Goal: Task Accomplishment & Management: Use online tool/utility

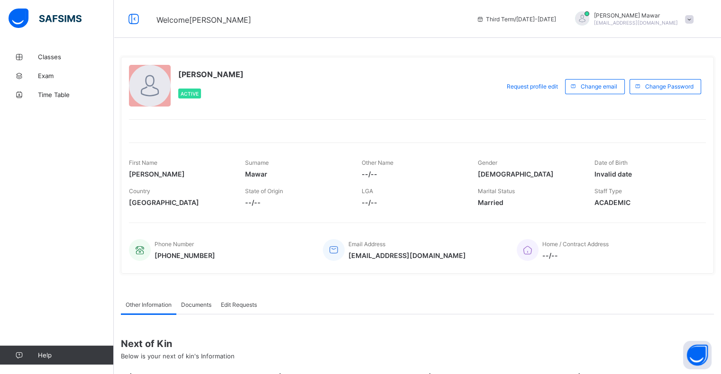
click at [692, 19] on span at bounding box center [689, 19] width 9 height 9
click at [70, 62] on link "Classes" at bounding box center [57, 56] width 114 height 19
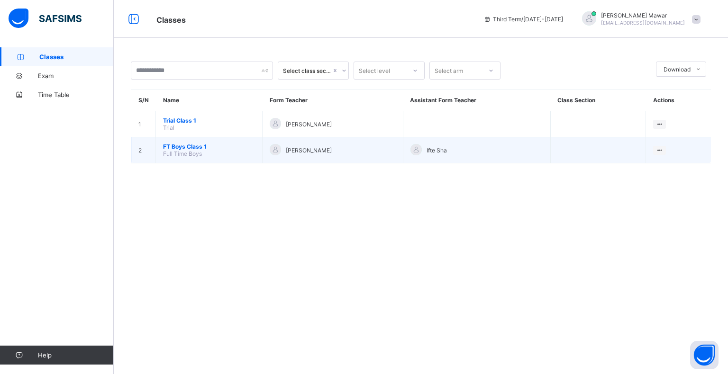
click at [323, 153] on span "[PERSON_NAME]" at bounding box center [309, 150] width 46 height 7
click at [210, 158] on td "FT Boys Class 1 Full Time Boys" at bounding box center [209, 150] width 107 height 26
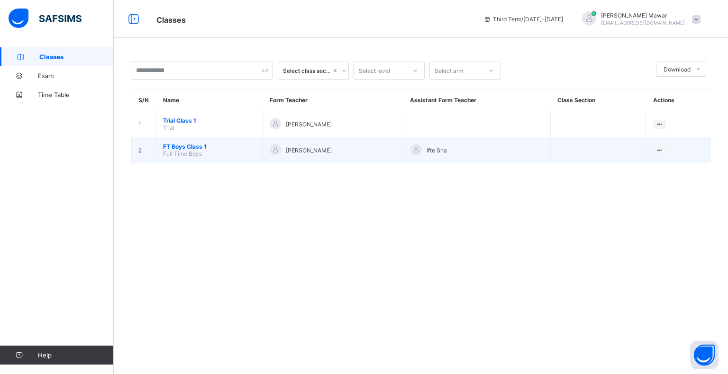
click at [210, 158] on td "FT Boys Class 1 Full Time Boys" at bounding box center [209, 150] width 107 height 26
click at [263, 151] on td "[PERSON_NAME]" at bounding box center [332, 150] width 141 height 26
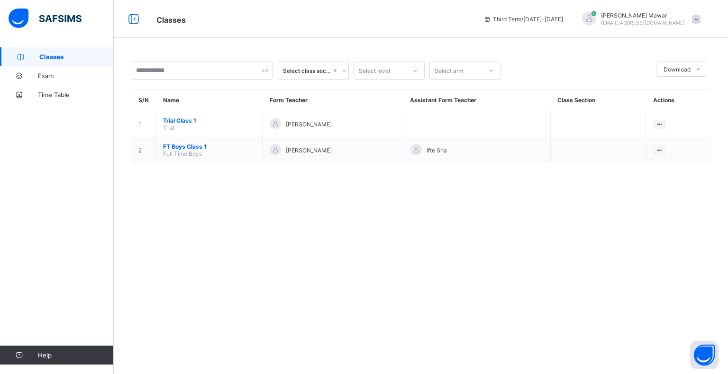
drag, startPoint x: 263, startPoint y: 151, endPoint x: 232, endPoint y: 222, distance: 78.3
click at [232, 222] on div "Select class section Select level Select arm Download Pdf Report Excel Report S…" at bounding box center [421, 187] width 614 height 374
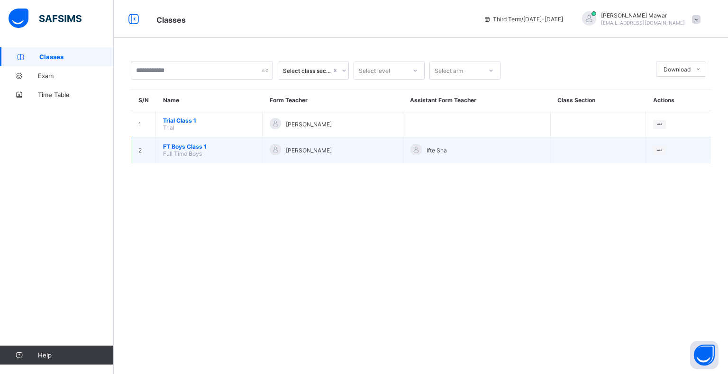
click at [182, 144] on span "FT Boys Class 1" at bounding box center [209, 146] width 92 height 7
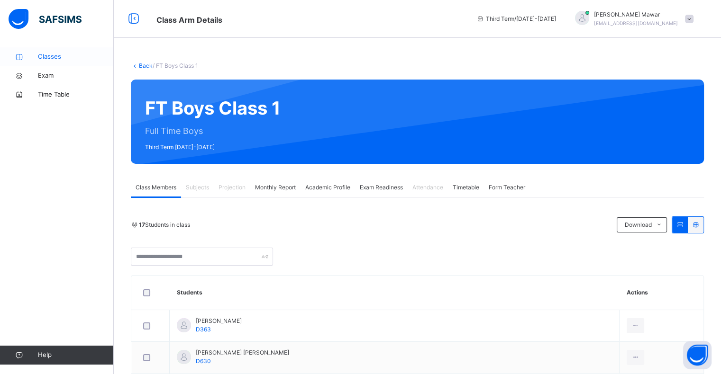
click at [61, 55] on span "Classes" at bounding box center [76, 56] width 76 height 9
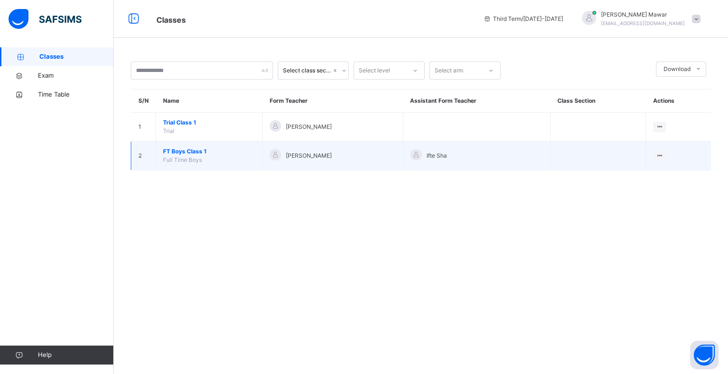
click at [191, 153] on span "FT Boys Class 1" at bounding box center [209, 151] width 92 height 9
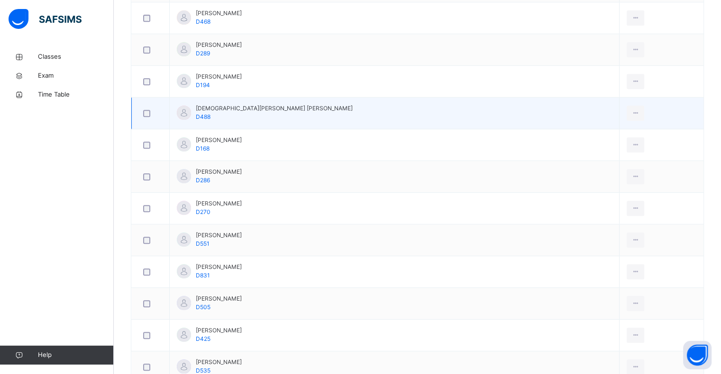
scroll to position [434, 0]
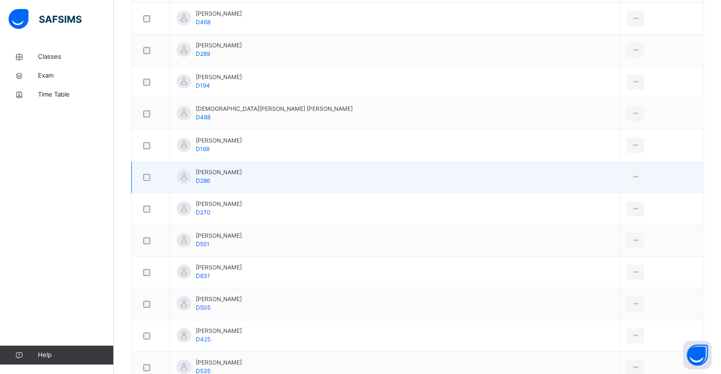
click at [232, 168] on td "[PERSON_NAME] D286" at bounding box center [395, 178] width 450 height 32
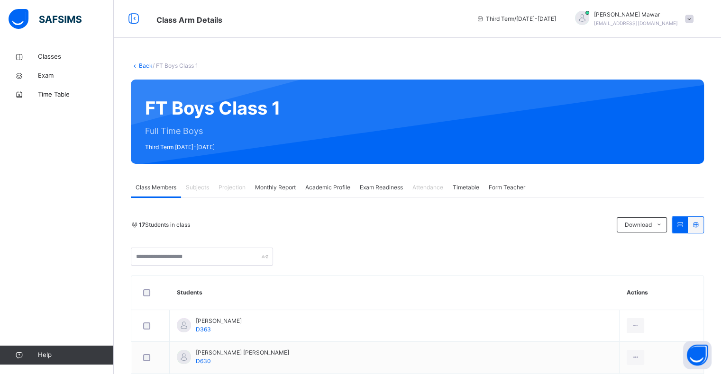
scroll to position [0, 0]
click at [693, 18] on span at bounding box center [689, 19] width 9 height 9
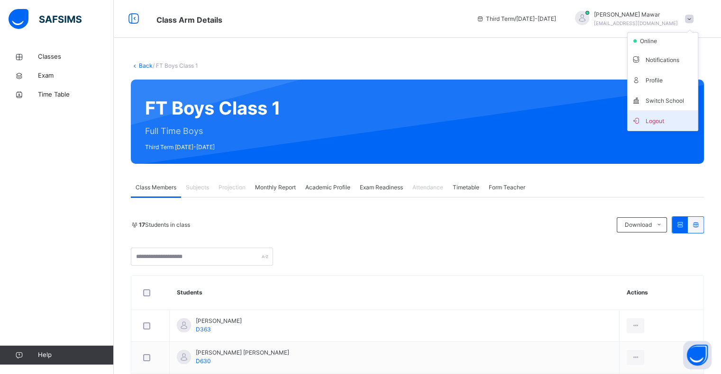
click at [662, 121] on span "Logout" at bounding box center [662, 120] width 63 height 13
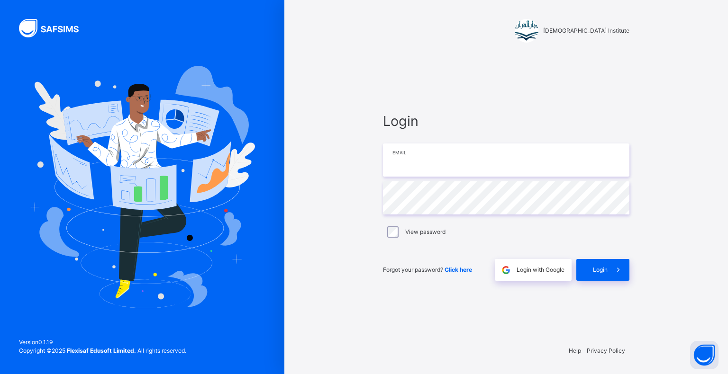
click at [540, 158] on input "email" at bounding box center [506, 160] width 246 height 33
type input "**********"
click at [600, 272] on span "Login" at bounding box center [600, 270] width 15 height 9
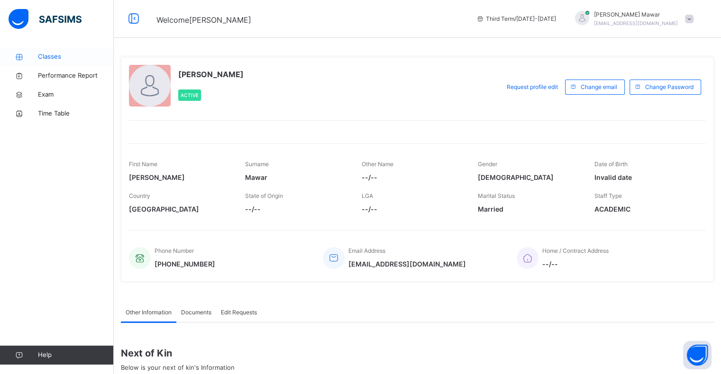
click at [53, 55] on span "Classes" at bounding box center [76, 56] width 76 height 9
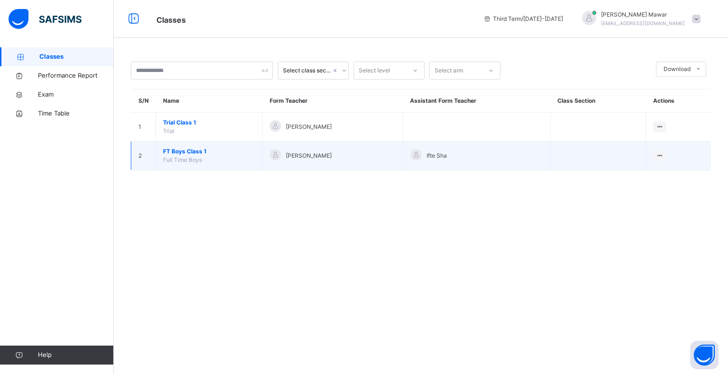
click at [181, 152] on span "FT Boys Class 1" at bounding box center [209, 151] width 92 height 9
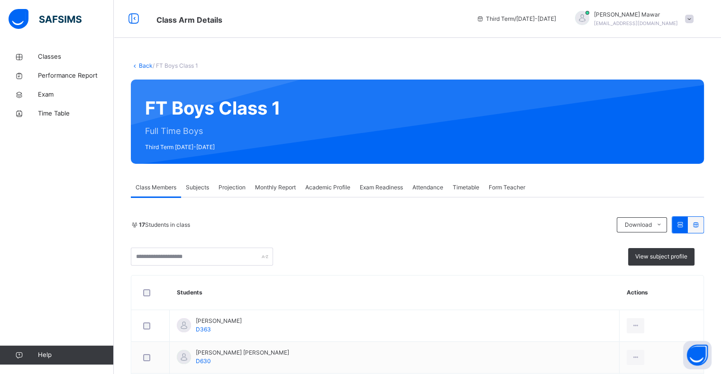
click at [233, 196] on div "Projection" at bounding box center [232, 187] width 36 height 19
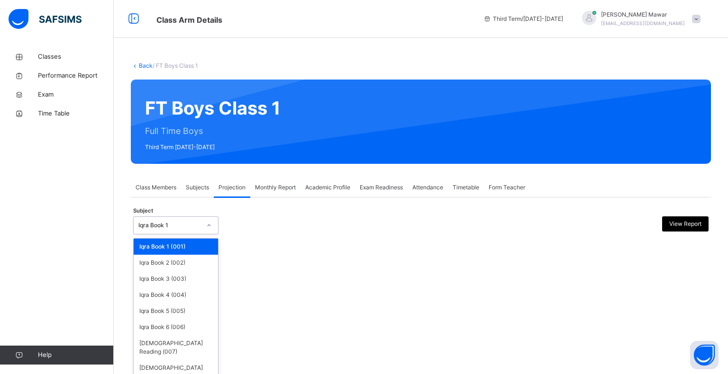
click at [151, 230] on div "Iqra Book 1" at bounding box center [167, 225] width 66 height 15
click at [173, 360] on div "[DEMOGRAPHIC_DATA] Memorisation (008)" at bounding box center [176, 372] width 84 height 25
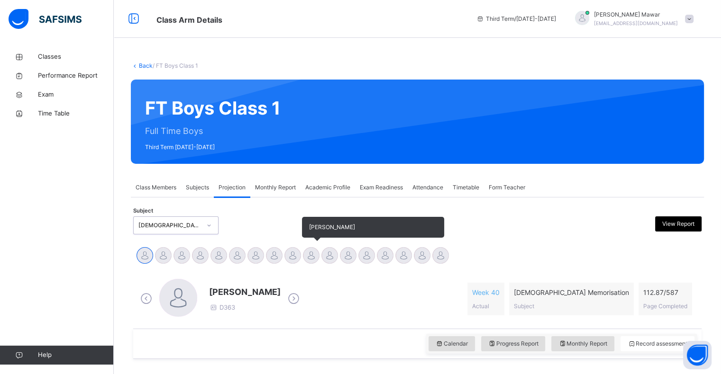
click at [304, 255] on div at bounding box center [311, 255] width 17 height 17
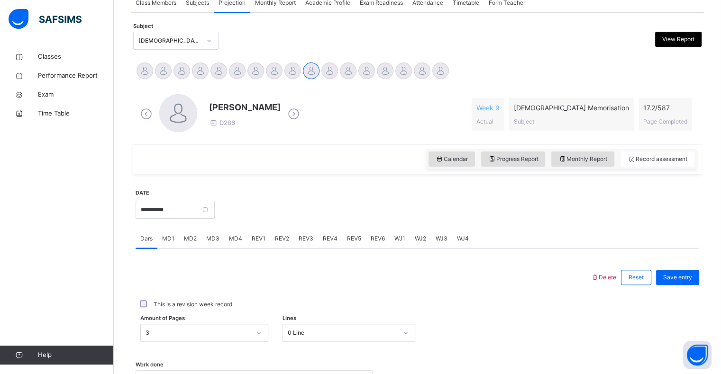
scroll to position [243, 0]
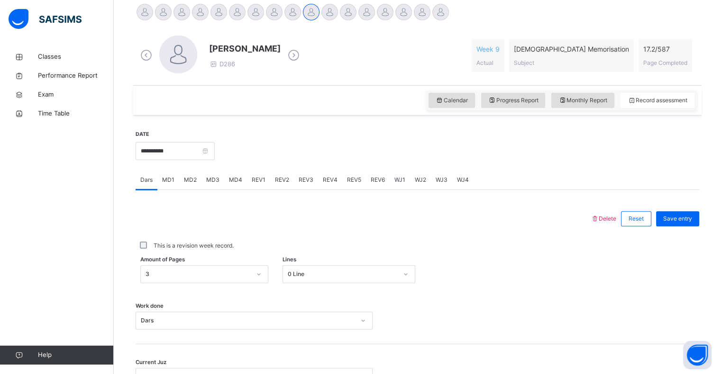
click at [164, 177] on span "MD1" at bounding box center [168, 180] width 12 height 9
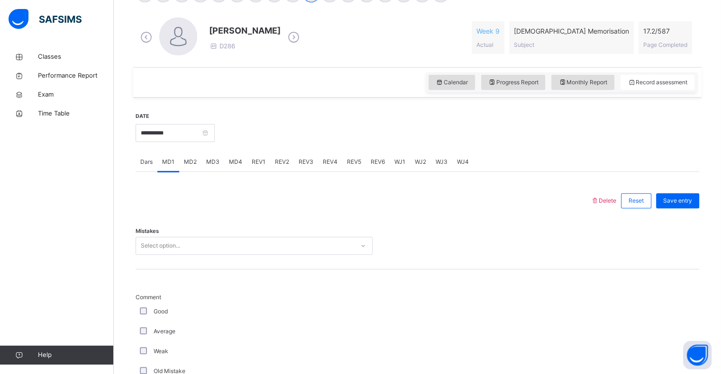
click at [145, 255] on div "Select option..." at bounding box center [253, 246] width 237 height 18
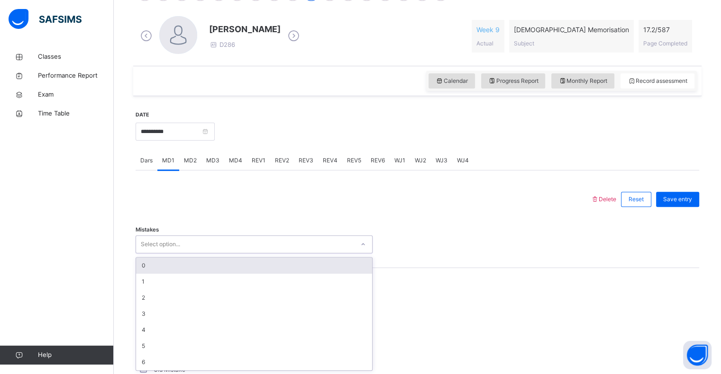
click at [174, 259] on div "0" at bounding box center [254, 266] width 236 height 16
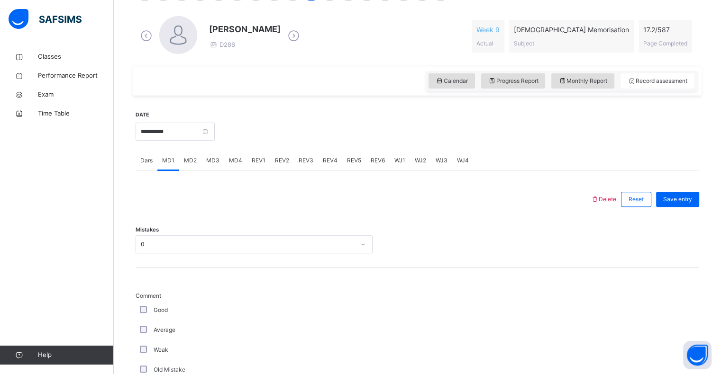
click at [142, 305] on div "Good" at bounding box center [253, 310] width 237 height 20
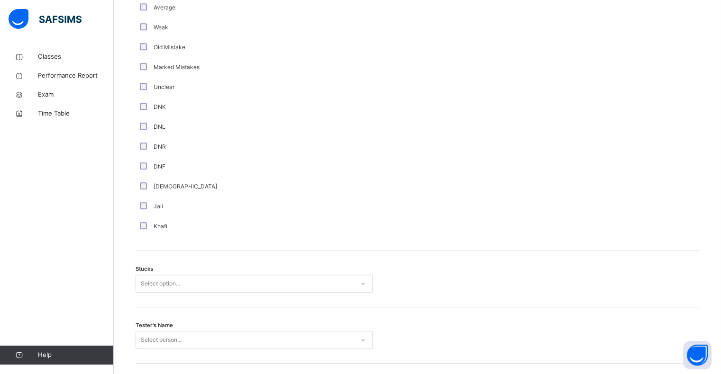
scroll to position [587, 0]
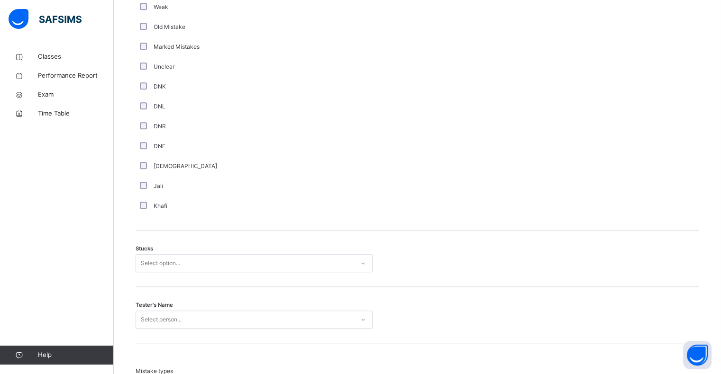
click at [173, 272] on div "Select option..." at bounding box center [253, 263] width 237 height 18
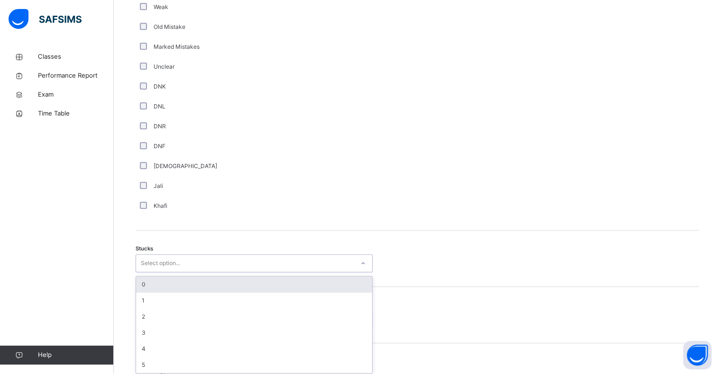
scroll to position [608, 0]
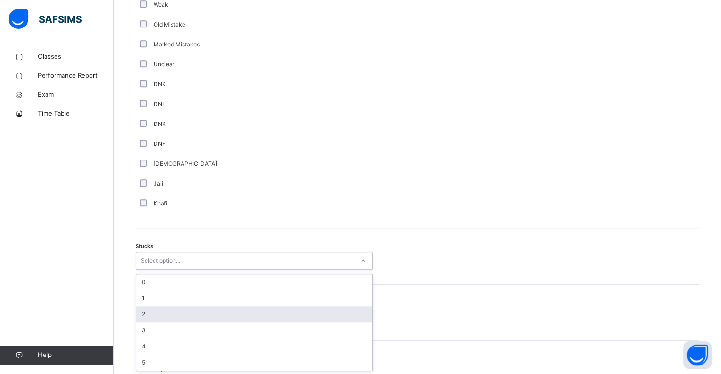
click at [171, 306] on div "2" at bounding box center [254, 314] width 236 height 16
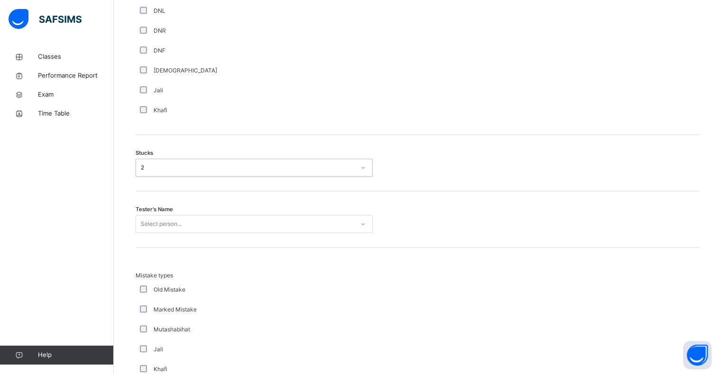
click at [171, 233] on div "Select person..." at bounding box center [253, 224] width 237 height 18
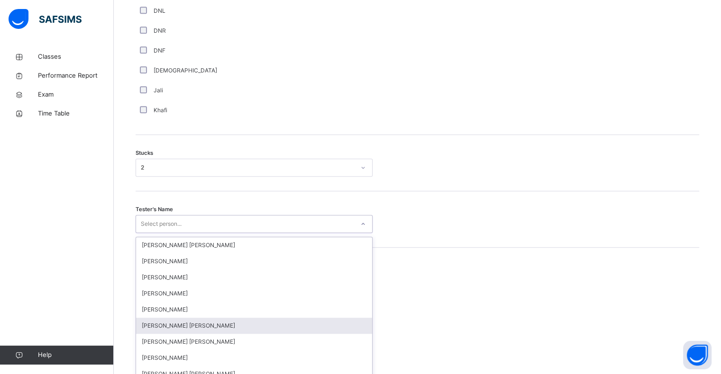
scroll to position [711, 0]
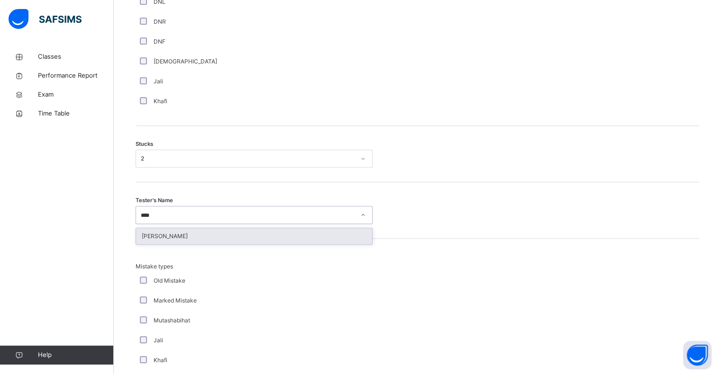
type input "*****"
click at [192, 240] on div "[PERSON_NAME]" at bounding box center [254, 236] width 236 height 16
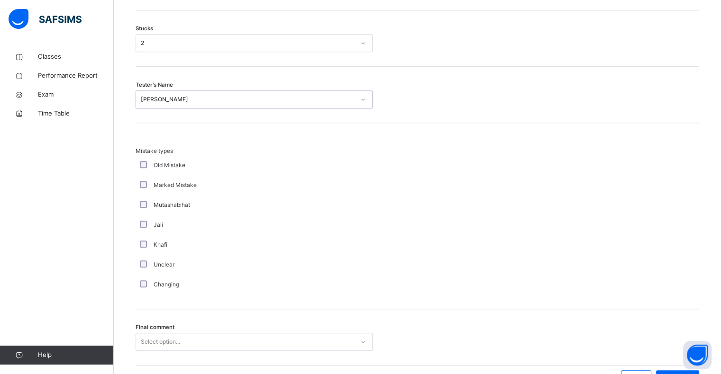
scroll to position [884, 0]
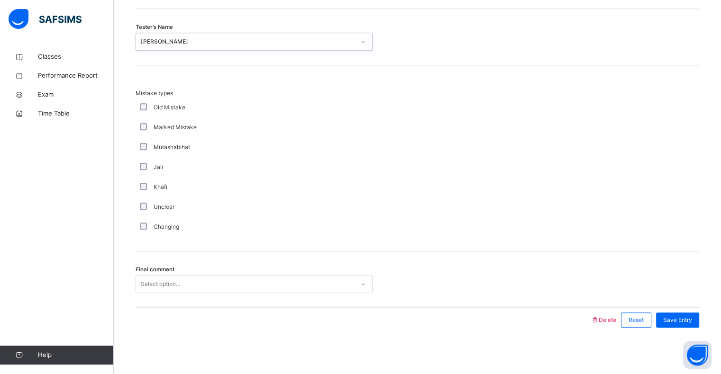
click at [168, 284] on div "Select option..." at bounding box center [160, 284] width 39 height 18
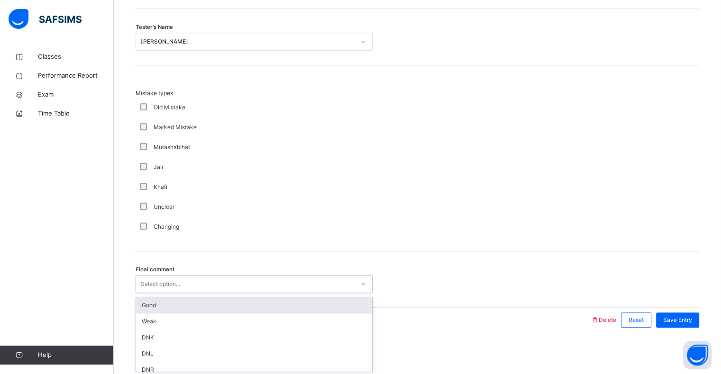
click at [168, 302] on div "Good" at bounding box center [254, 305] width 236 height 16
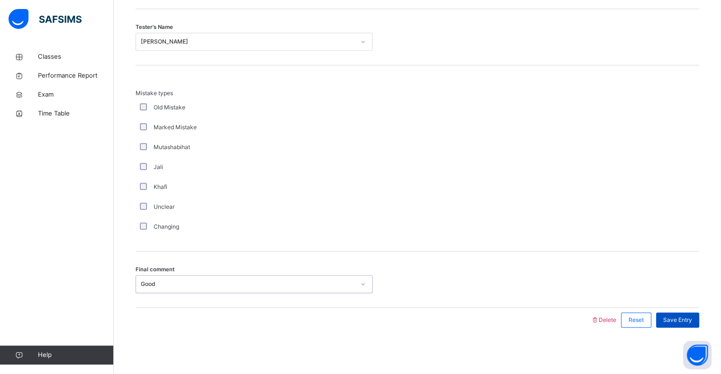
click at [698, 326] on div "Save Entry" at bounding box center [677, 320] width 43 height 15
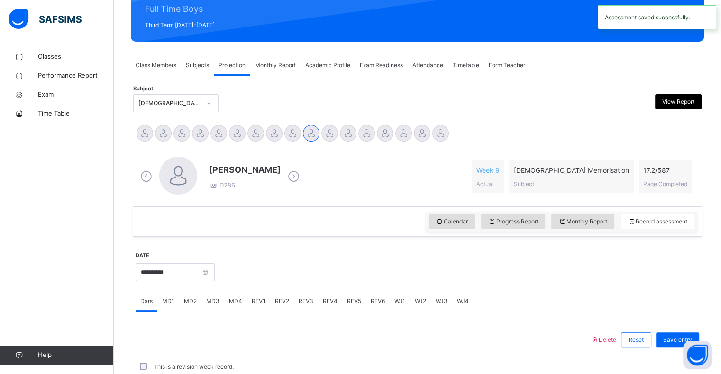
scroll to position [337, 0]
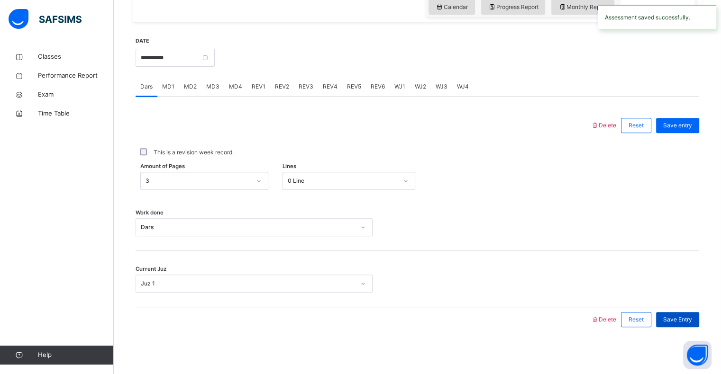
click at [676, 314] on div "Save Entry" at bounding box center [677, 319] width 43 height 15
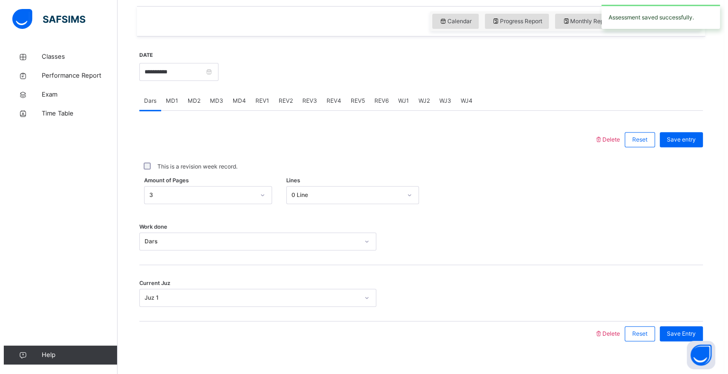
scroll to position [315, 0]
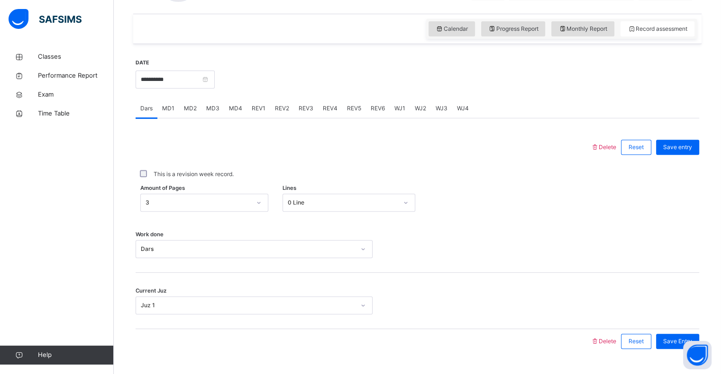
click at [162, 109] on span "MD1" at bounding box center [168, 108] width 12 height 9
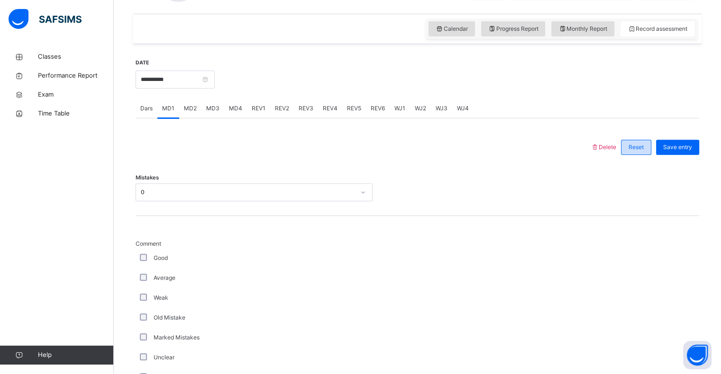
click at [634, 148] on div "Reset" at bounding box center [636, 147] width 30 height 15
click at [608, 147] on span "Delete" at bounding box center [603, 147] width 26 height 7
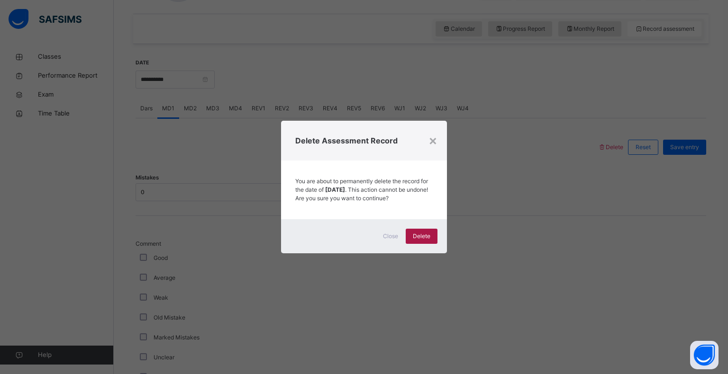
click at [424, 239] on span "Delete" at bounding box center [422, 236] width 18 height 9
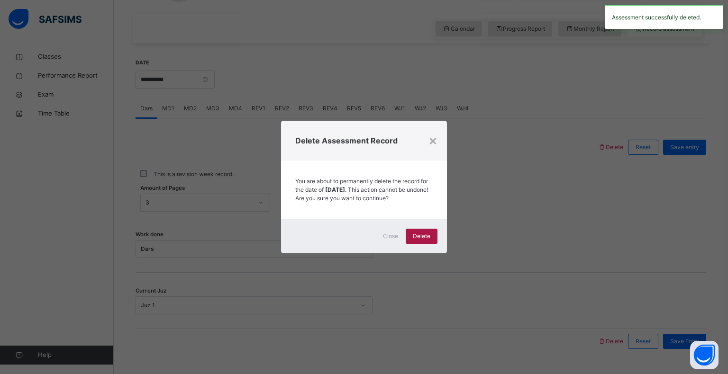
click at [424, 239] on span "Delete" at bounding box center [422, 236] width 18 height 9
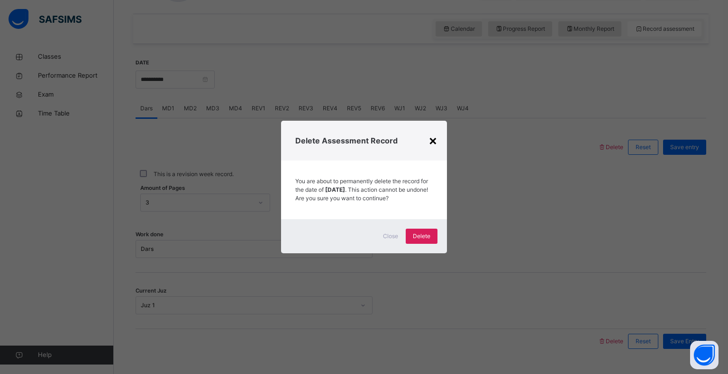
click at [433, 132] on div "×" at bounding box center [432, 140] width 9 height 20
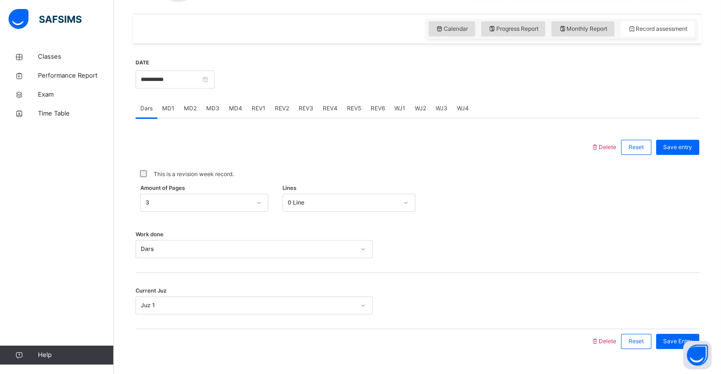
click at [164, 106] on span "MD1" at bounding box center [168, 108] width 12 height 9
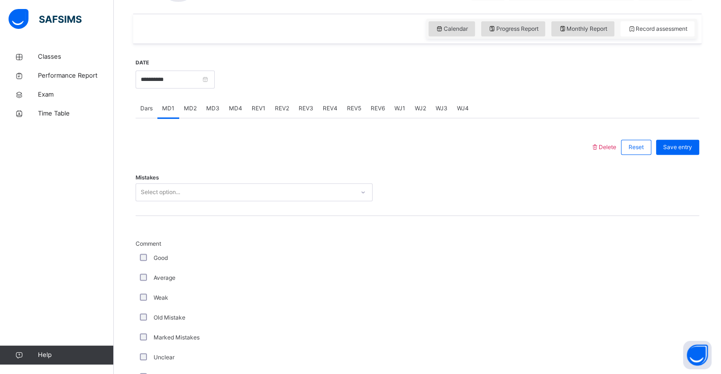
click at [207, 103] on div "MD3" at bounding box center [212, 108] width 23 height 19
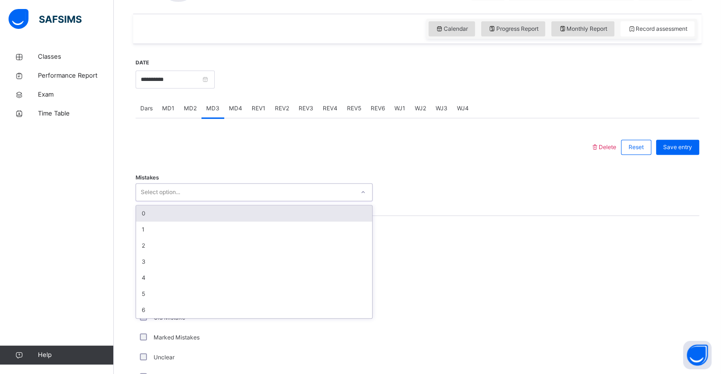
click at [187, 198] on div "Select option..." at bounding box center [245, 192] width 218 height 15
click at [163, 211] on div "0" at bounding box center [254, 214] width 236 height 16
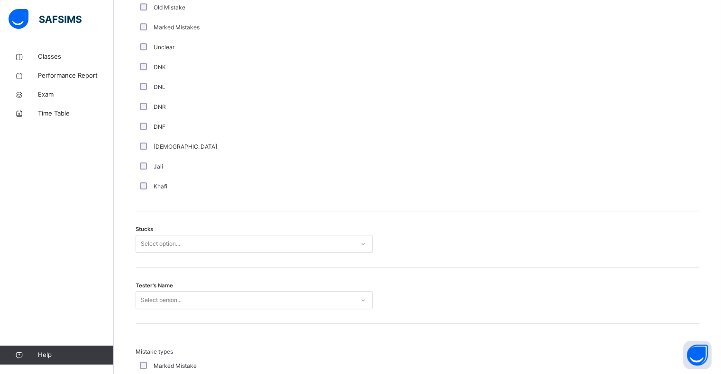
scroll to position [626, 0]
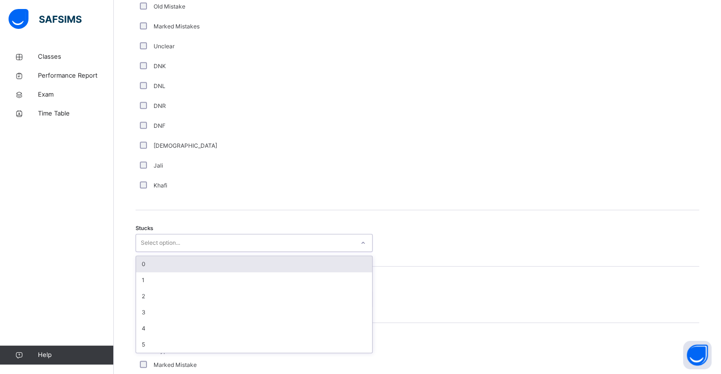
click at [153, 240] on div "Select option..." at bounding box center [160, 243] width 39 height 18
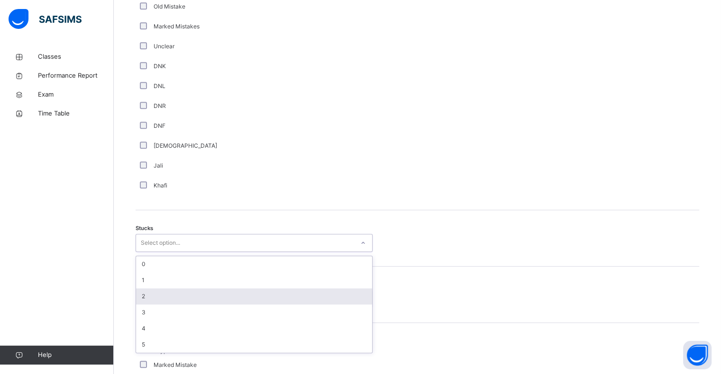
click at [143, 302] on div "2" at bounding box center [254, 296] width 236 height 16
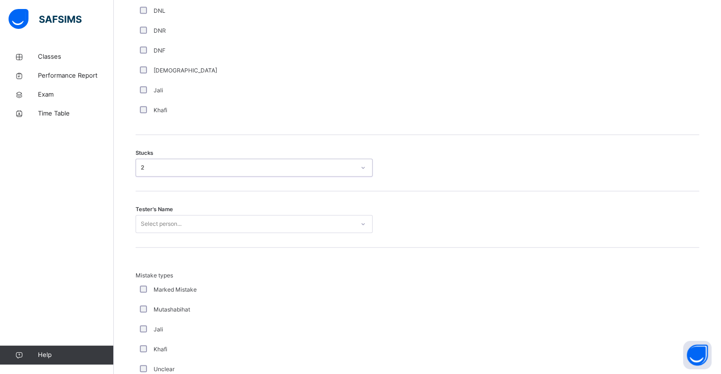
click at [144, 233] on div "Select person..." at bounding box center [253, 224] width 237 height 18
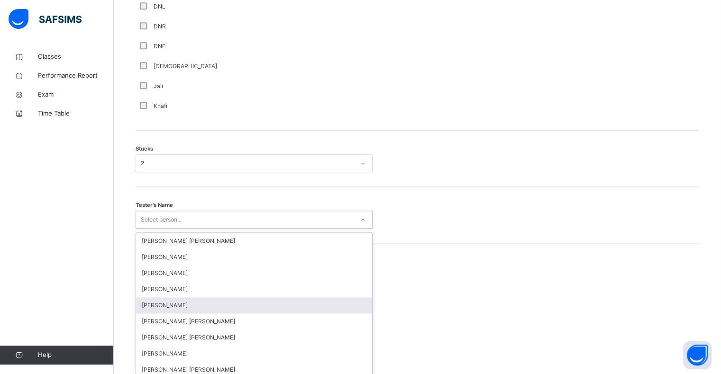
scroll to position [711, 0]
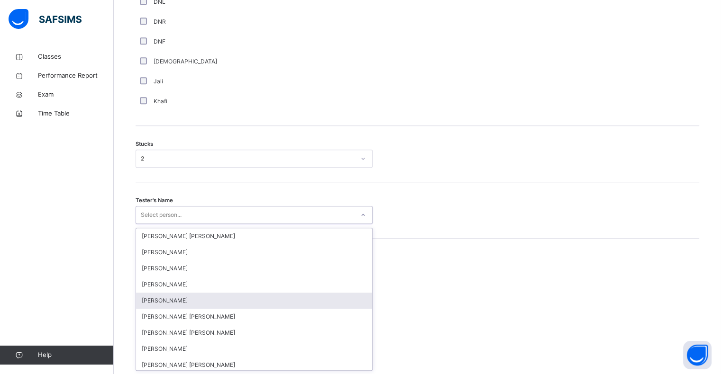
click at [144, 298] on div "[PERSON_NAME]" at bounding box center [254, 301] width 236 height 16
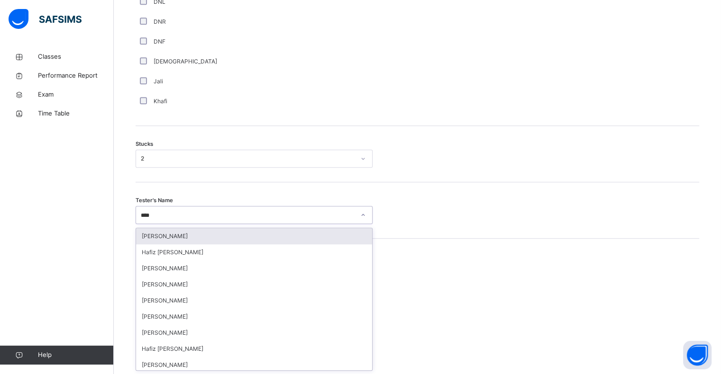
type input "*****"
click at [188, 241] on div "[PERSON_NAME]" at bounding box center [254, 236] width 236 height 16
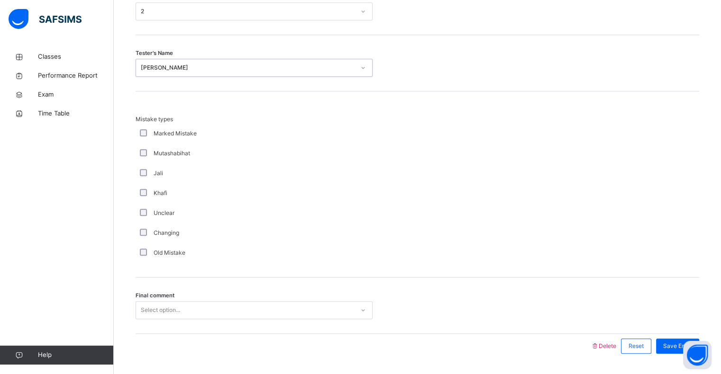
scroll to position [884, 0]
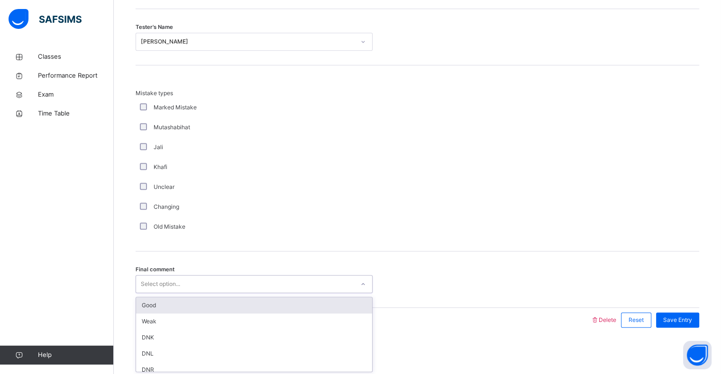
click at [180, 286] on div "Select option..." at bounding box center [160, 284] width 39 height 18
click at [172, 308] on div "Good" at bounding box center [254, 305] width 236 height 16
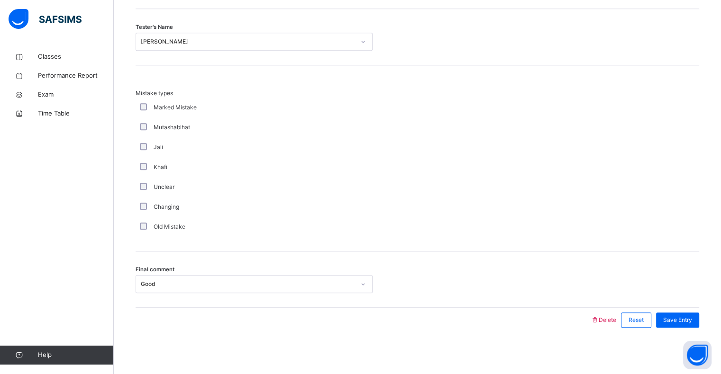
click at [679, 328] on div "Save Entry" at bounding box center [675, 320] width 48 height 25
click at [681, 313] on div "Save Entry" at bounding box center [677, 320] width 43 height 15
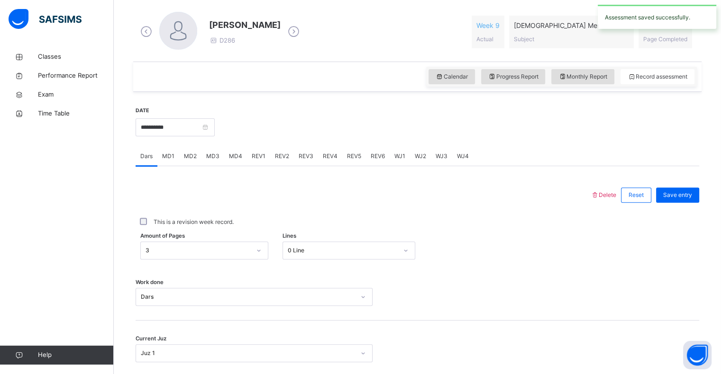
scroll to position [264, 0]
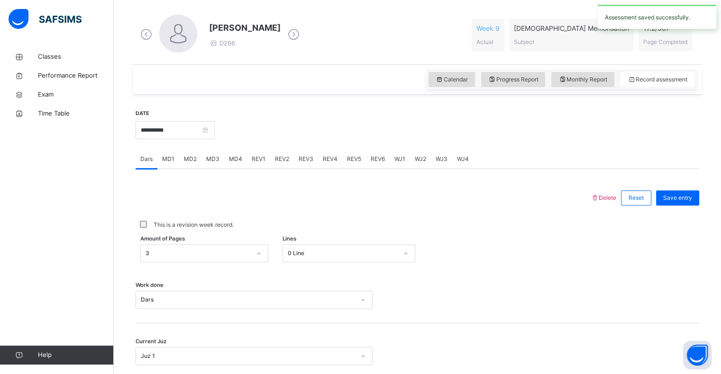
click at [233, 161] on span "MD4" at bounding box center [235, 159] width 13 height 9
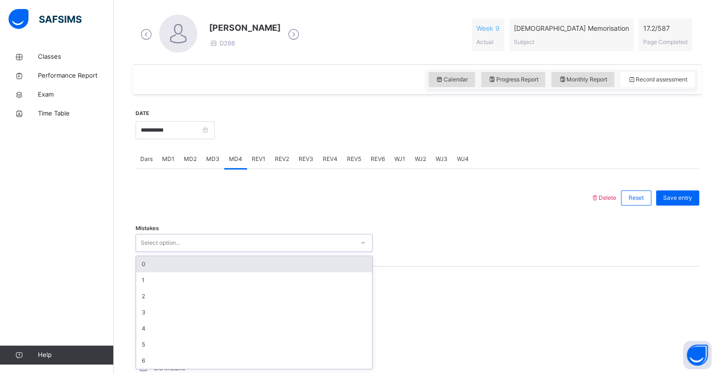
click at [182, 237] on div "Select option..." at bounding box center [245, 243] width 218 height 15
click at [178, 261] on div "0" at bounding box center [254, 264] width 236 height 16
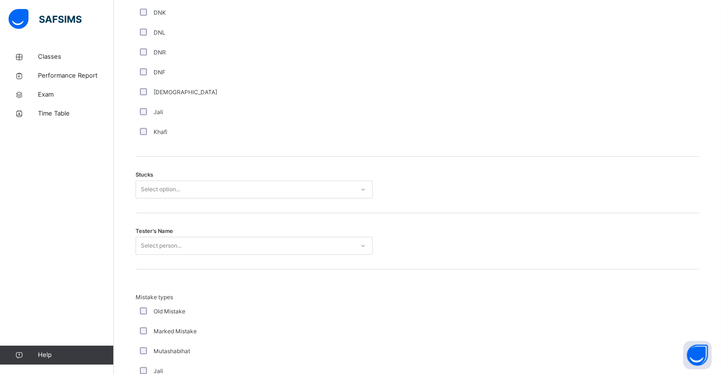
scroll to position [679, 0]
click at [212, 187] on div "Select option..." at bounding box center [245, 190] width 218 height 15
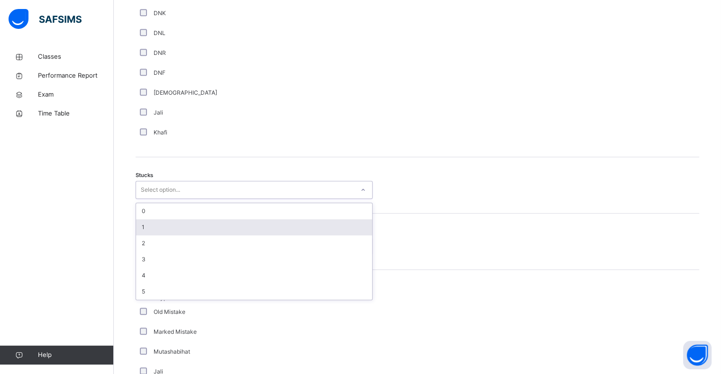
click at [198, 226] on div "1" at bounding box center [254, 227] width 236 height 16
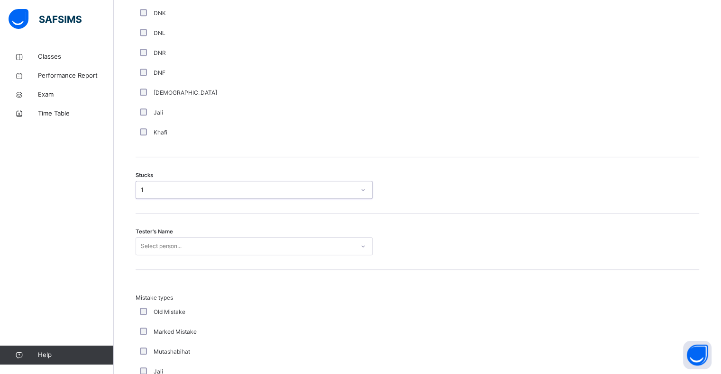
click at [191, 245] on div "Select person..." at bounding box center [245, 246] width 218 height 15
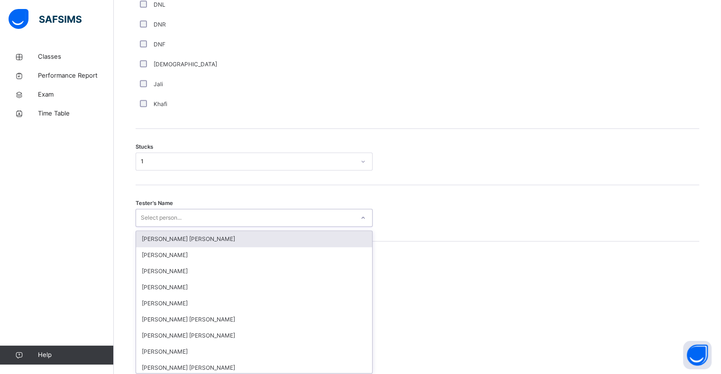
scroll to position [711, 0]
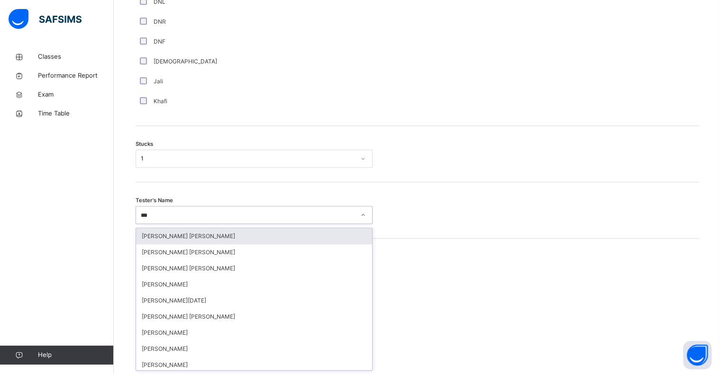
type input "****"
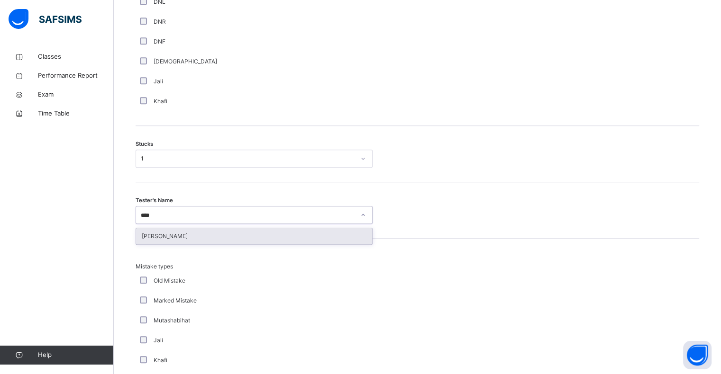
click at [193, 236] on div "[PERSON_NAME]" at bounding box center [254, 236] width 236 height 16
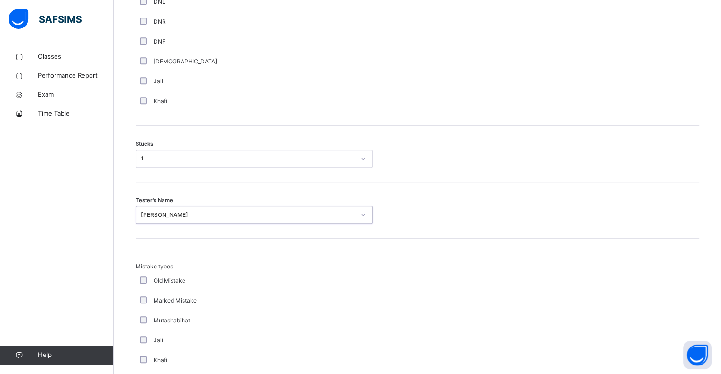
scroll to position [884, 0]
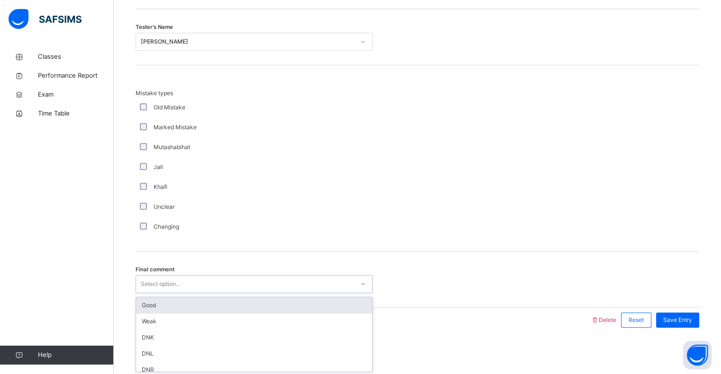
click at [192, 286] on div "Select option..." at bounding box center [245, 284] width 218 height 15
click at [191, 304] on div "Good" at bounding box center [254, 305] width 236 height 16
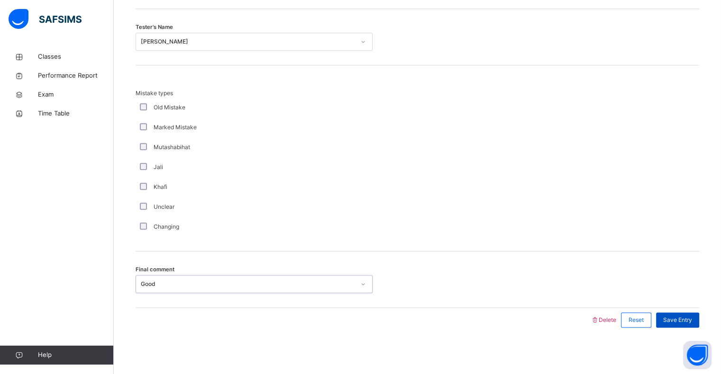
click at [674, 320] on span "Save Entry" at bounding box center [677, 320] width 29 height 9
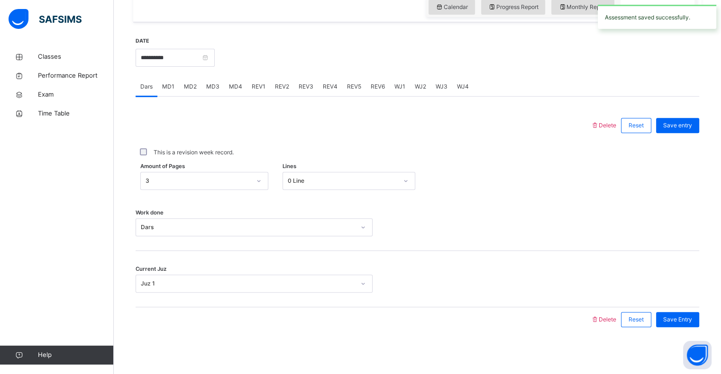
scroll to position [235, 0]
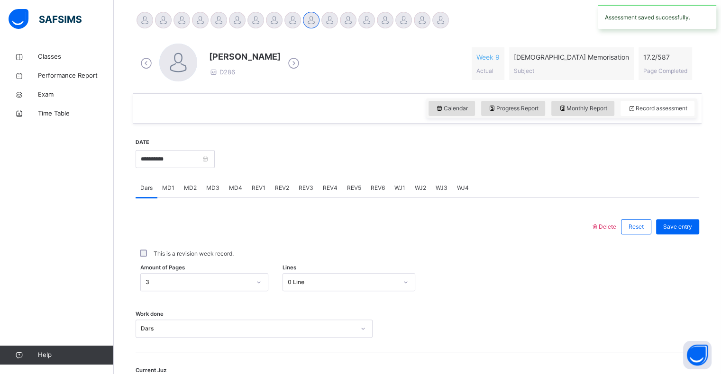
click at [258, 185] on span "REV1" at bounding box center [259, 188] width 14 height 9
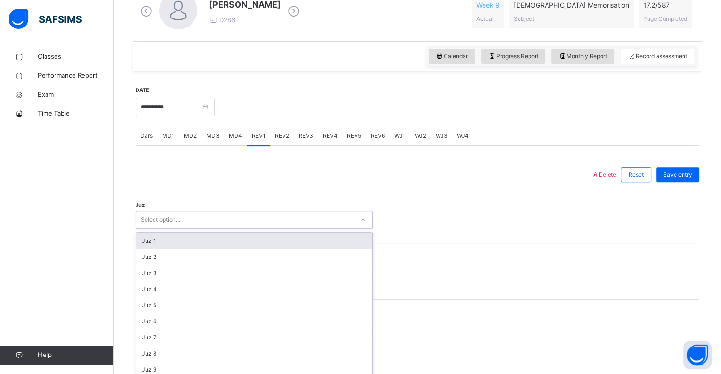
click at [202, 229] on div "option Juz 1 focused, 1 of 30. 30 results available. Use Up and Down to choose …" at bounding box center [253, 220] width 237 height 18
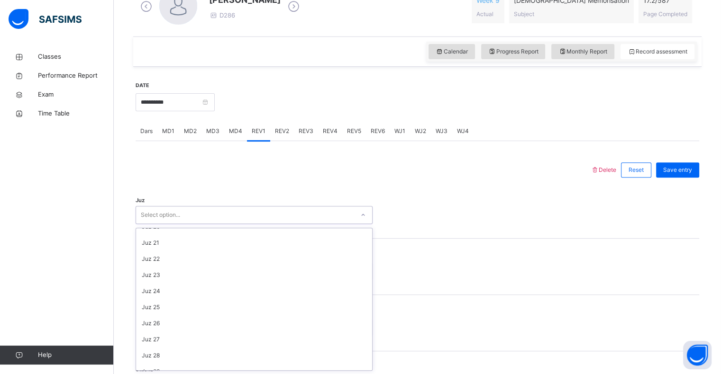
scroll to position [341, 0]
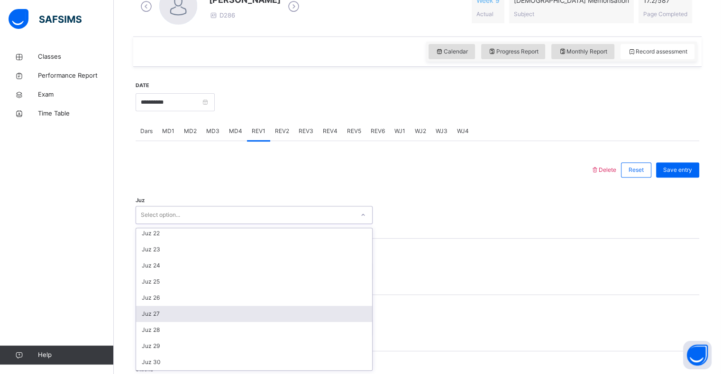
click at [166, 317] on div "Juz 27" at bounding box center [254, 314] width 236 height 16
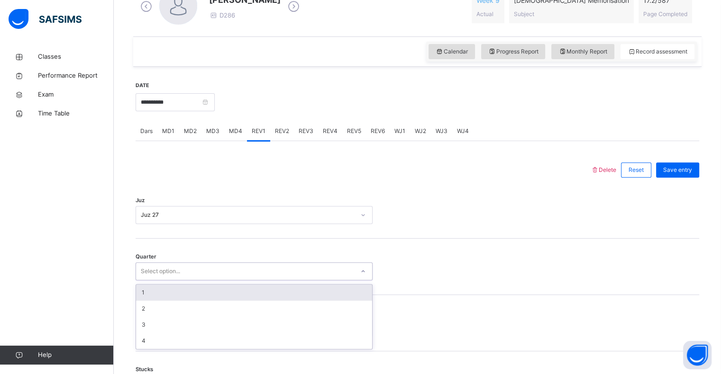
click at [198, 273] on div "Select option..." at bounding box center [245, 271] width 218 height 15
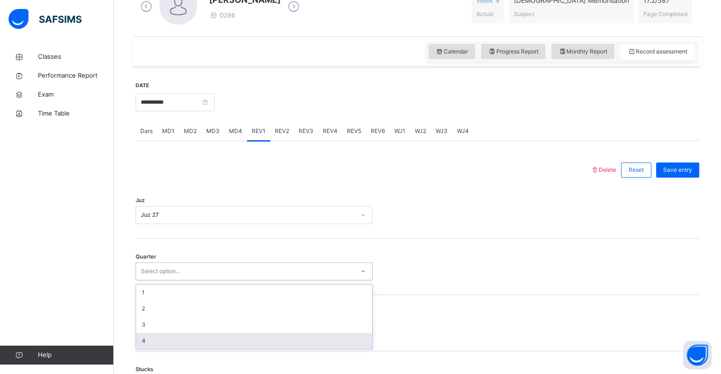
click at [163, 340] on div "4" at bounding box center [254, 341] width 236 height 16
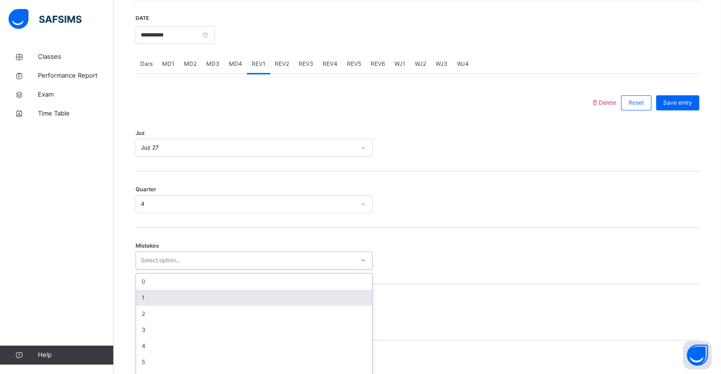
click at [163, 270] on div "option 1 focused, 2 of 7. 7 results available. Use Up and Down to choose option…" at bounding box center [253, 261] width 237 height 18
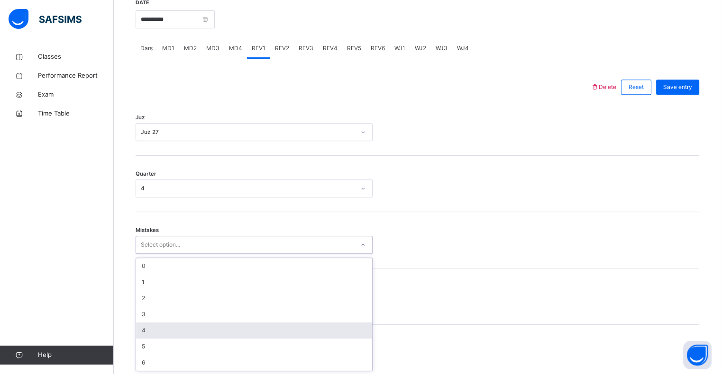
scroll to position [375, 0]
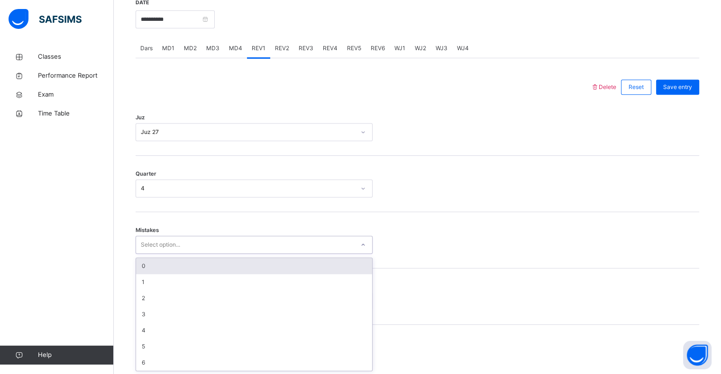
click at [182, 270] on div "0" at bounding box center [254, 266] width 236 height 16
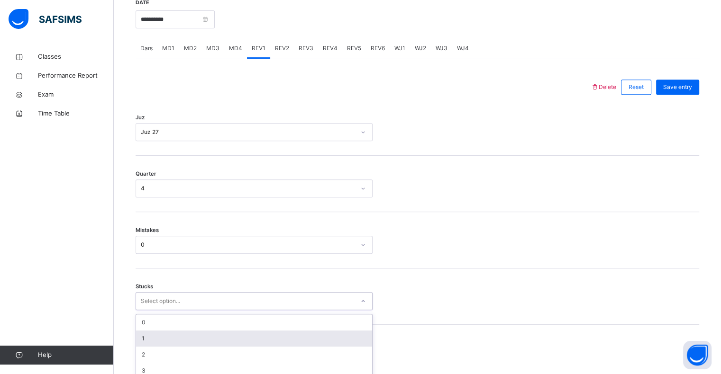
scroll to position [415, 0]
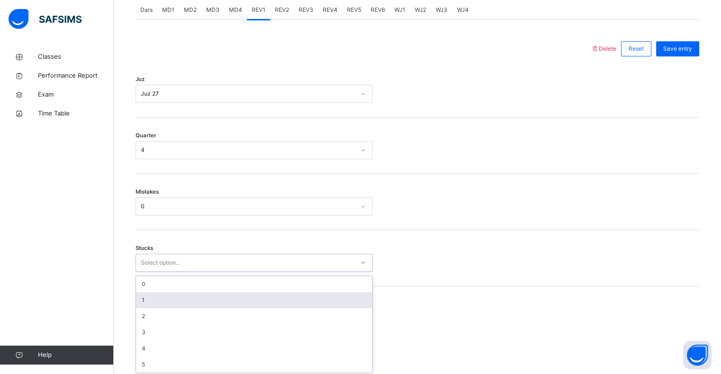
click at [171, 272] on div "option 1 focused, 2 of 6. 6 results available. Use Up and Down to choose option…" at bounding box center [253, 263] width 237 height 18
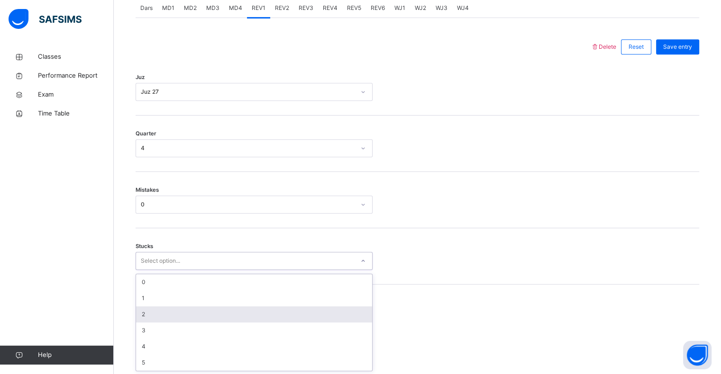
click at [171, 308] on div "2" at bounding box center [254, 314] width 236 height 16
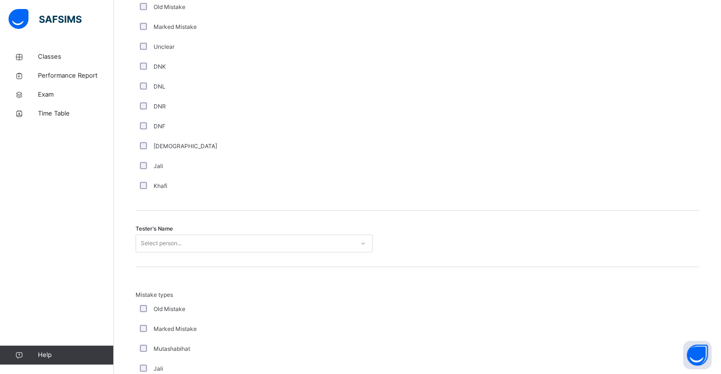
scroll to position [795, 0]
click at [197, 239] on div "Select person..." at bounding box center [253, 243] width 237 height 18
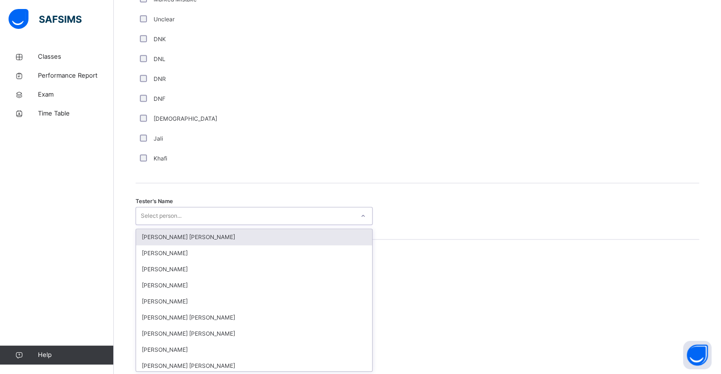
scroll to position [823, 0]
type input "***"
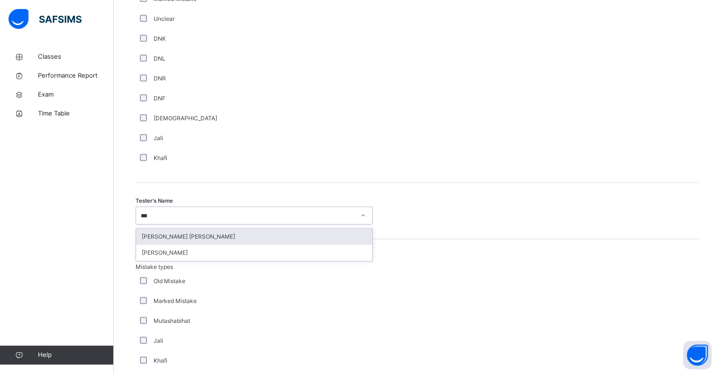
click at [197, 239] on div "[PERSON_NAME] [PERSON_NAME]" at bounding box center [254, 237] width 236 height 16
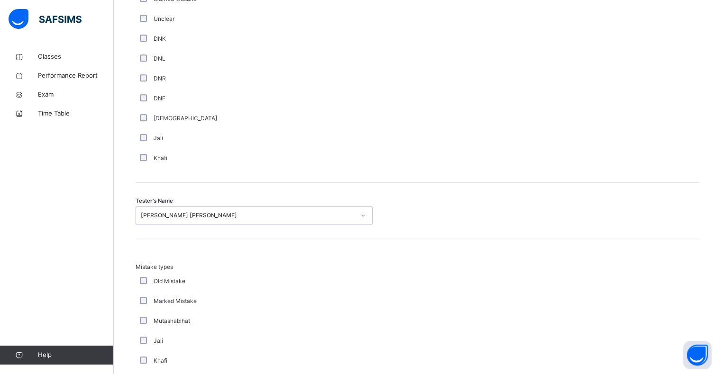
click at [191, 216] on div "[PERSON_NAME] [PERSON_NAME]" at bounding box center [248, 215] width 214 height 9
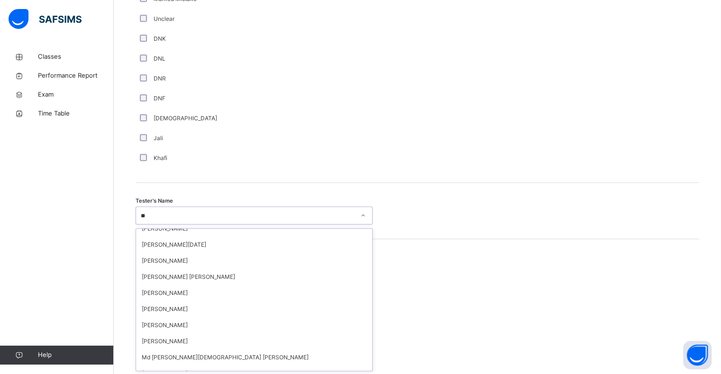
scroll to position [0, 0]
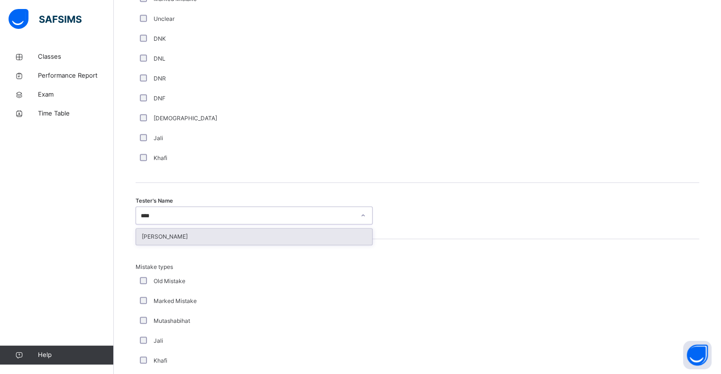
type input "*****"
click at [186, 241] on div "[PERSON_NAME]" at bounding box center [254, 237] width 236 height 16
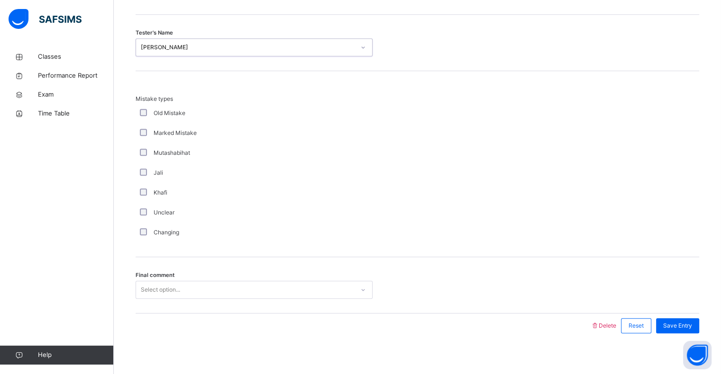
scroll to position [997, 0]
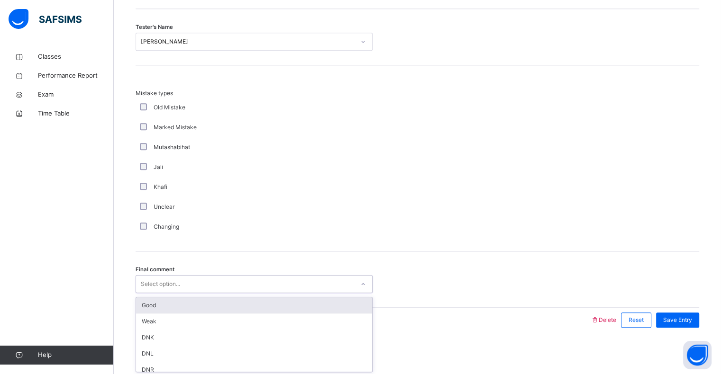
click at [153, 281] on div "Select option..." at bounding box center [160, 284] width 39 height 18
click at [151, 298] on div "Good" at bounding box center [254, 305] width 236 height 16
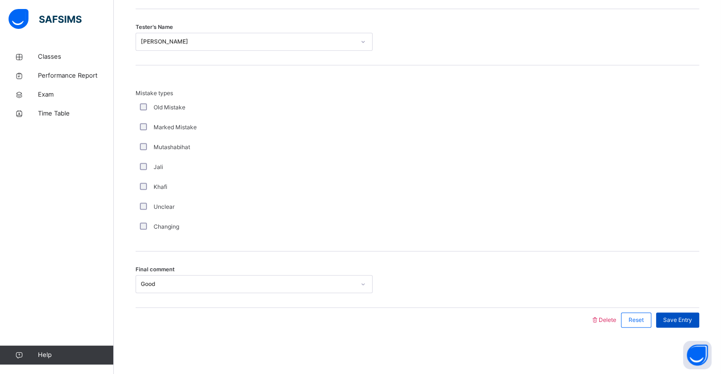
click at [671, 322] on span "Save Entry" at bounding box center [677, 320] width 29 height 9
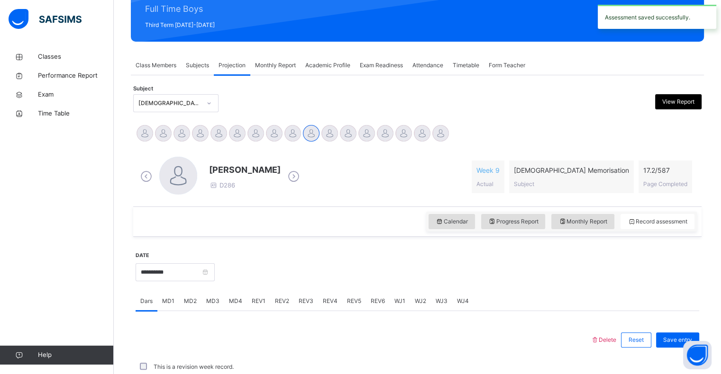
scroll to position [337, 0]
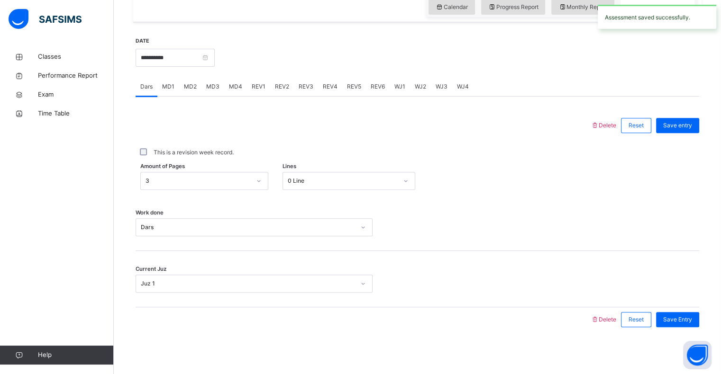
click at [281, 86] on span "REV2" at bounding box center [282, 86] width 14 height 9
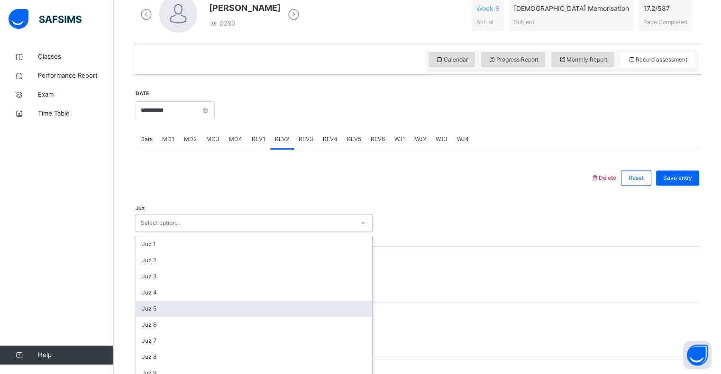
scroll to position [292, 0]
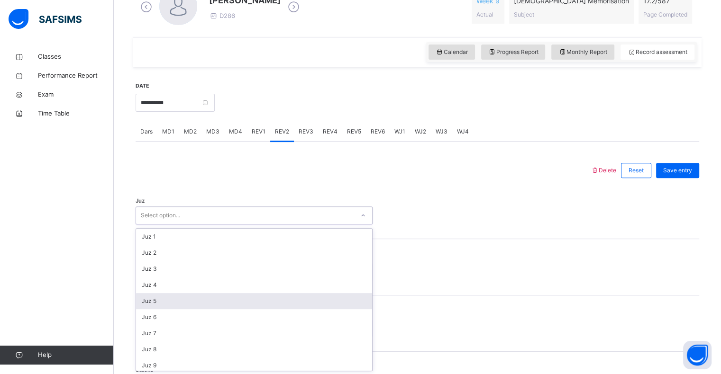
click at [180, 225] on div "option Juz 5 focused, 5 of 30. 30 results available. Use Up and Down to choose …" at bounding box center [253, 216] width 237 height 18
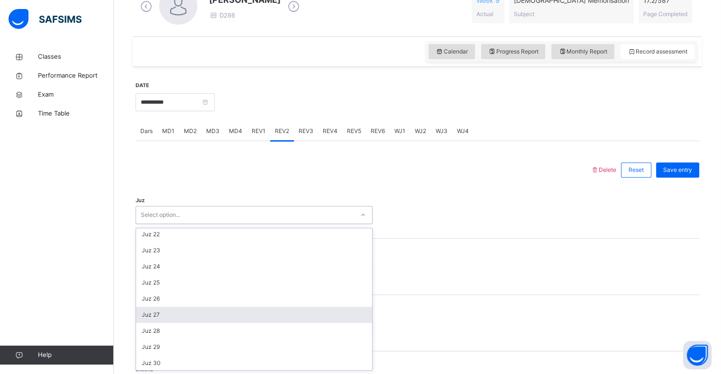
scroll to position [339, 0]
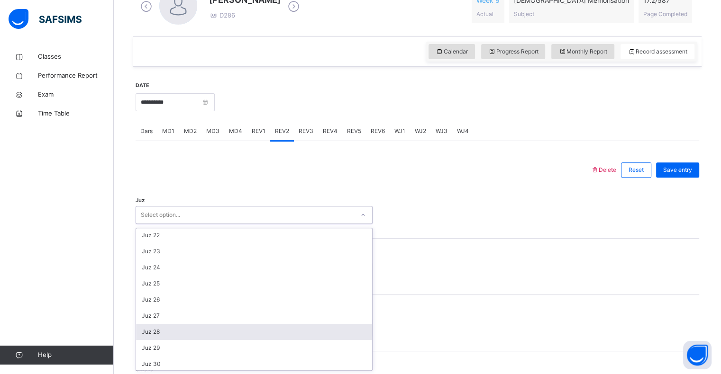
click at [162, 334] on div "Juz 28" at bounding box center [254, 332] width 236 height 16
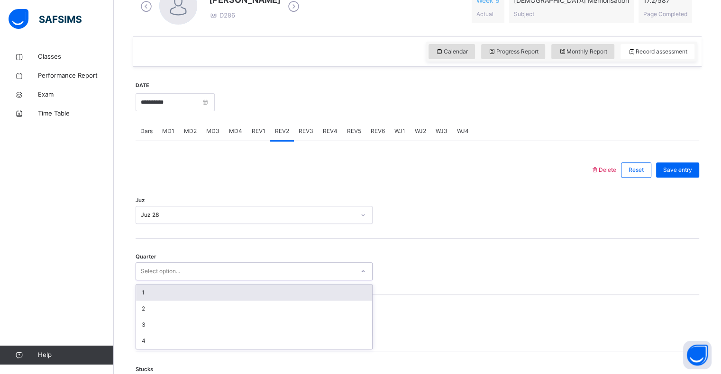
click at [187, 267] on div "Select option..." at bounding box center [245, 271] width 218 height 15
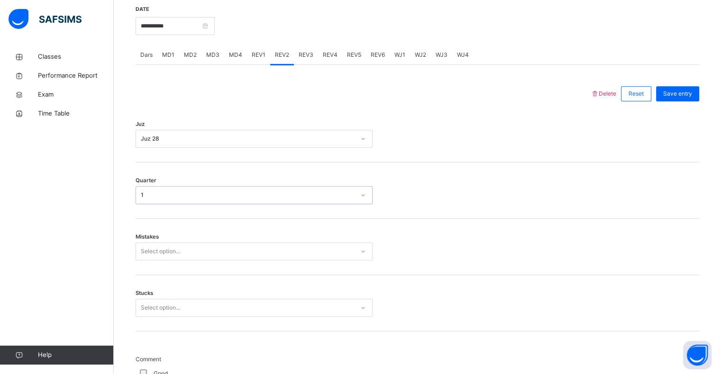
click at [178, 261] on div "Select option..." at bounding box center [253, 252] width 237 height 18
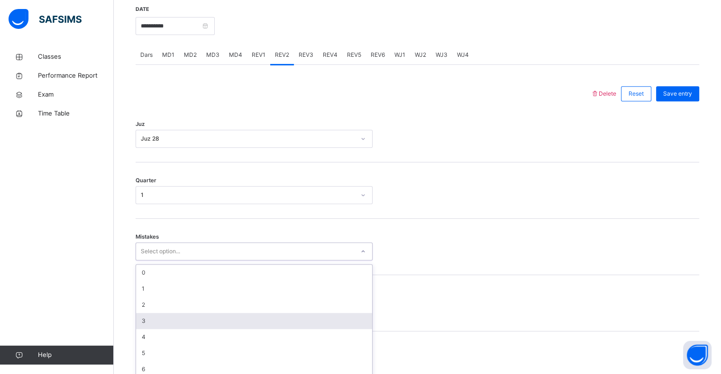
scroll to position [375, 0]
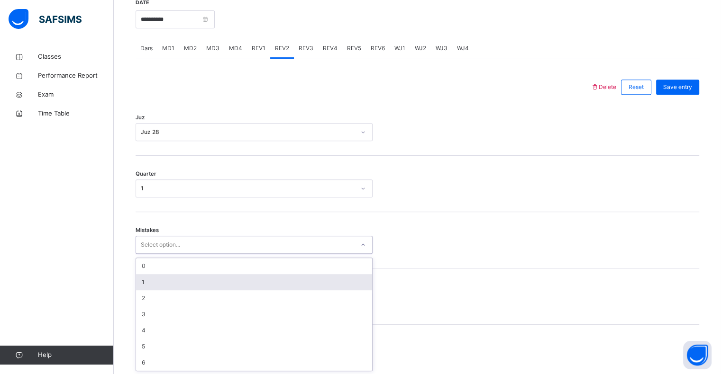
click at [191, 279] on div "1" at bounding box center [254, 282] width 236 height 16
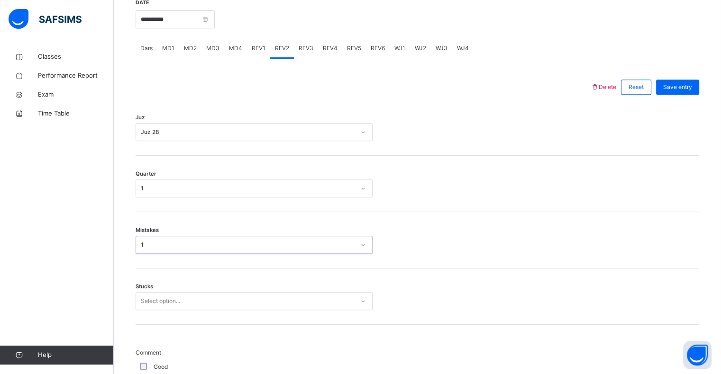
click at [189, 300] on div "Select option..." at bounding box center [253, 301] width 237 height 18
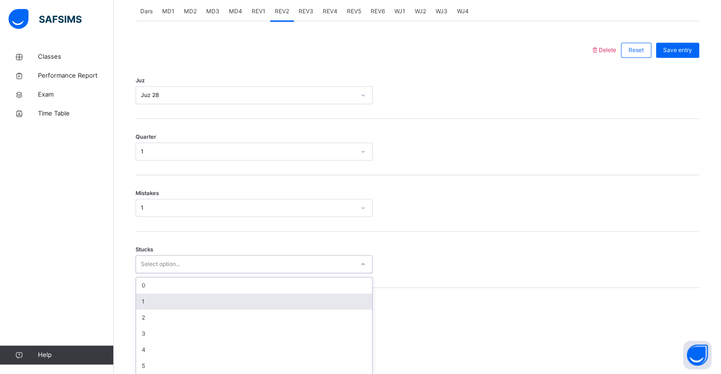
scroll to position [415, 0]
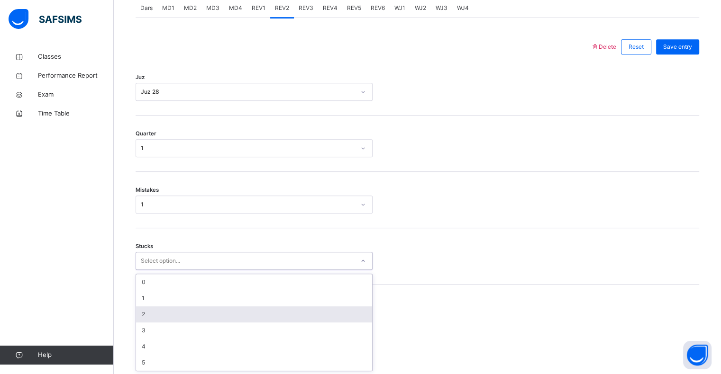
click at [183, 312] on div "2" at bounding box center [254, 314] width 236 height 16
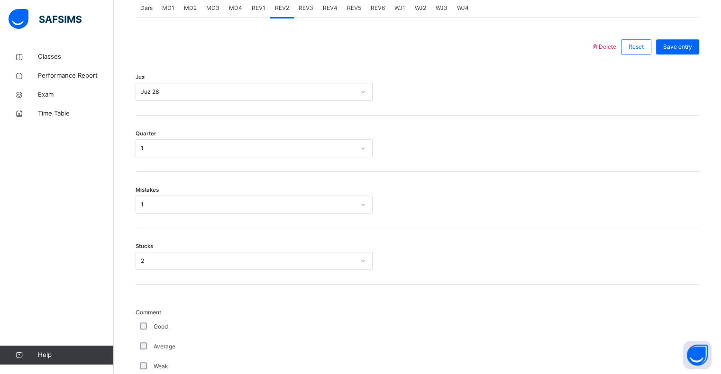
click at [143, 321] on div "Good" at bounding box center [253, 327] width 237 height 20
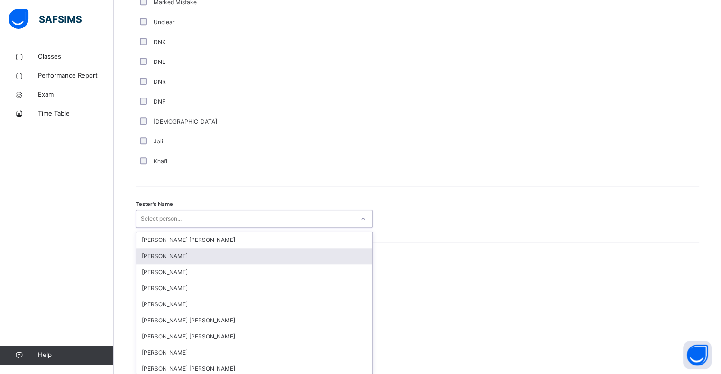
click at [177, 228] on div "option [PERSON_NAME] focused, 2 of 90. 90 results available. Use Up and Down to…" at bounding box center [253, 219] width 237 height 18
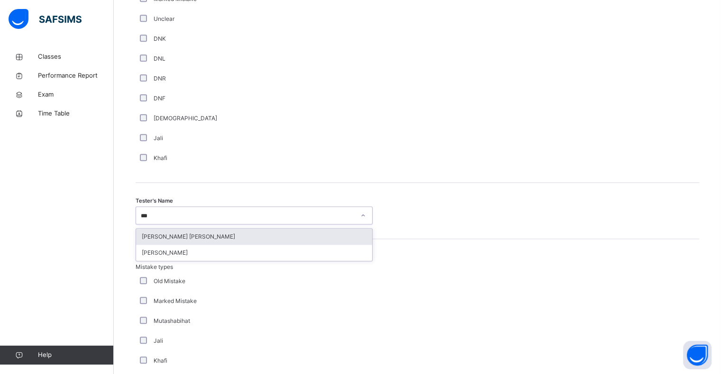
type input "****"
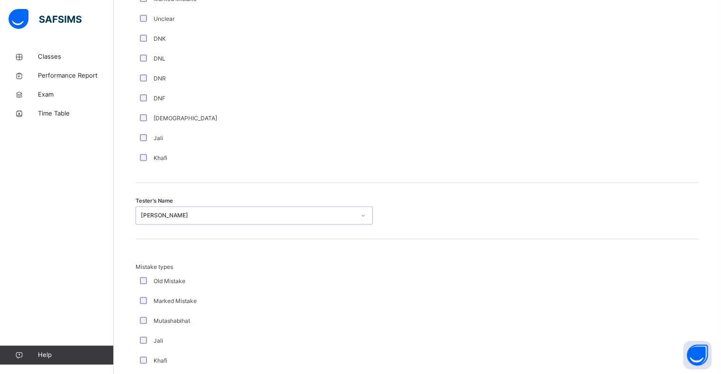
scroll to position [997, 0]
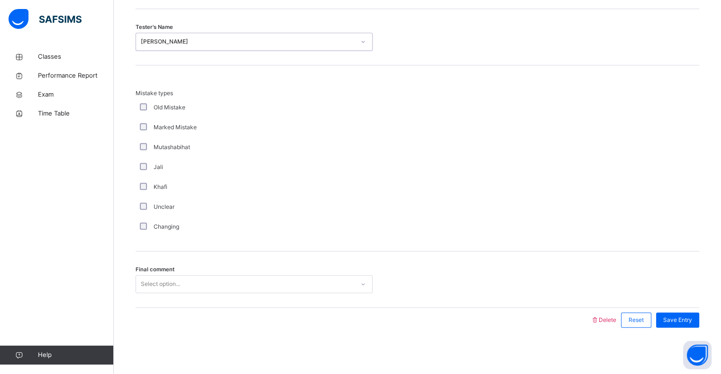
click at [174, 285] on div "Select option..." at bounding box center [160, 284] width 39 height 18
click at [690, 313] on div "Save Entry" at bounding box center [677, 320] width 43 height 15
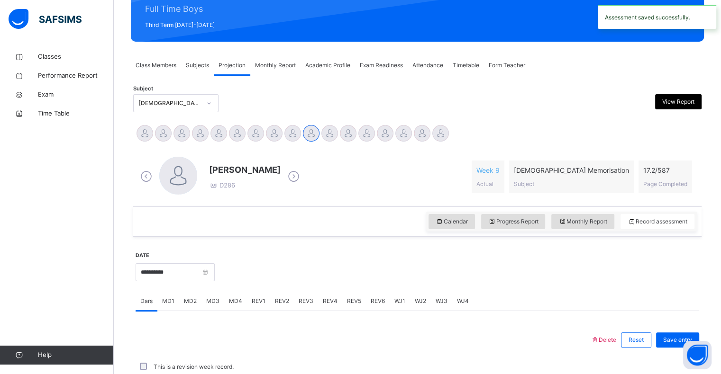
scroll to position [337, 0]
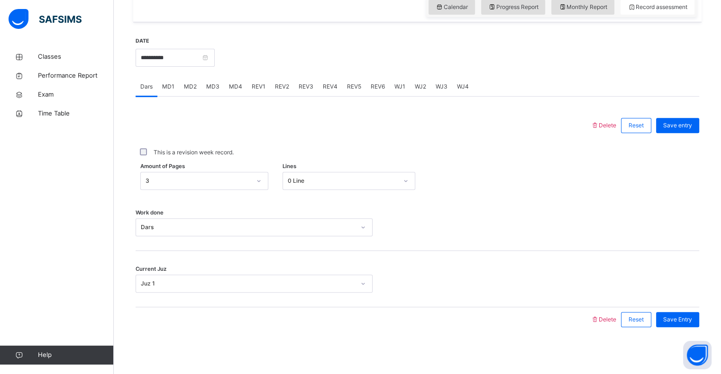
click at [304, 81] on div "REV3" at bounding box center [306, 86] width 24 height 19
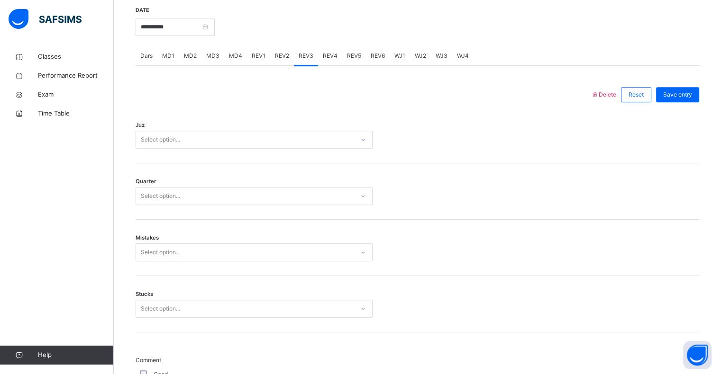
scroll to position [368, 0]
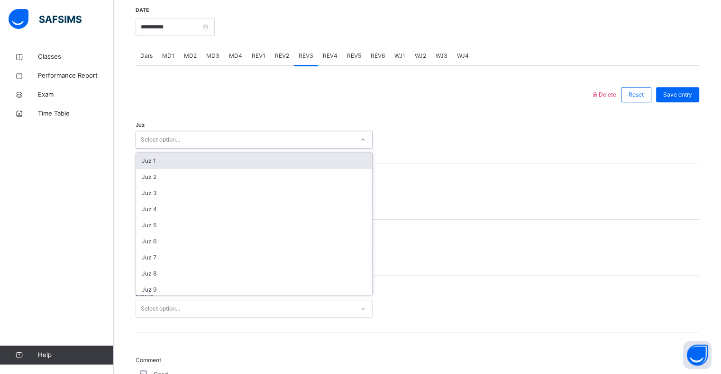
click at [243, 136] on div "Select option..." at bounding box center [245, 140] width 218 height 15
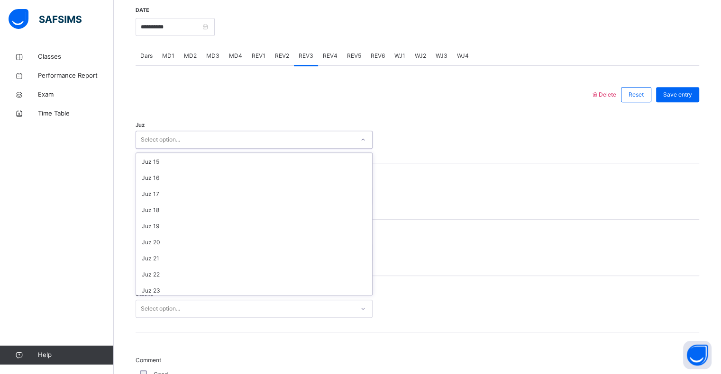
scroll to position [341, 0]
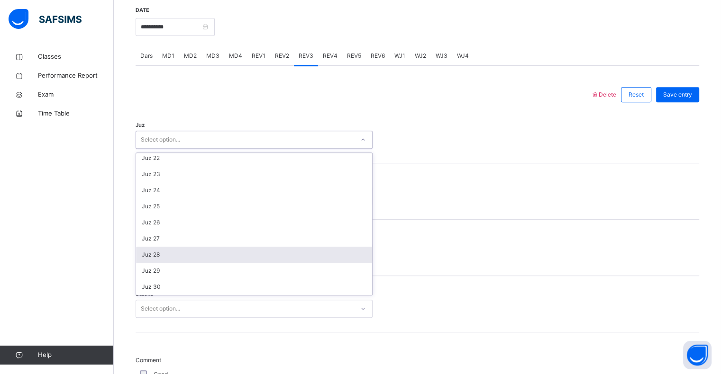
click at [156, 261] on div "Juz 28" at bounding box center [254, 255] width 236 height 16
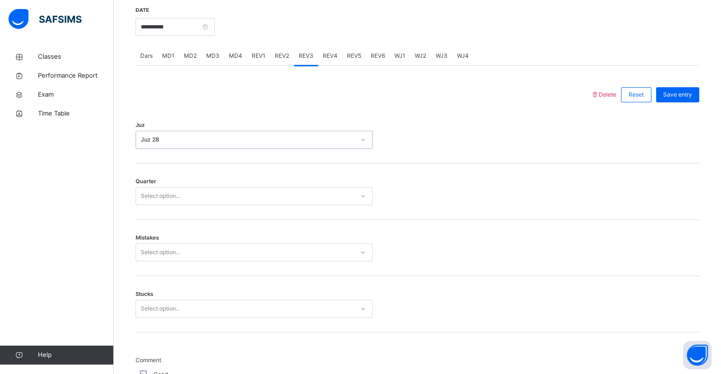
click at [174, 197] on div "Select option..." at bounding box center [160, 196] width 39 height 18
click at [159, 238] on div "2" at bounding box center [254, 233] width 236 height 16
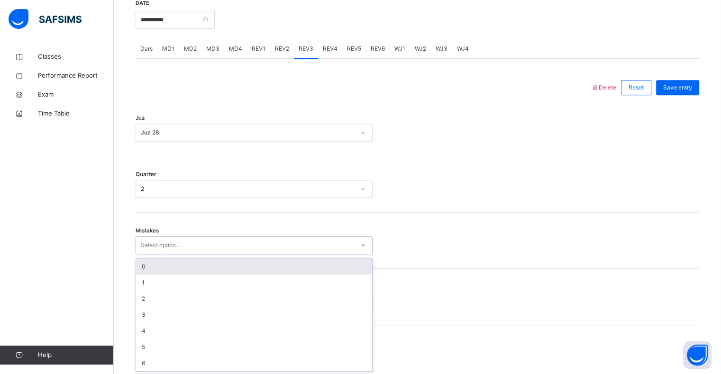
click at [157, 252] on div "Select option..." at bounding box center [253, 245] width 237 height 18
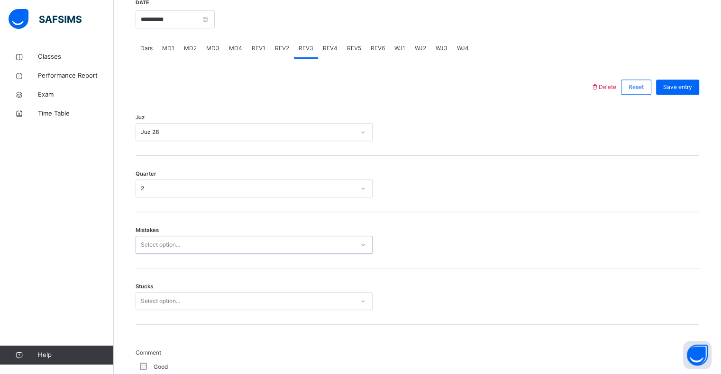
drag, startPoint x: 157, startPoint y: 252, endPoint x: 166, endPoint y: 247, distance: 10.4
click at [166, 247] on div "Select option..." at bounding box center [253, 245] width 237 height 18
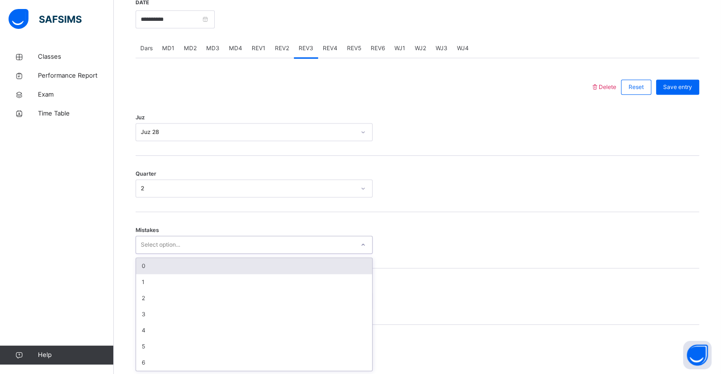
click at [166, 247] on div "Select option..." at bounding box center [160, 245] width 39 height 18
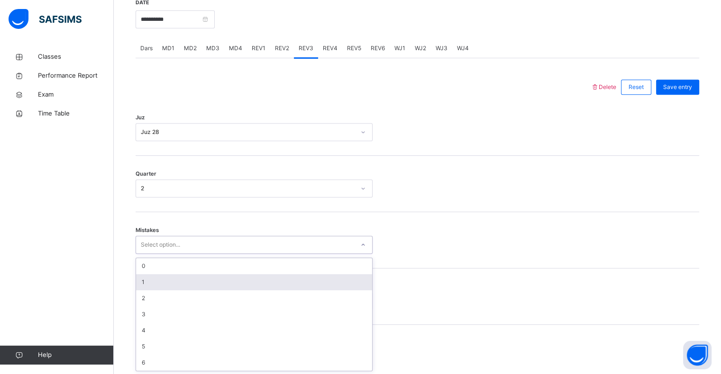
click at [152, 275] on div "1" at bounding box center [254, 282] width 236 height 16
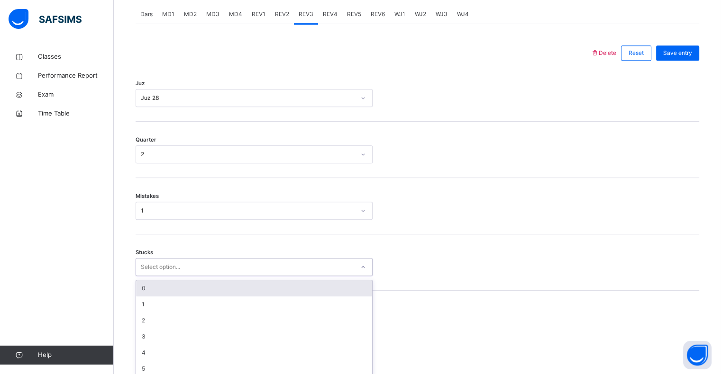
click at [150, 276] on div "option 0 focused, 1 of 6. 6 results available. Use Up and Down to choose option…" at bounding box center [253, 267] width 237 height 18
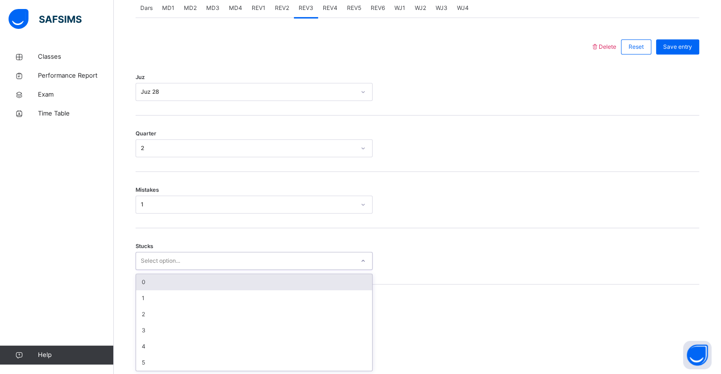
click at [153, 284] on div "0" at bounding box center [254, 282] width 236 height 16
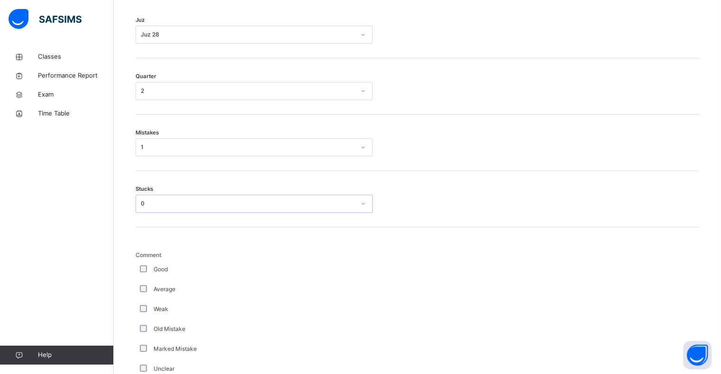
scroll to position [474, 0]
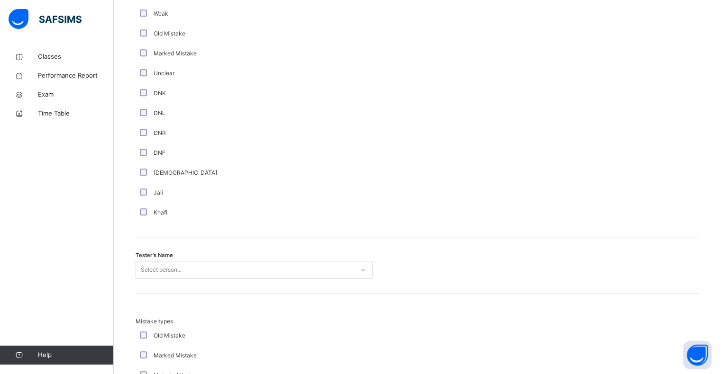
click at [242, 275] on div "Select person..." at bounding box center [253, 270] width 237 height 18
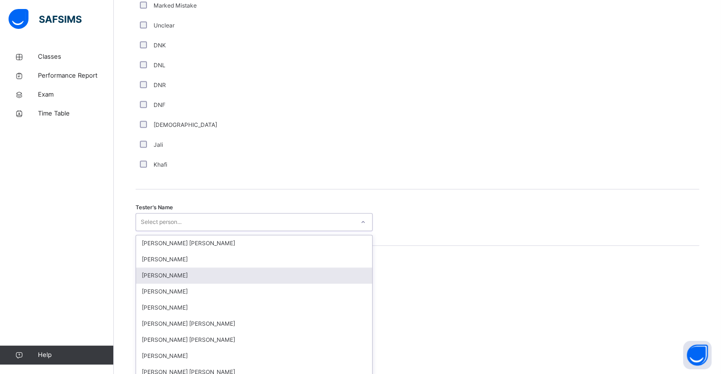
scroll to position [823, 0]
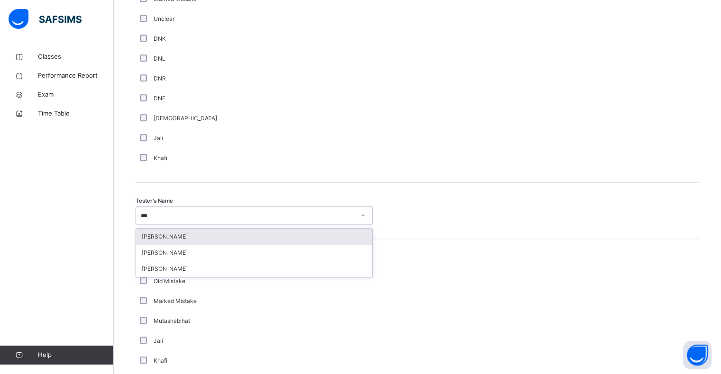
type input "****"
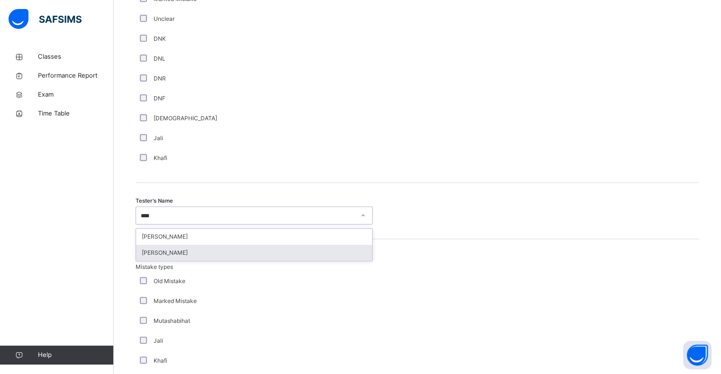
click at [218, 253] on div "[PERSON_NAME]" at bounding box center [254, 253] width 236 height 16
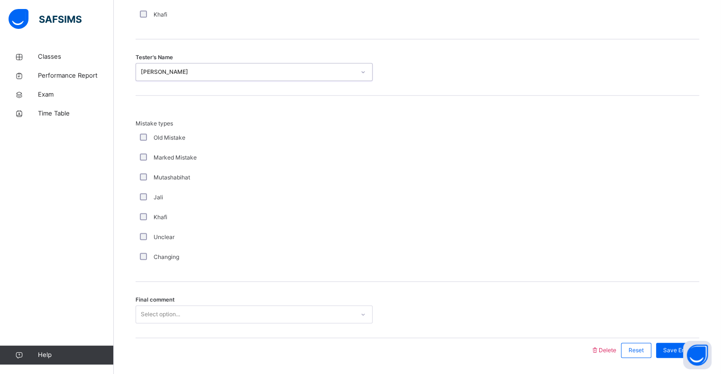
scroll to position [968, 0]
click at [144, 151] on div "Marked Mistake" at bounding box center [253, 156] width 237 height 20
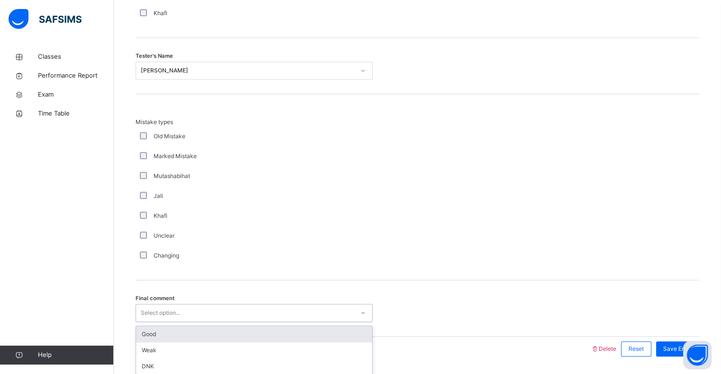
scroll to position [997, 0]
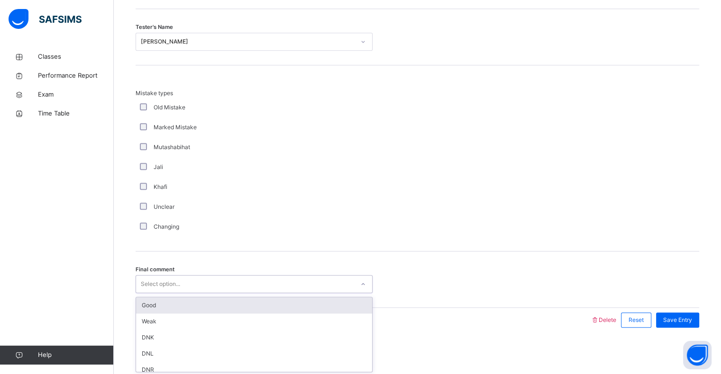
click at [171, 293] on div "option Good focused, 1 of 6. 6 results available. Use Up and Down to choose opt…" at bounding box center [253, 284] width 237 height 18
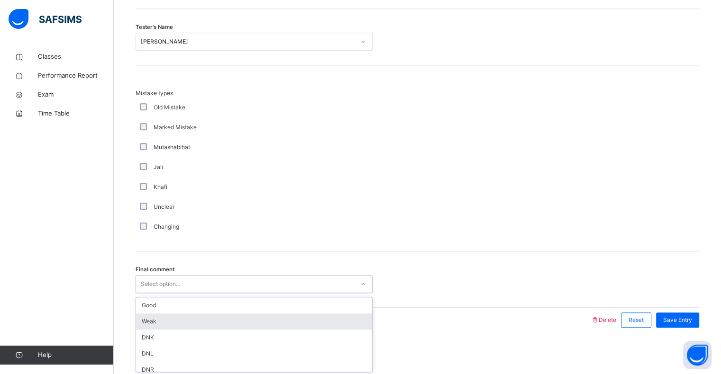
click at [167, 325] on div "Weak" at bounding box center [254, 322] width 236 height 16
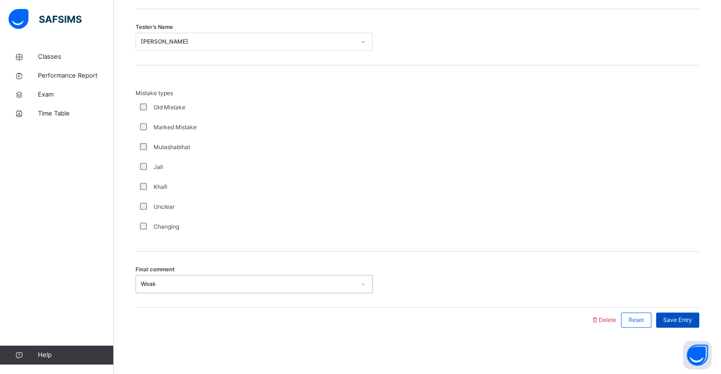
click at [669, 316] on div "Save Entry" at bounding box center [677, 320] width 43 height 15
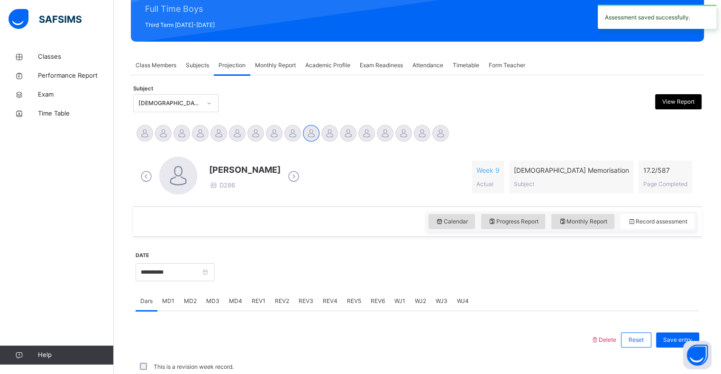
scroll to position [337, 0]
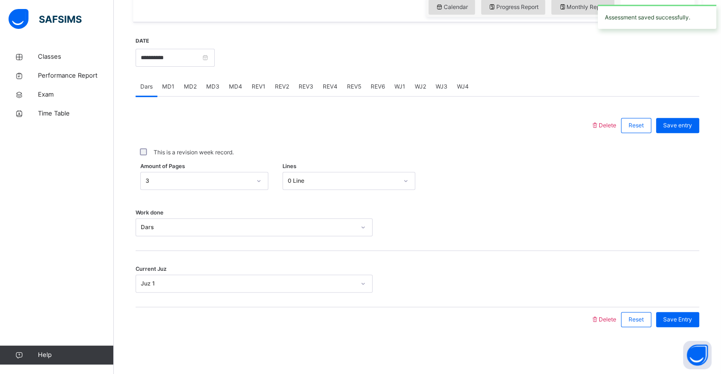
click at [331, 85] on span "REV4" at bounding box center [330, 86] width 15 height 9
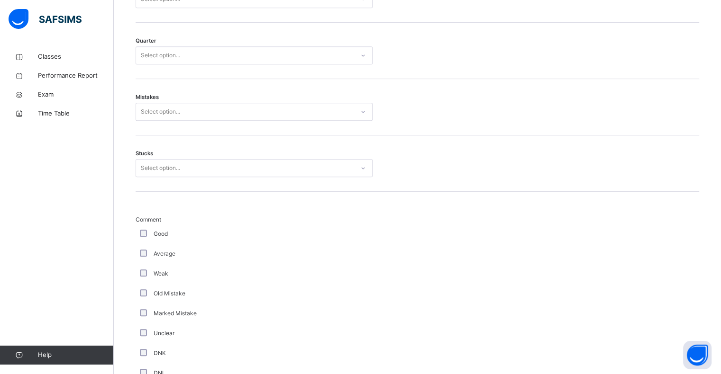
scroll to position [504, 0]
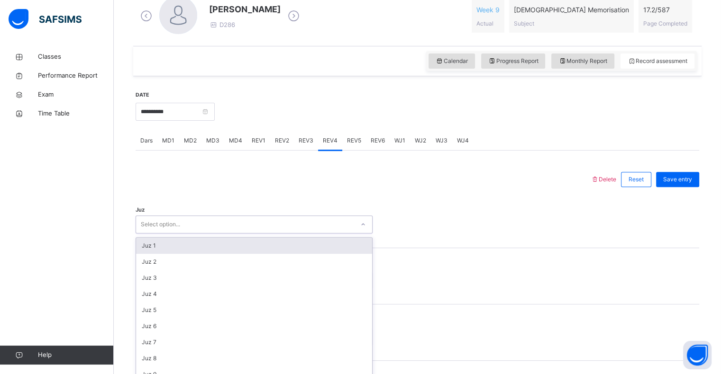
click at [157, 234] on div "option Juz 1 focused, 1 of 30. 30 results available. Use Up and Down to choose …" at bounding box center [253, 225] width 237 height 18
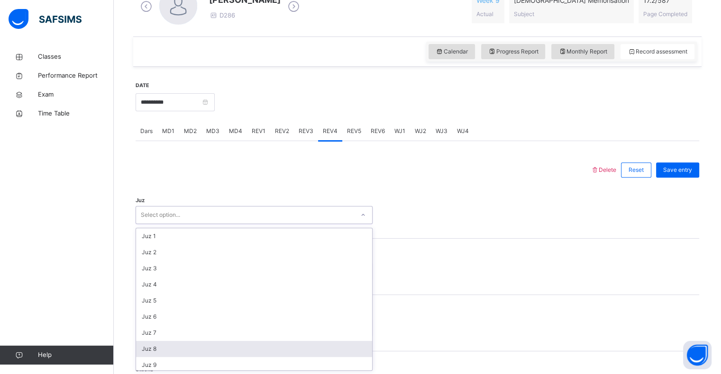
scroll to position [341, 0]
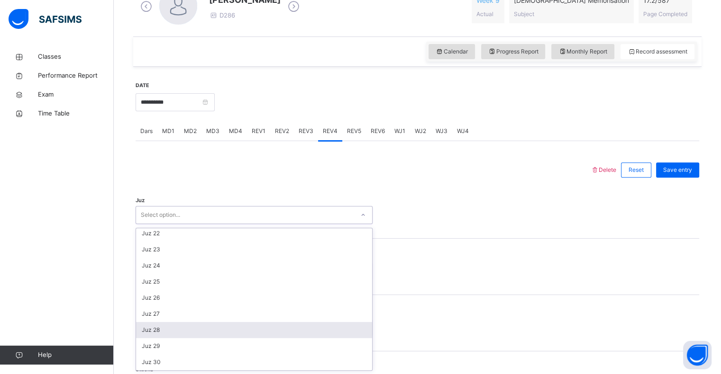
click at [169, 331] on div "Juz 28" at bounding box center [254, 330] width 236 height 16
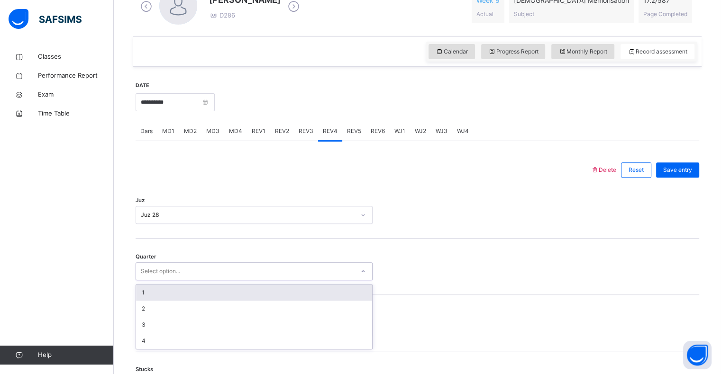
click at [176, 262] on div "Select option..." at bounding box center [253, 271] width 237 height 18
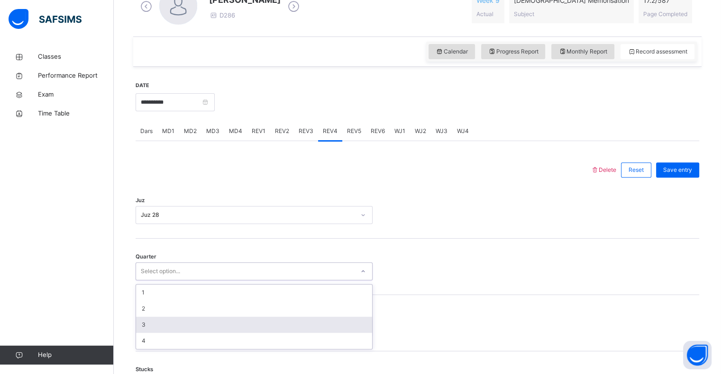
click at [165, 323] on div "3" at bounding box center [254, 325] width 236 height 16
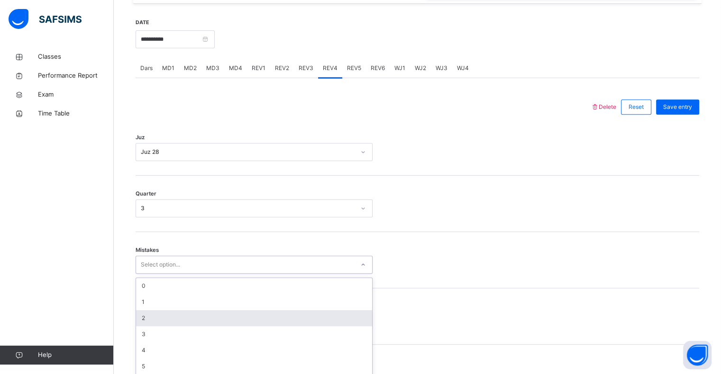
click at [165, 274] on div "option 2 focused, 3 of 7. 7 results available. Use Up and Down to choose option…" at bounding box center [253, 265] width 237 height 18
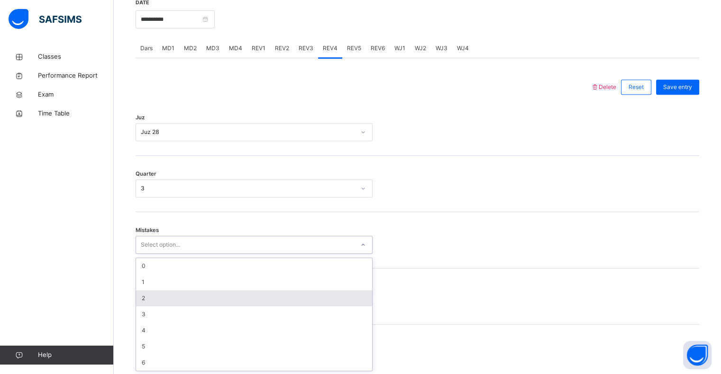
scroll to position [375, 0]
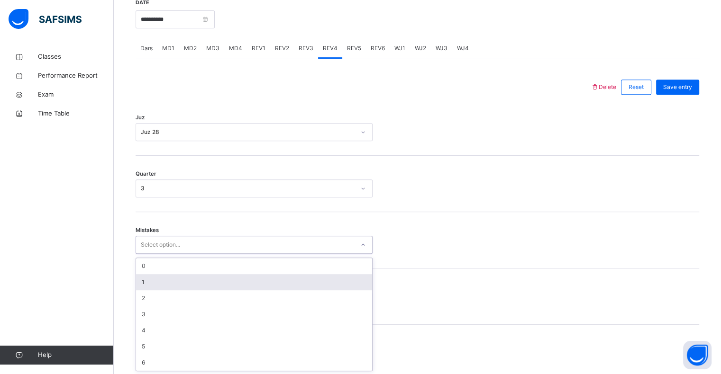
click at [165, 287] on div "1" at bounding box center [254, 282] width 236 height 16
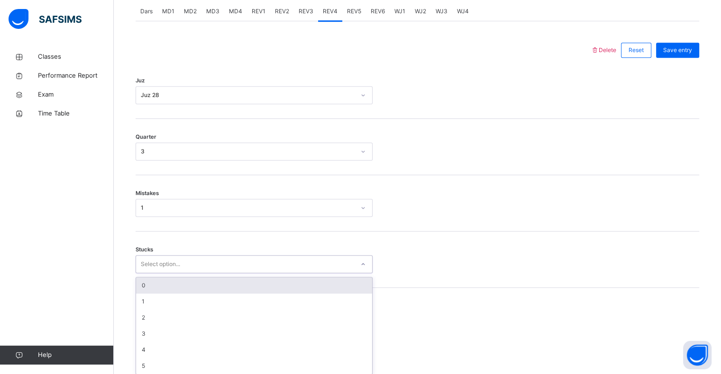
click at [164, 273] on div "option 0 focused, 1 of 6. 6 results available. Use Up and Down to choose option…" at bounding box center [253, 264] width 237 height 18
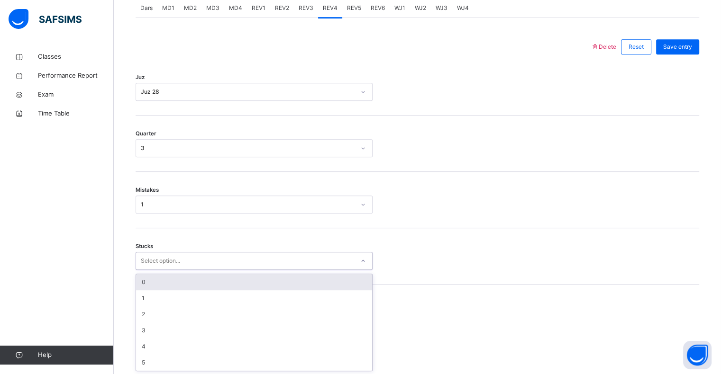
click at [166, 283] on div "0" at bounding box center [254, 282] width 236 height 16
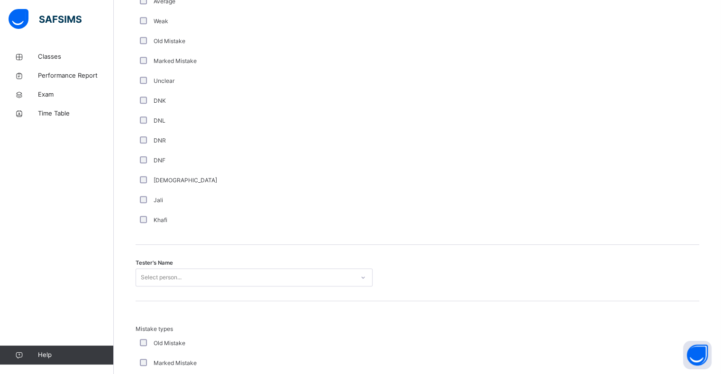
scroll to position [767, 0]
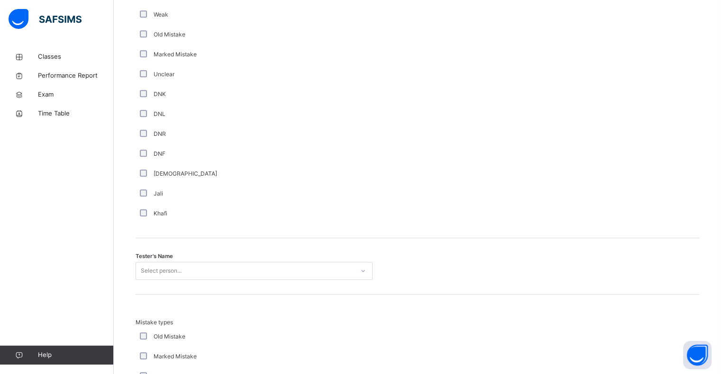
click at [166, 267] on div "Select person..." at bounding box center [253, 271] width 237 height 18
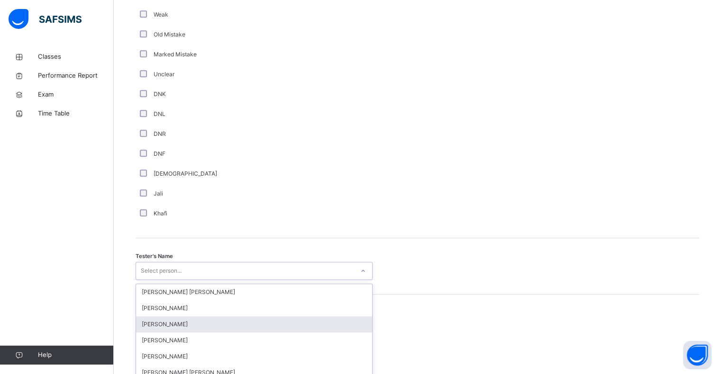
scroll to position [823, 0]
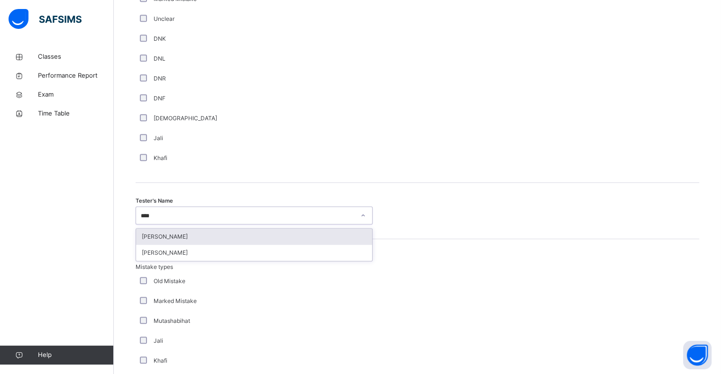
type input "*****"
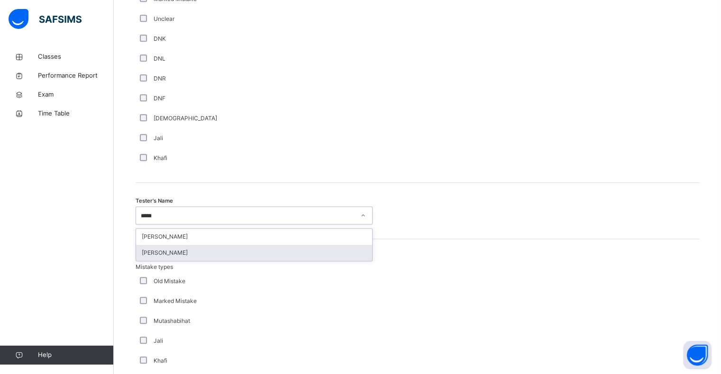
click at [163, 253] on div "[PERSON_NAME]" at bounding box center [254, 253] width 236 height 16
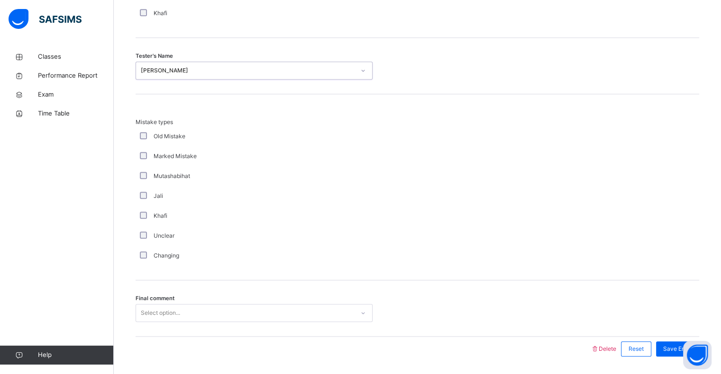
scroll to position [997, 0]
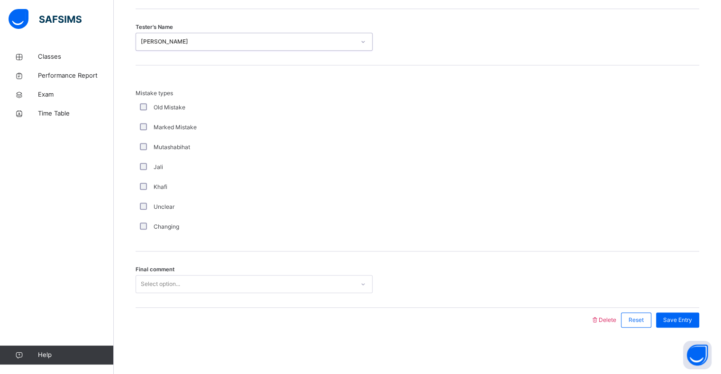
click at [163, 288] on div "Select option..." at bounding box center [160, 284] width 39 height 18
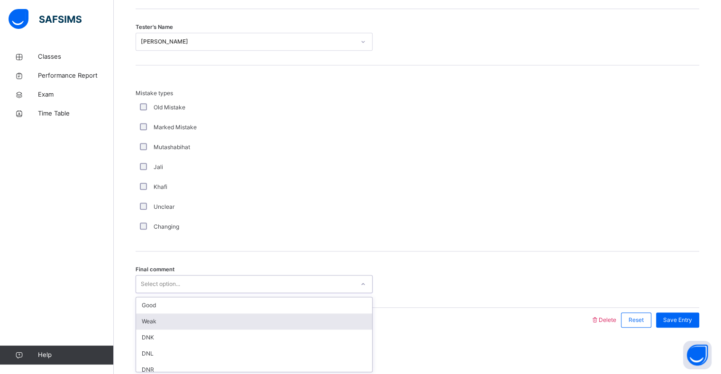
click at [150, 326] on div "Weak" at bounding box center [254, 322] width 236 height 16
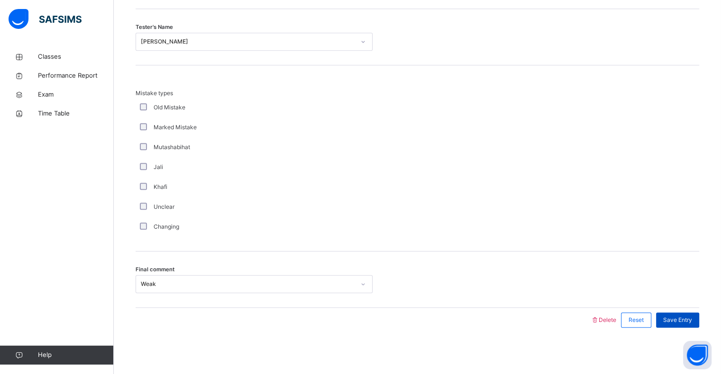
click at [684, 324] on div "Save Entry" at bounding box center [677, 320] width 43 height 15
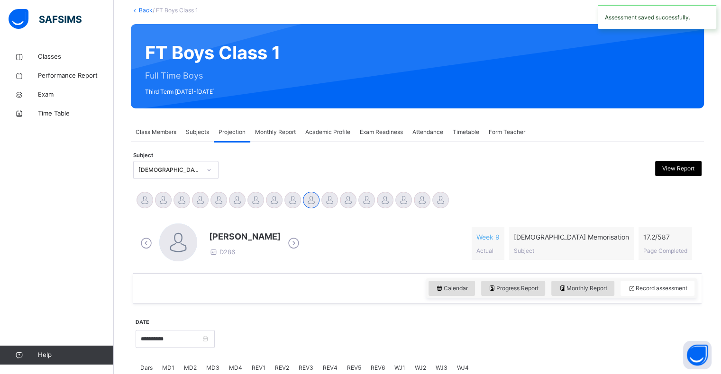
scroll to position [0, 0]
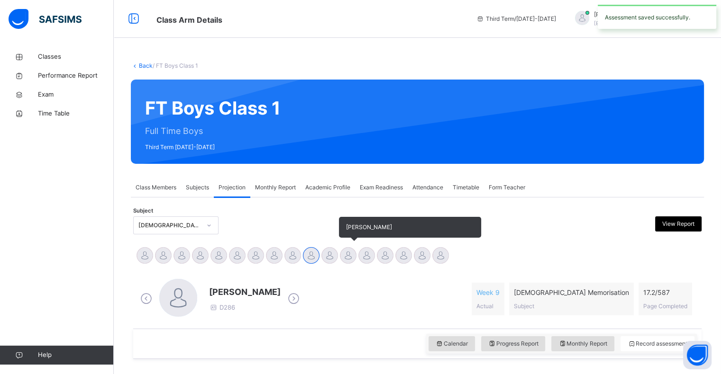
click at [348, 247] on div at bounding box center [348, 255] width 17 height 17
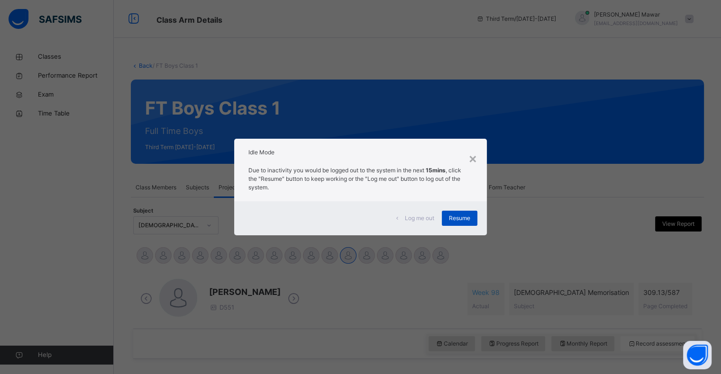
click at [453, 221] on span "Resume" at bounding box center [459, 218] width 21 height 9
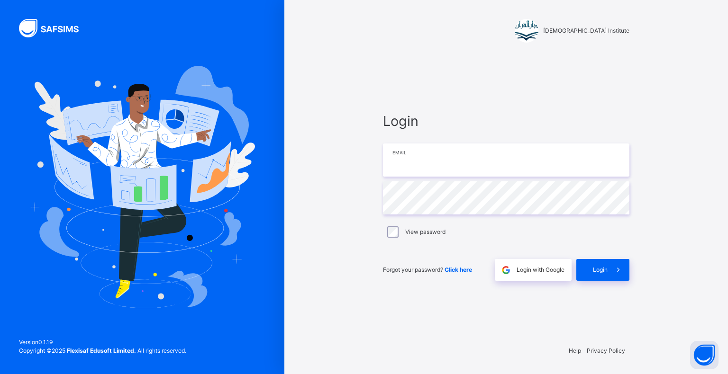
drag, startPoint x: 352, startPoint y: 246, endPoint x: 413, endPoint y: 163, distance: 102.7
click at [413, 163] on input "email" at bounding box center [506, 160] width 246 height 33
type input "**********"
click at [597, 270] on span "Login" at bounding box center [600, 270] width 15 height 9
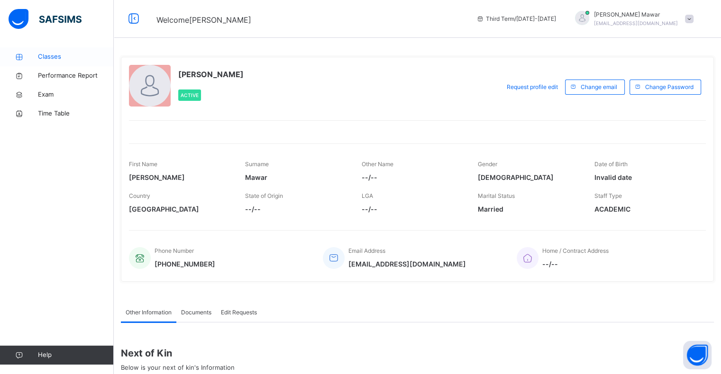
click at [47, 58] on span "Classes" at bounding box center [76, 56] width 76 height 9
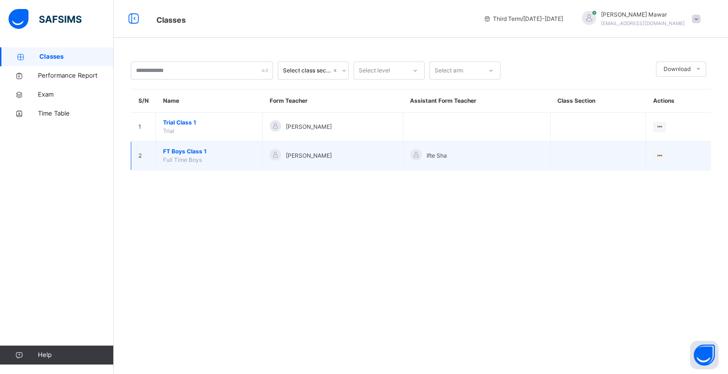
click at [196, 162] on span "Full Time Boys" at bounding box center [182, 159] width 39 height 7
click at [224, 162] on td "FT Boys Class 1 Full Time Boys" at bounding box center [209, 156] width 107 height 29
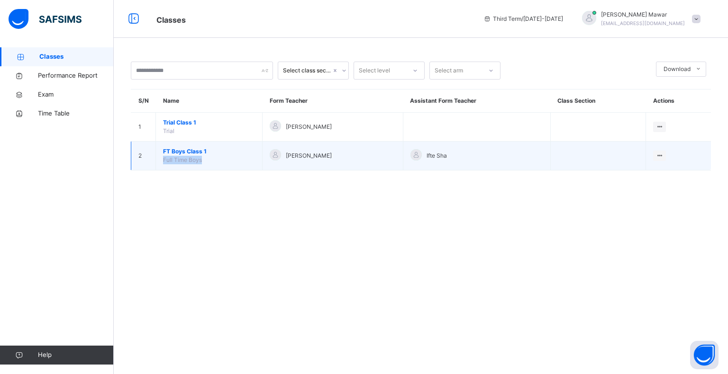
drag, startPoint x: 224, startPoint y: 162, endPoint x: 227, endPoint y: 153, distance: 9.3
click at [227, 153] on td "FT Boys Class 1 Full Time Boys" at bounding box center [209, 156] width 107 height 29
click at [227, 153] on span "FT Boys Class 1" at bounding box center [209, 151] width 92 height 9
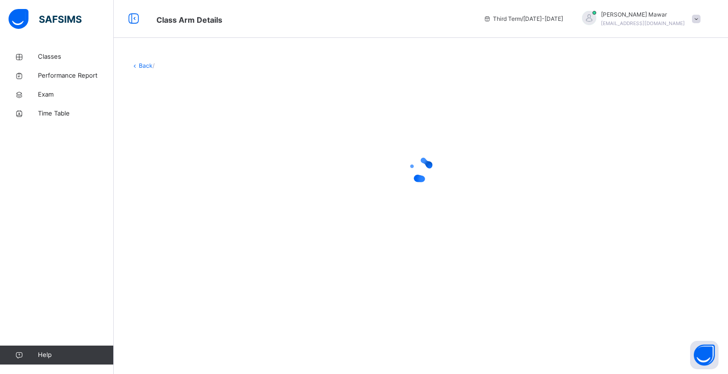
click at [227, 153] on div at bounding box center [421, 170] width 580 height 38
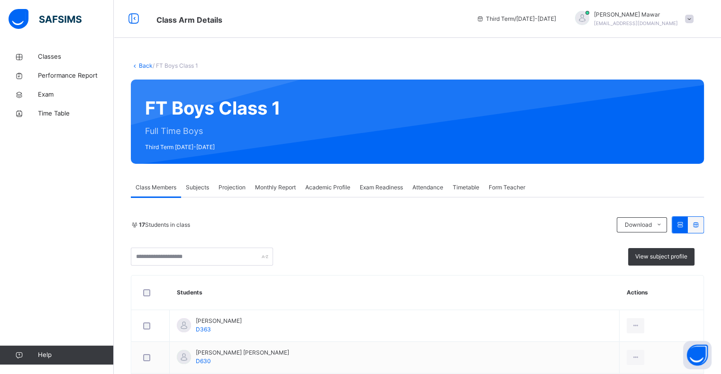
click at [235, 184] on span "Projection" at bounding box center [231, 187] width 27 height 9
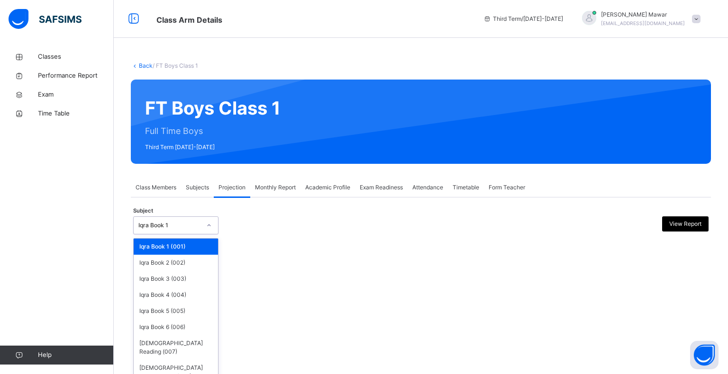
click at [186, 233] on div "Iqra Book 1" at bounding box center [175, 225] width 85 height 18
type input "*"
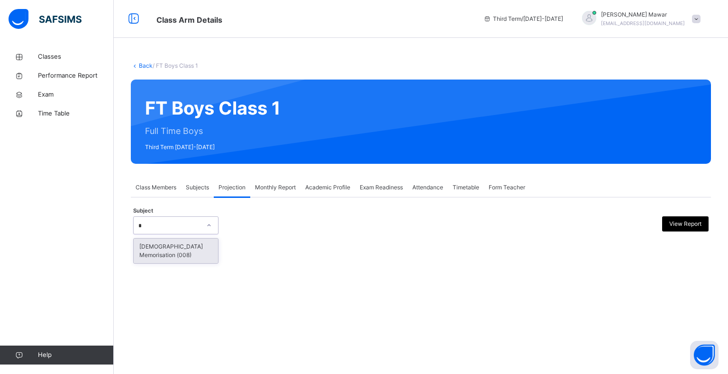
click at [189, 251] on div "[DEMOGRAPHIC_DATA] Memorisation (008)" at bounding box center [176, 251] width 84 height 25
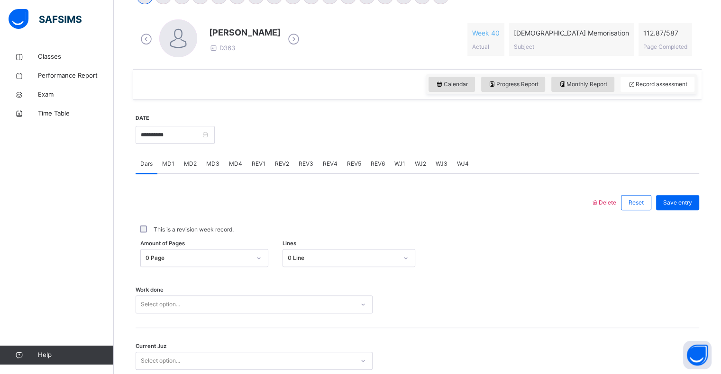
scroll to position [260, 0]
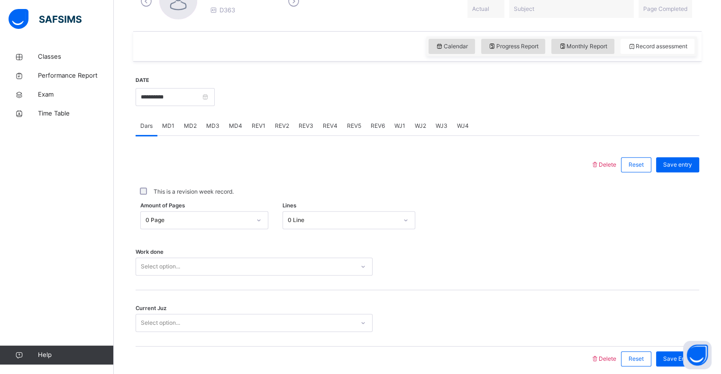
click at [316, 229] on div "0 Line" at bounding box center [348, 220] width 133 height 18
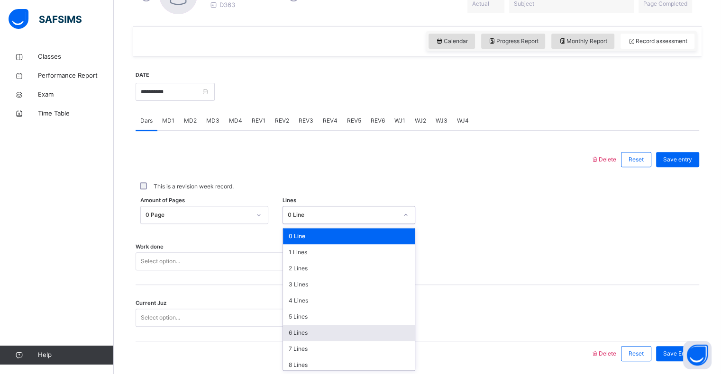
click at [331, 325] on div "6 Lines" at bounding box center [349, 333] width 132 height 16
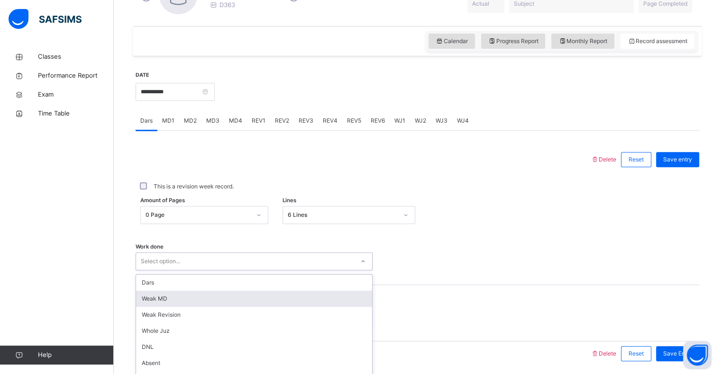
scroll to position [337, 0]
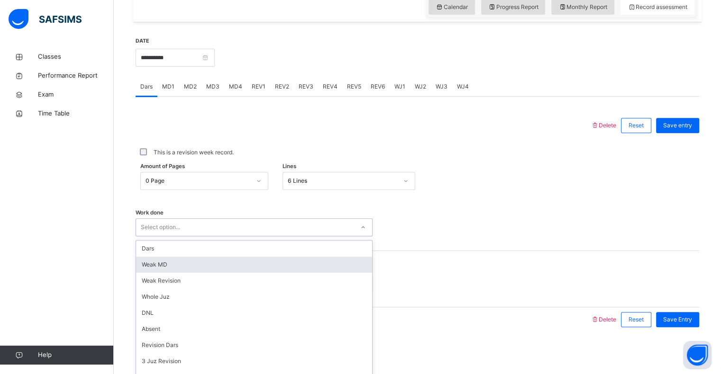
click at [216, 236] on div "option [PERSON_NAME] MD focused, 2 of 16. 16 results available. Use Up and Down…" at bounding box center [253, 227] width 237 height 18
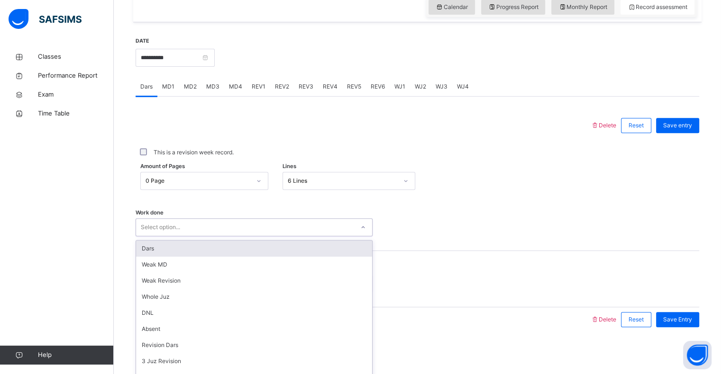
click at [220, 249] on div "Dars" at bounding box center [254, 249] width 236 height 16
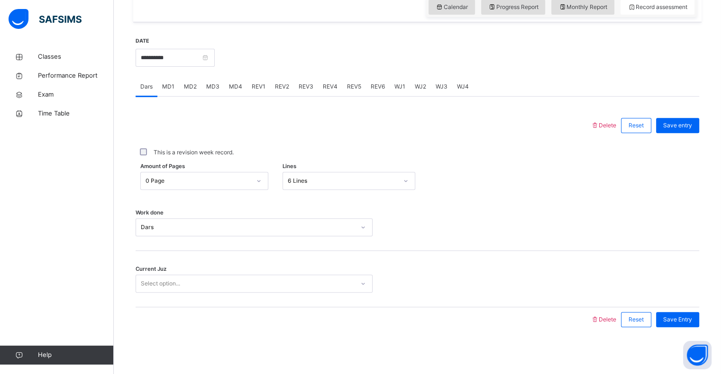
click at [216, 272] on div "Current Juz Select option..." at bounding box center [416, 279] width 563 height 56
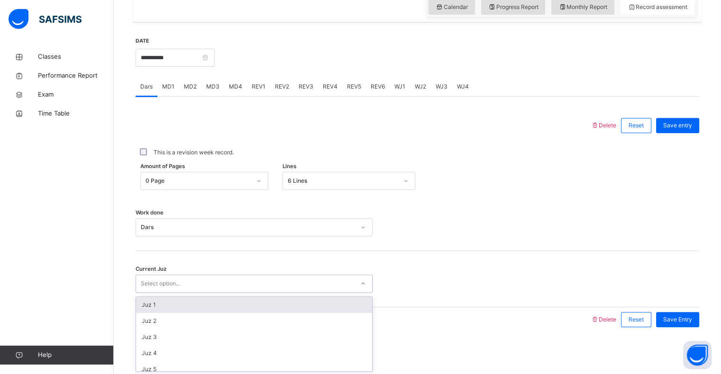
click at [216, 277] on div "Select option..." at bounding box center [245, 284] width 218 height 15
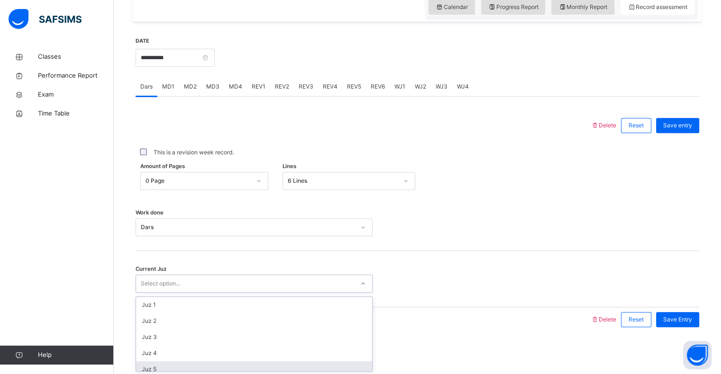
click at [212, 367] on div "Juz 5" at bounding box center [254, 369] width 236 height 16
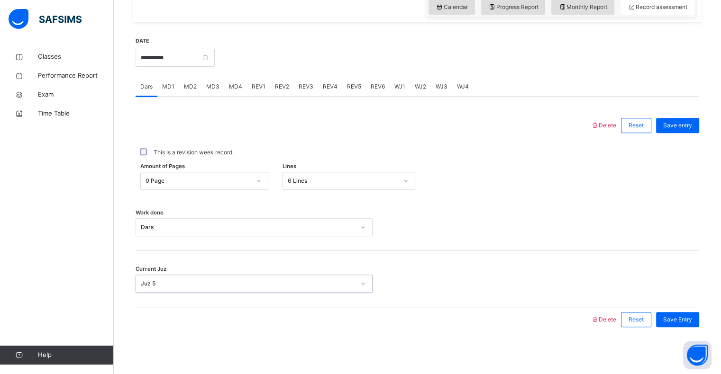
click at [372, 180] on div "6 Lines" at bounding box center [343, 181] width 110 height 9
click at [475, 229] on div "Work done Dars" at bounding box center [416, 227] width 563 height 18
click at [680, 122] on span "Save entry" at bounding box center [677, 125] width 29 height 9
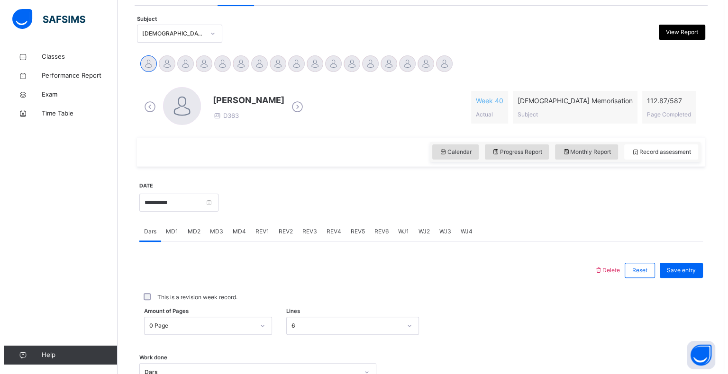
scroll to position [191, 0]
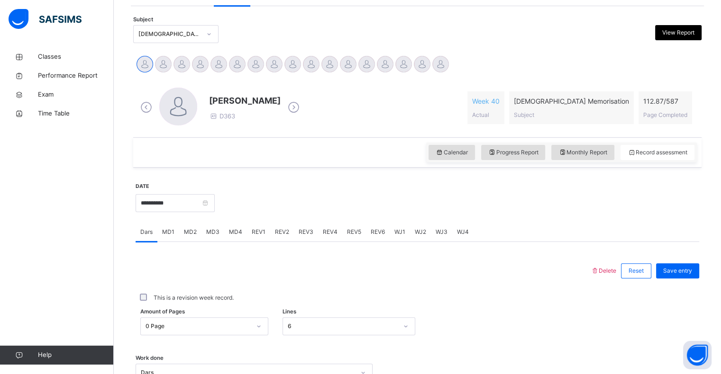
click at [615, 268] on span "Delete" at bounding box center [603, 270] width 26 height 7
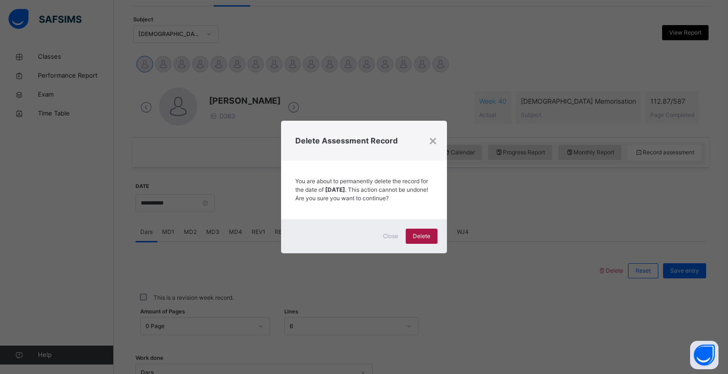
click at [424, 237] on span "Delete" at bounding box center [422, 236] width 18 height 9
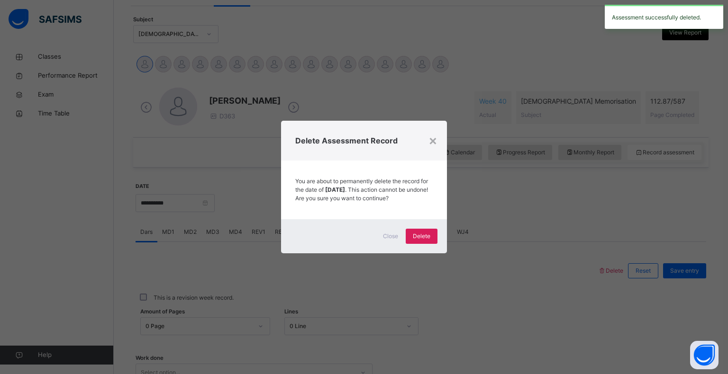
click at [436, 274] on div "× Delete Assessment Record You are about to permanently delete the record for t…" at bounding box center [364, 187] width 728 height 374
click at [434, 135] on div "×" at bounding box center [432, 140] width 9 height 20
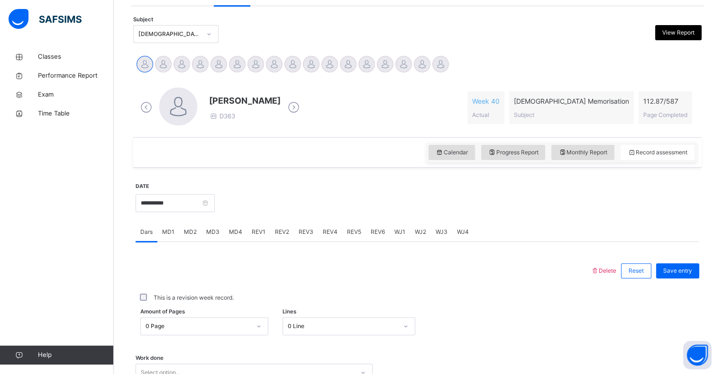
click at [461, 160] on div "Calendar Progress Report Monthly Report Record assessment" at bounding box center [561, 153] width 270 height 20
click at [458, 155] on span "Calendar" at bounding box center [451, 152] width 32 height 9
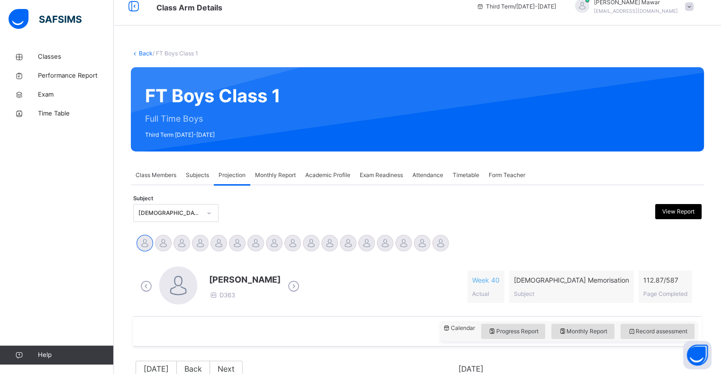
scroll to position [0, 0]
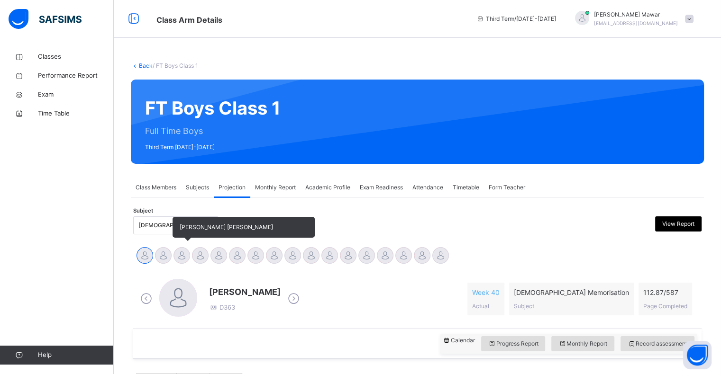
click at [179, 251] on div at bounding box center [181, 255] width 17 height 17
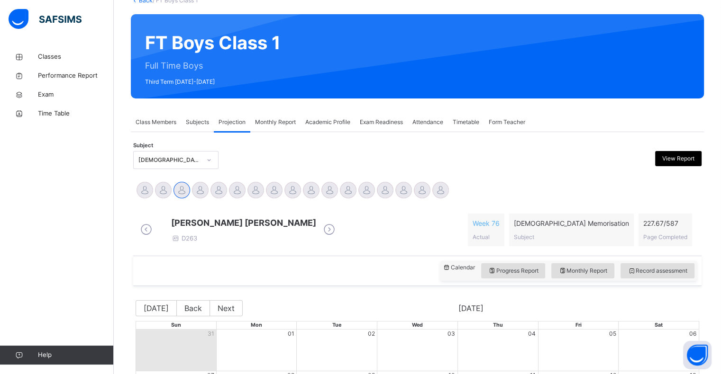
scroll to position [66, 0]
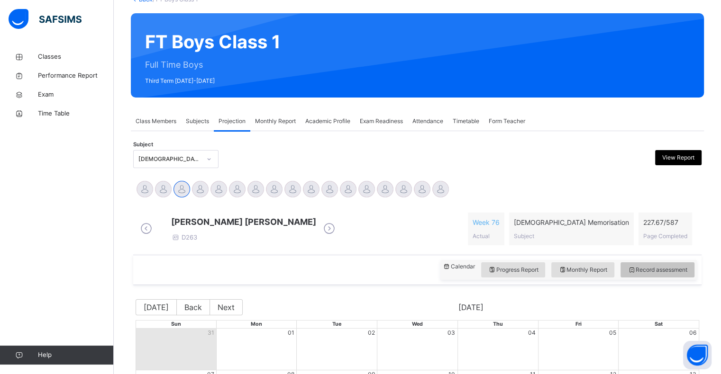
click at [684, 273] on span "Record assessment" at bounding box center [657, 270] width 60 height 9
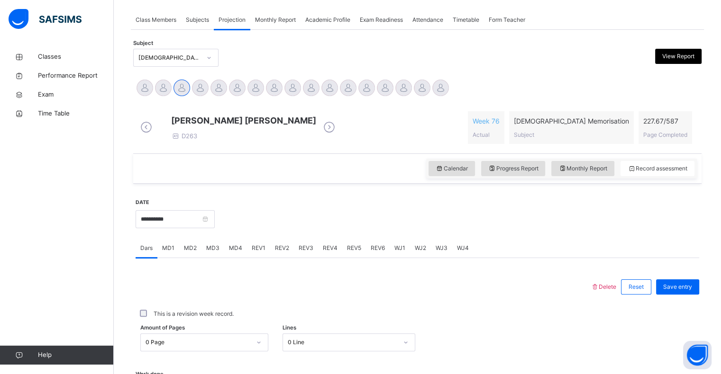
scroll to position [169, 0]
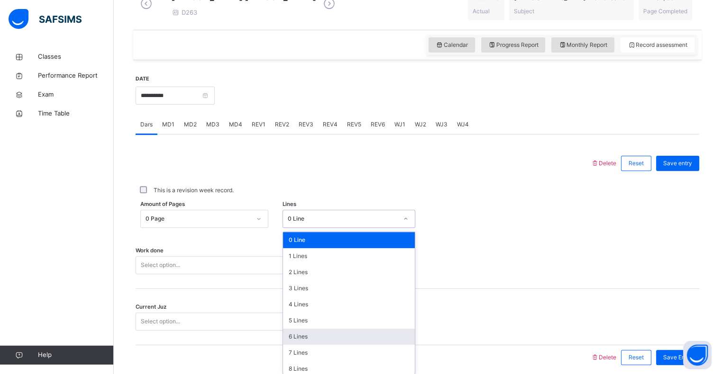
click at [311, 228] on div "option 6 Lines focused, 7 of 16. 16 results available. Use Up and Down to choos…" at bounding box center [348, 219] width 133 height 18
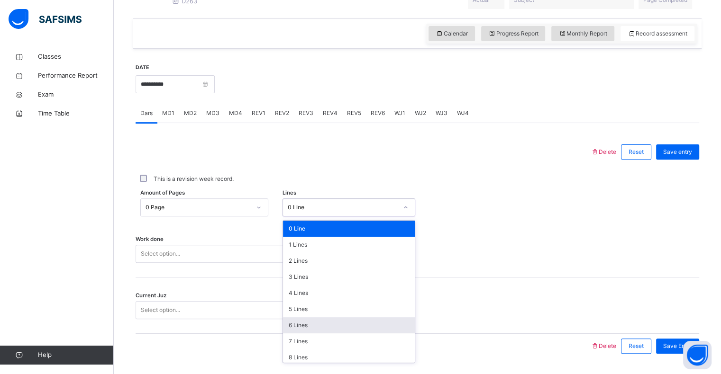
click at [309, 333] on div "6 Lines" at bounding box center [349, 325] width 132 height 16
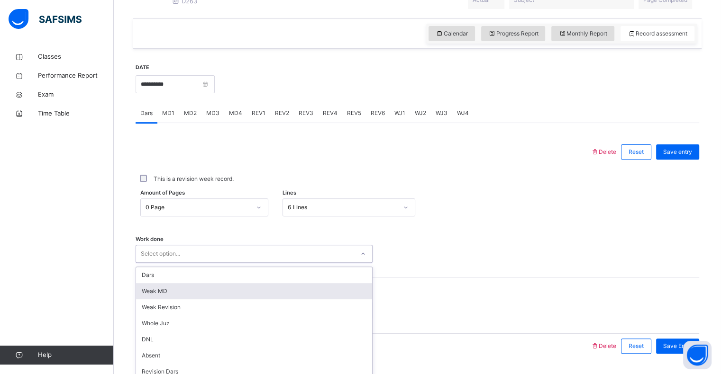
scroll to position [337, 0]
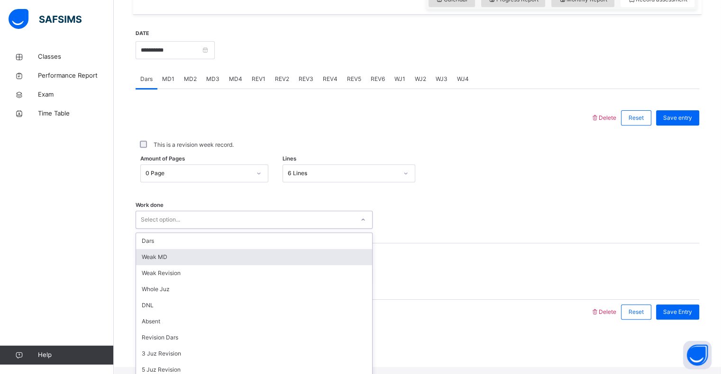
click at [220, 229] on div "option [PERSON_NAME] MD focused, 2 of 16. 16 results available. Use Up and Down…" at bounding box center [253, 220] width 237 height 18
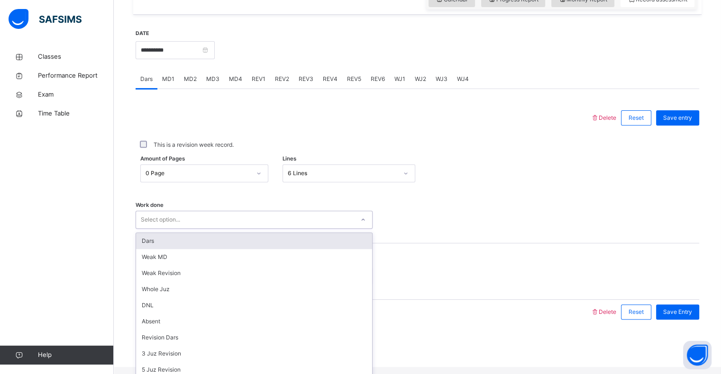
drag, startPoint x: 219, startPoint y: 253, endPoint x: 231, endPoint y: 241, distance: 17.4
click at [231, 241] on div "Dars" at bounding box center [254, 241] width 236 height 16
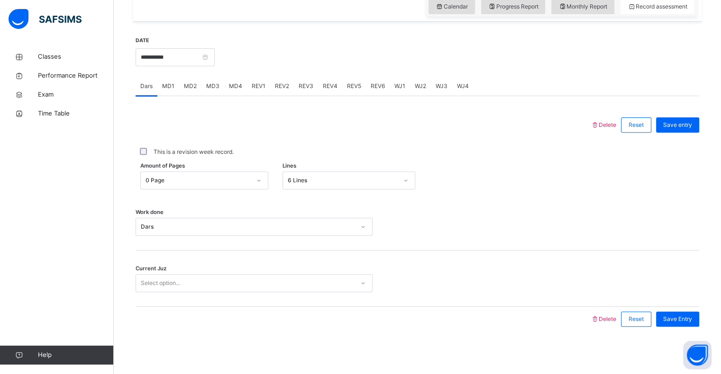
click at [231, 241] on div "Work done Dars" at bounding box center [416, 222] width 563 height 56
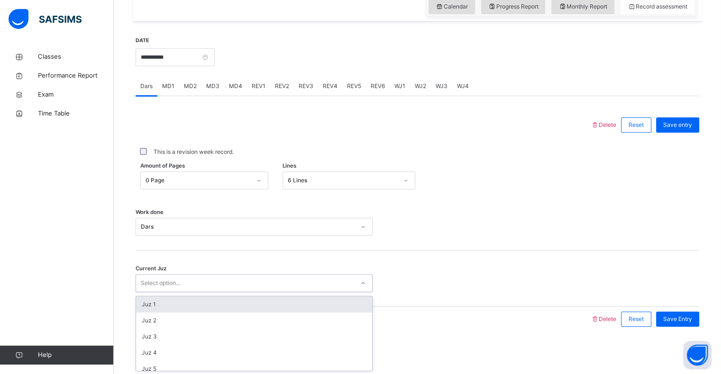
click at [221, 277] on div "Select option..." at bounding box center [245, 283] width 218 height 15
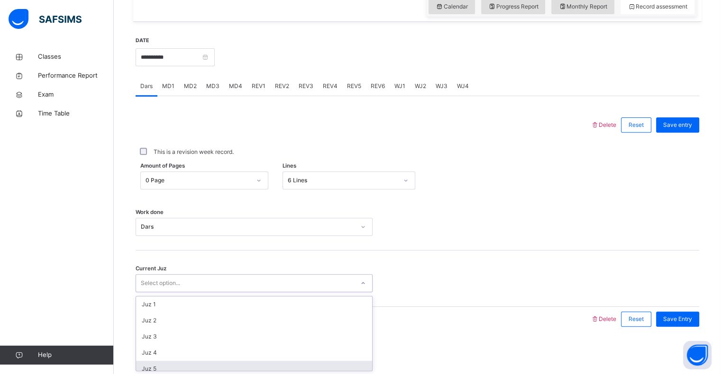
click at [239, 370] on div "Juz 1 Juz 2 Juz 3 Juz 4 Juz 5 Juz 6 Juz 7 Juz 8 Juz 9 Juz 10 Juz 11 Juz 12 Juz …" at bounding box center [253, 333] width 237 height 75
drag, startPoint x: 239, startPoint y: 370, endPoint x: 242, endPoint y: 395, distance: 24.9
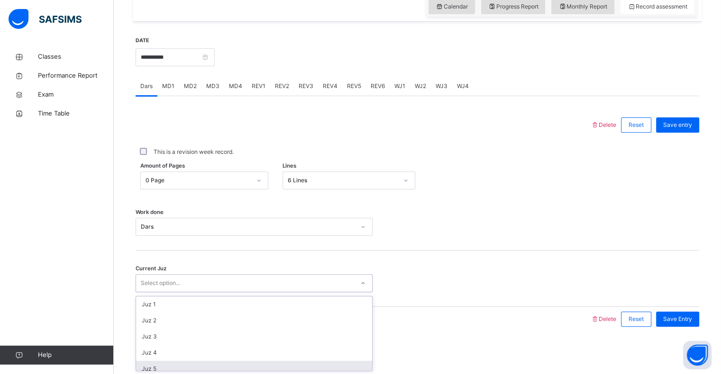
click at [242, 374] on html "Class Arm Details Third Term / [DATE]-[DATE] [PERSON_NAME] [EMAIL_ADDRESS][DOMA…" at bounding box center [360, 22] width 721 height 704
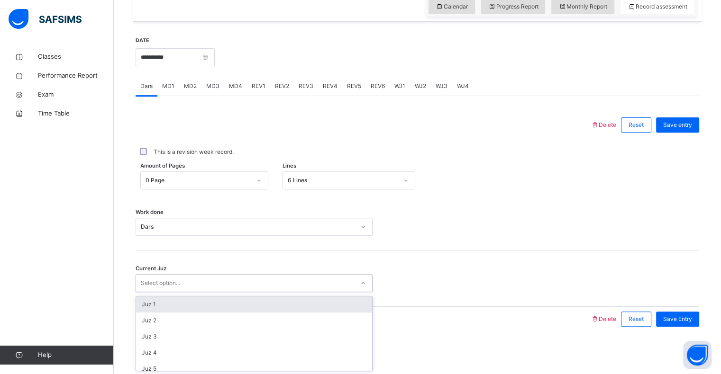
click at [187, 284] on div "Select option..." at bounding box center [245, 283] width 218 height 15
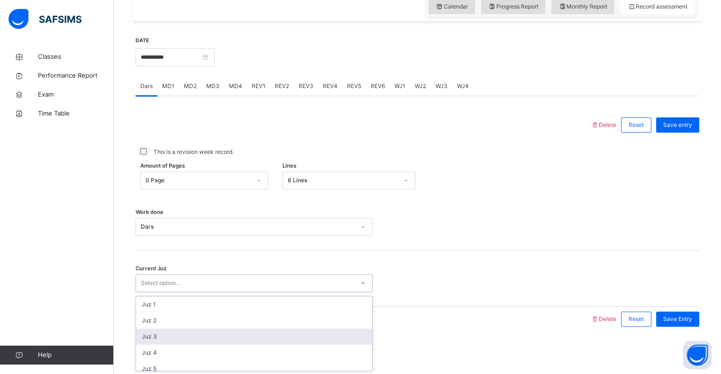
scroll to position [47, 0]
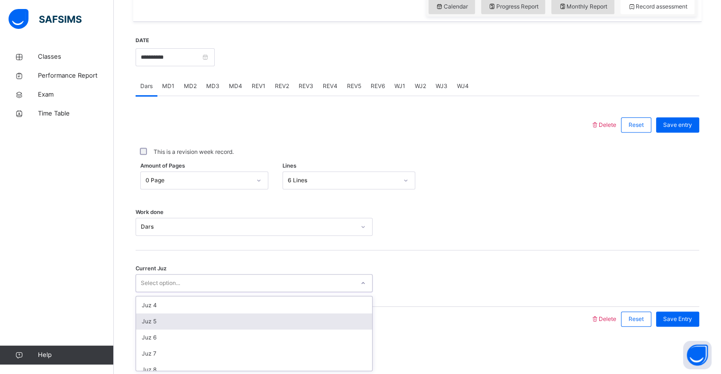
click at [174, 323] on div "Juz 5" at bounding box center [254, 322] width 236 height 16
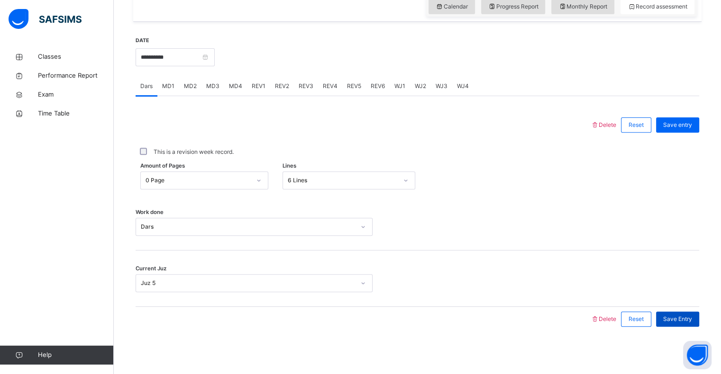
click at [686, 317] on span "Save Entry" at bounding box center [677, 319] width 29 height 9
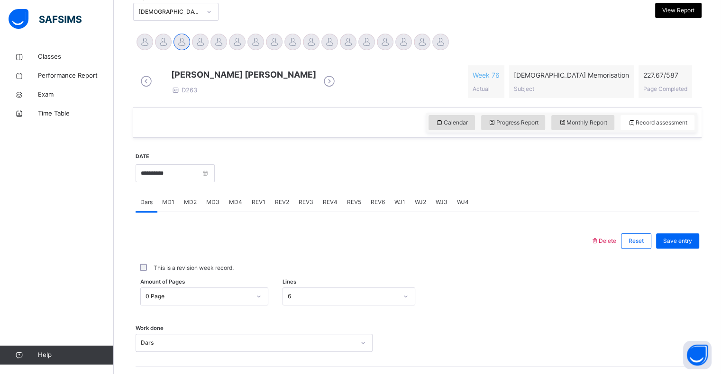
scroll to position [216, 0]
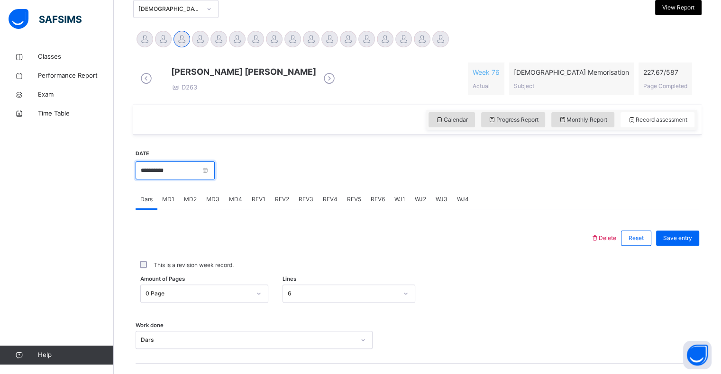
click at [162, 180] on input "**********" at bounding box center [174, 171] width 79 height 18
click at [388, 270] on div "This is a revision week record." at bounding box center [417, 265] width 558 height 9
click at [216, 204] on span "MD3" at bounding box center [212, 199] width 13 height 9
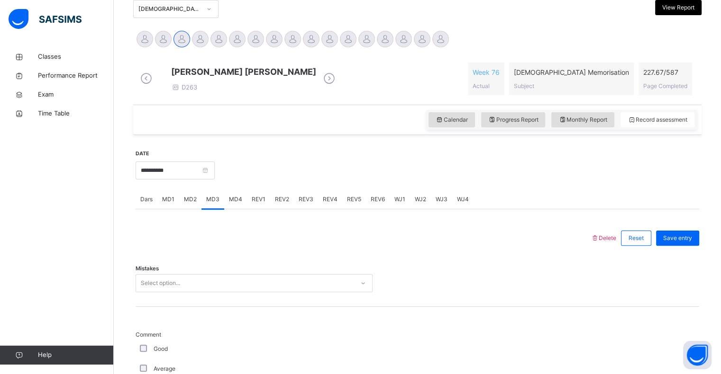
click at [216, 204] on span "MD3" at bounding box center [212, 199] width 13 height 9
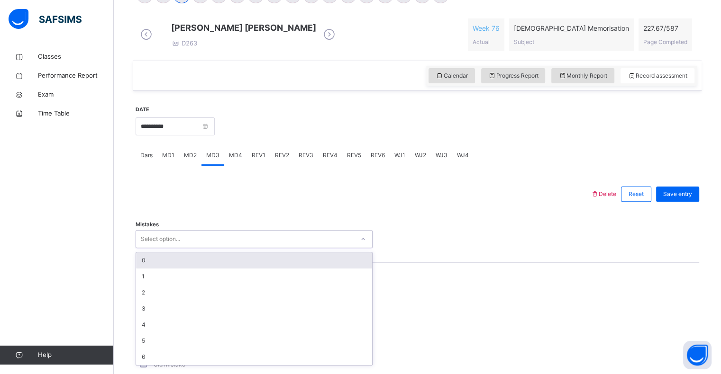
click at [247, 248] on div "option 0 focused, 1 of 7. 7 results available. Use Up and Down to choose option…" at bounding box center [253, 239] width 237 height 18
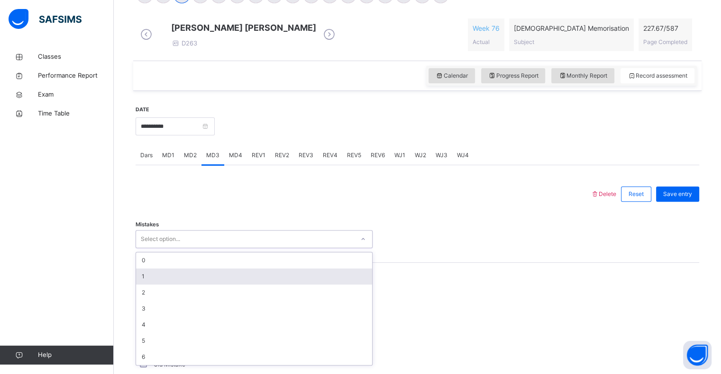
scroll to position [263, 0]
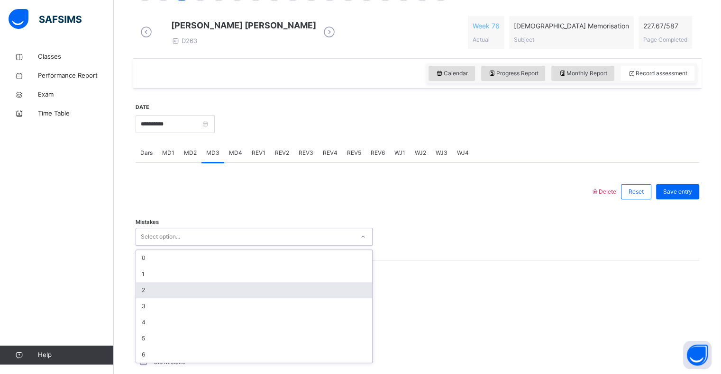
click at [213, 298] on div "2" at bounding box center [254, 290] width 236 height 16
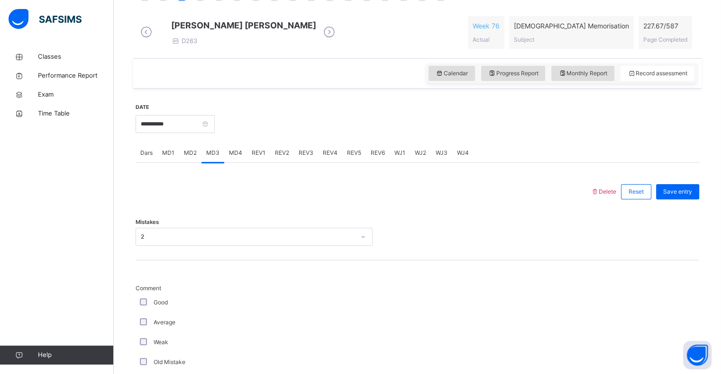
click at [216, 234] on div "Mistakes 2" at bounding box center [416, 232] width 563 height 56
click at [218, 244] on div "2" at bounding box center [245, 237] width 218 height 15
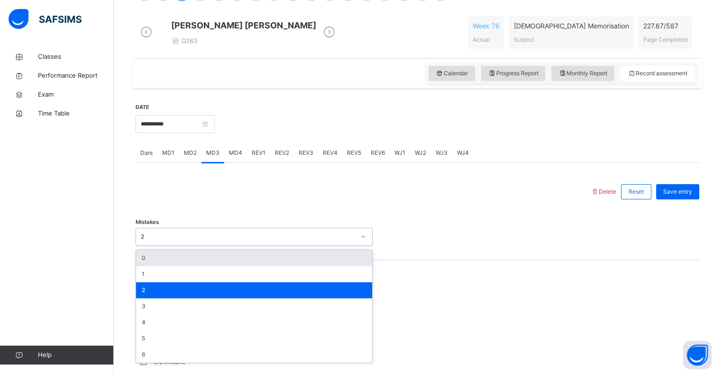
click at [215, 266] on div "0" at bounding box center [254, 258] width 236 height 16
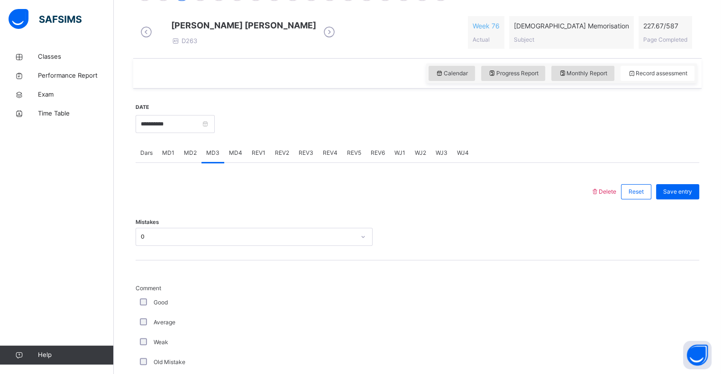
click at [143, 307] on div "Good" at bounding box center [254, 302] width 232 height 9
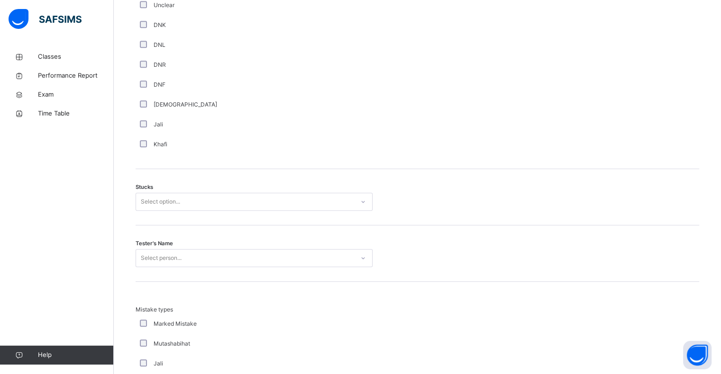
scroll to position [667, 0]
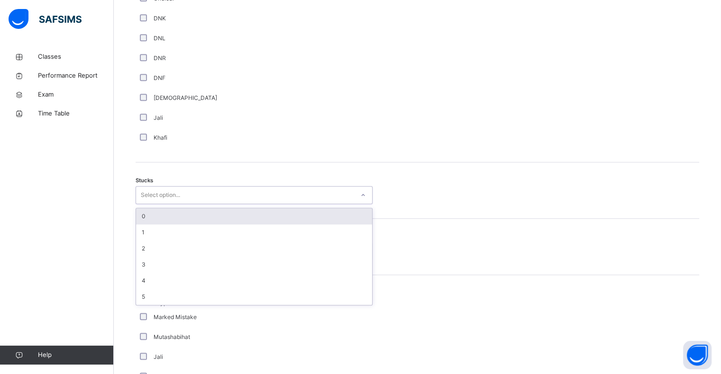
click at [217, 203] on div "Select option..." at bounding box center [245, 195] width 218 height 15
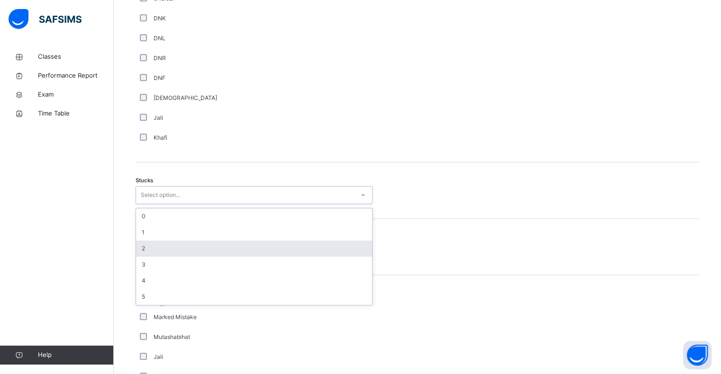
click at [210, 251] on div "2" at bounding box center [254, 249] width 236 height 16
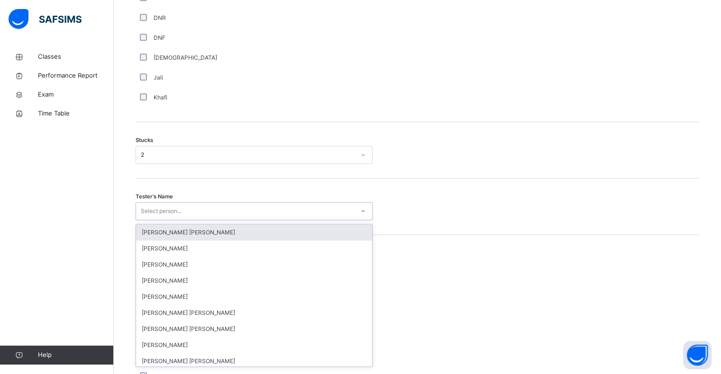
click at [163, 220] on div "option [PERSON_NAME] [PERSON_NAME] focused, 1 of 90. 90 results available. Use …" at bounding box center [253, 211] width 237 height 18
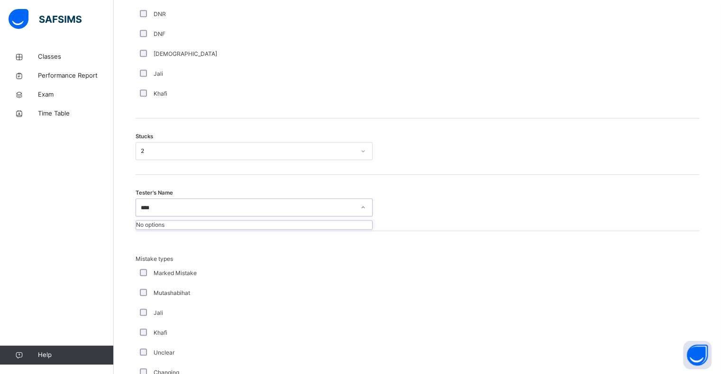
type input "****"
click at [153, 303] on div "Mutashabihat" at bounding box center [253, 293] width 237 height 20
click at [181, 210] on div "Select person..." at bounding box center [161, 207] width 41 height 18
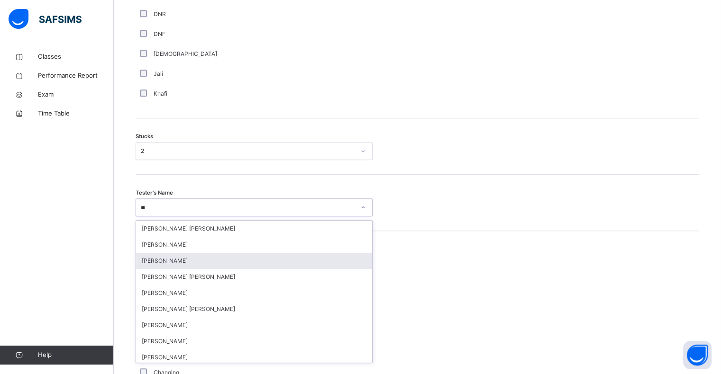
type input "*"
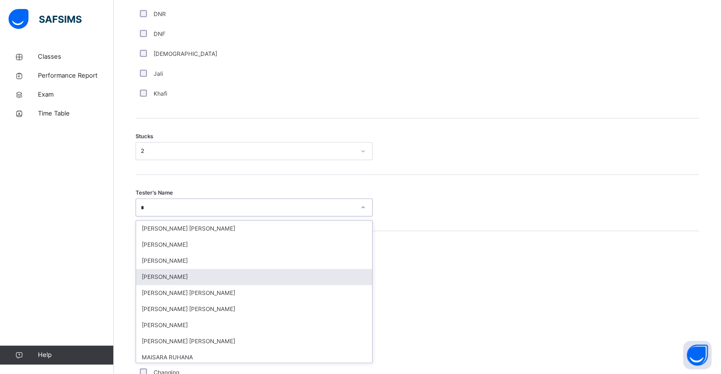
type input "**"
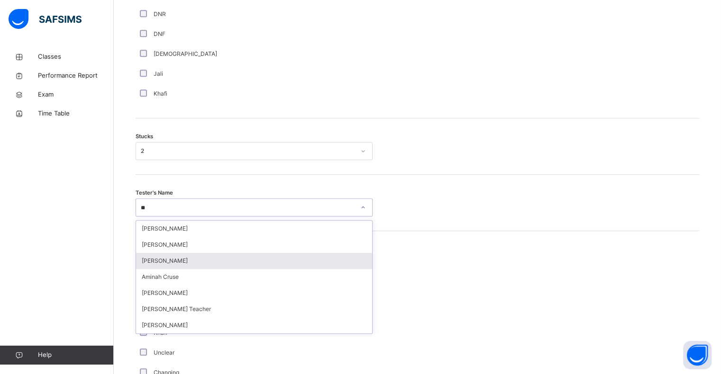
click at [246, 264] on div "[PERSON_NAME]" at bounding box center [254, 261] width 236 height 16
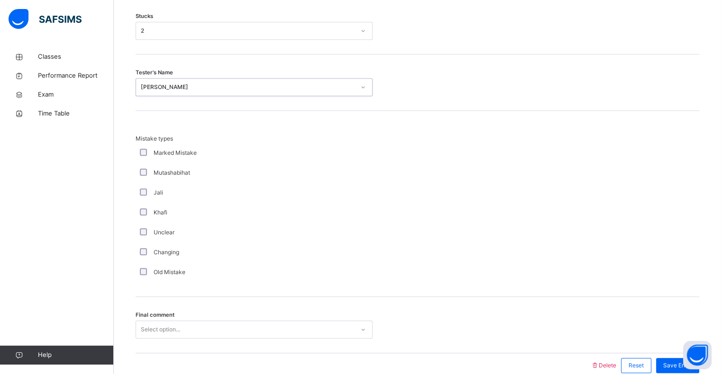
scroll to position [884, 0]
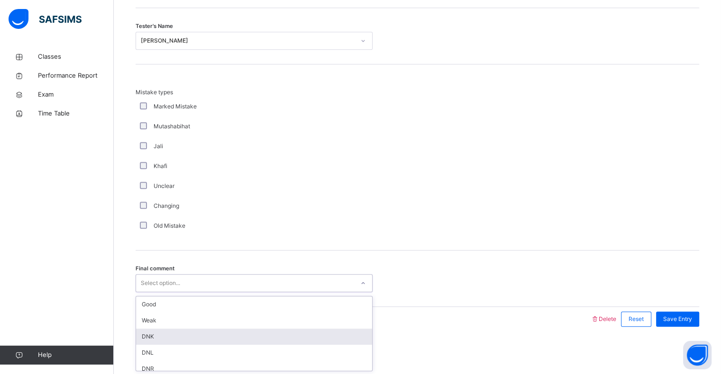
click at [168, 292] on div "option DNK focused, 3 of 6. 6 results available. Use Up and Down to choose opti…" at bounding box center [253, 283] width 237 height 18
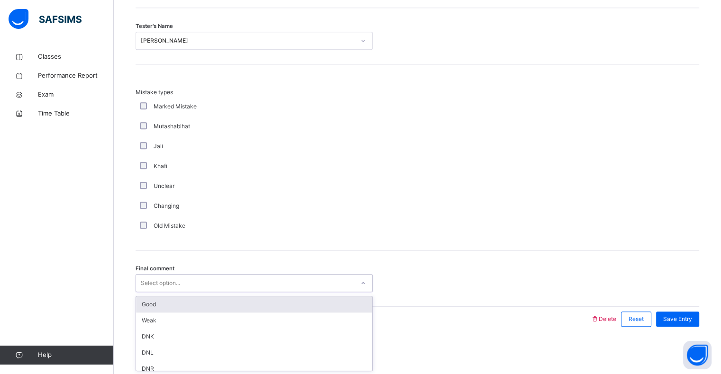
click at [180, 304] on div "Good" at bounding box center [254, 305] width 236 height 16
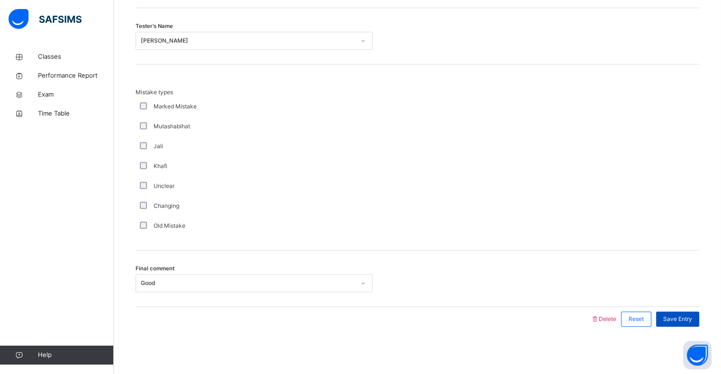
click at [687, 321] on span "Save Entry" at bounding box center [677, 319] width 29 height 9
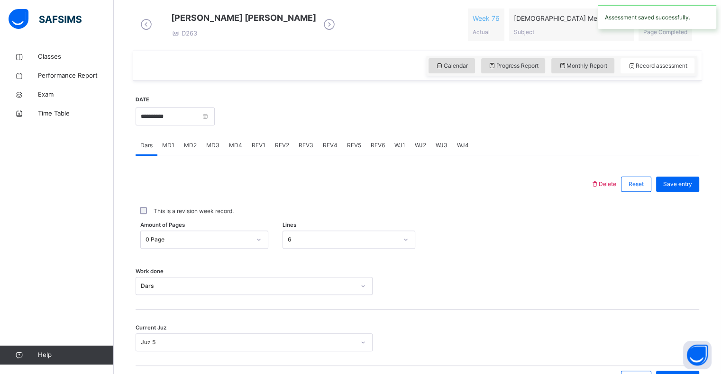
scroll to position [271, 0]
click at [237, 149] on span "MD4" at bounding box center [235, 145] width 13 height 9
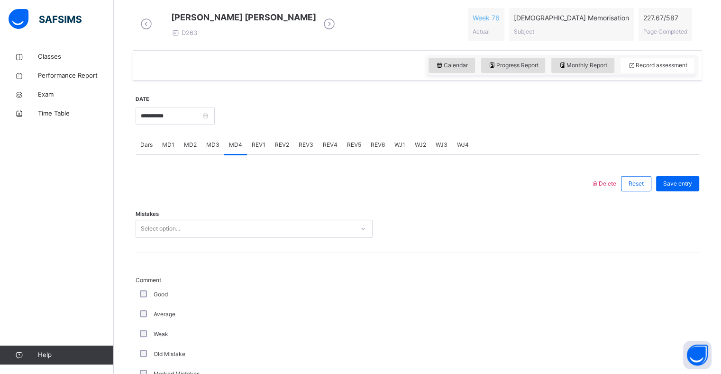
click at [189, 246] on div "Mistakes Select option..." at bounding box center [416, 224] width 563 height 56
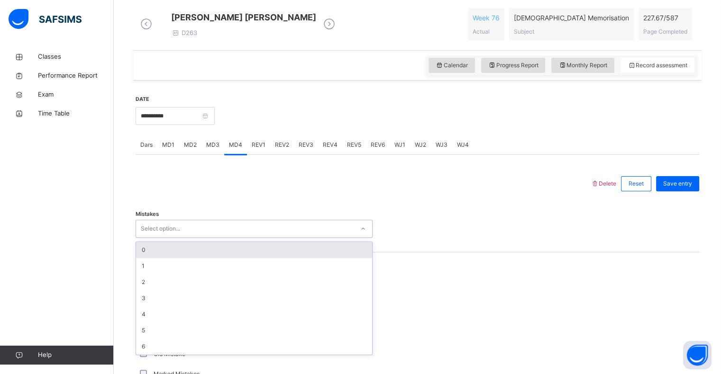
click at [210, 234] on div "Select option..." at bounding box center [245, 229] width 218 height 15
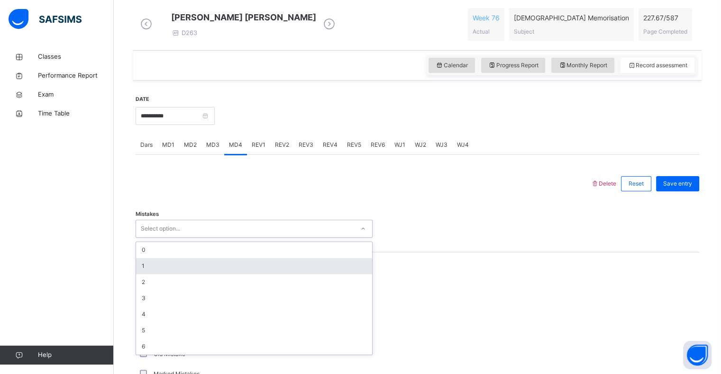
click at [189, 270] on div "1" at bounding box center [254, 266] width 236 height 16
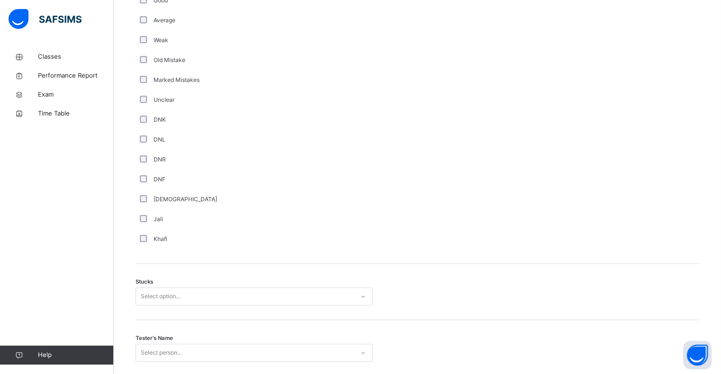
scroll to position [566, 0]
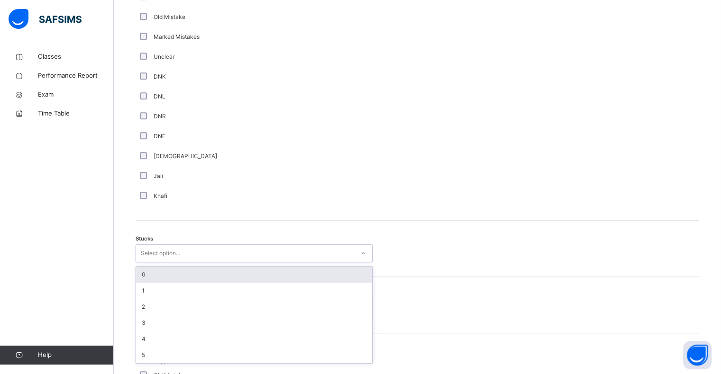
click at [179, 262] on div "option 0 focused, 1 of 6. 6 results available. Use Up and Down to choose option…" at bounding box center [253, 253] width 237 height 18
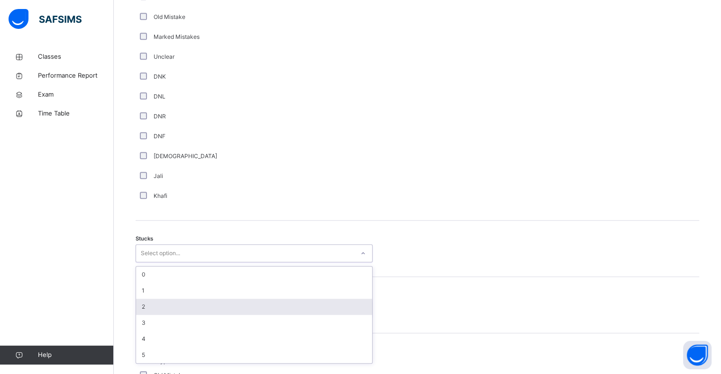
scroll to position [608, 0]
click at [178, 310] on div "2" at bounding box center [254, 307] width 236 height 16
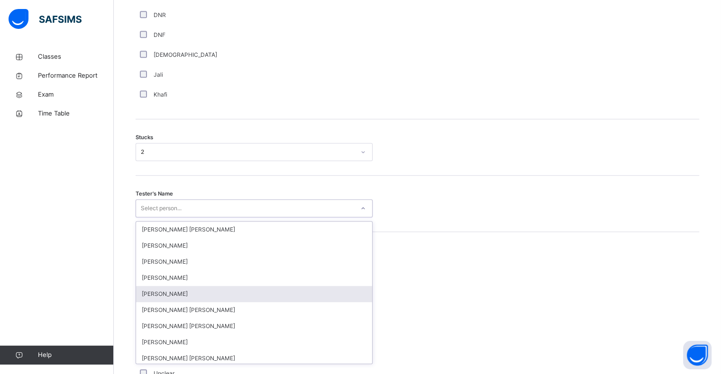
click at [176, 217] on div "option [PERSON_NAME] focused, 5 of 90. 90 results available. Use Up and Down to…" at bounding box center [253, 208] width 237 height 18
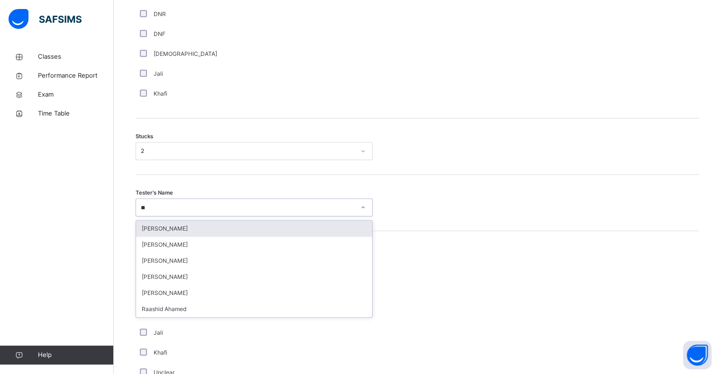
type input "*"
type input "*****"
click at [208, 236] on div "[PERSON_NAME]" at bounding box center [254, 229] width 236 height 16
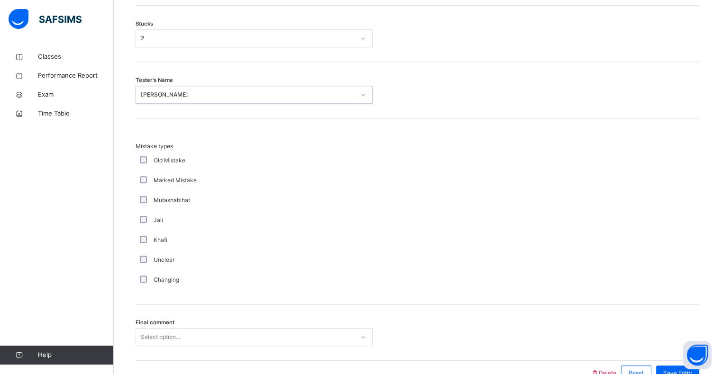
scroll to position [884, 0]
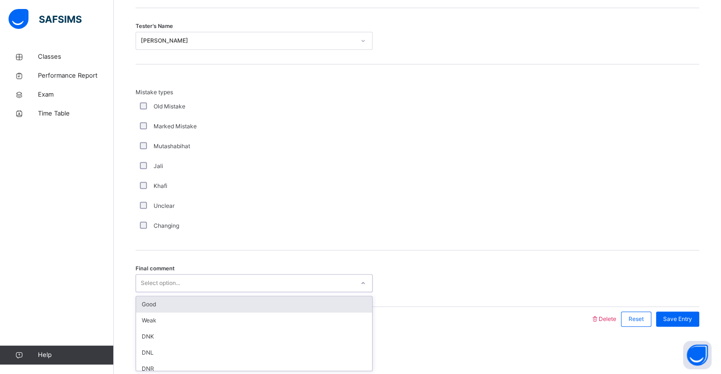
click at [158, 276] on div "Select option..." at bounding box center [253, 283] width 237 height 18
click at [159, 302] on div "Good" at bounding box center [254, 305] width 236 height 16
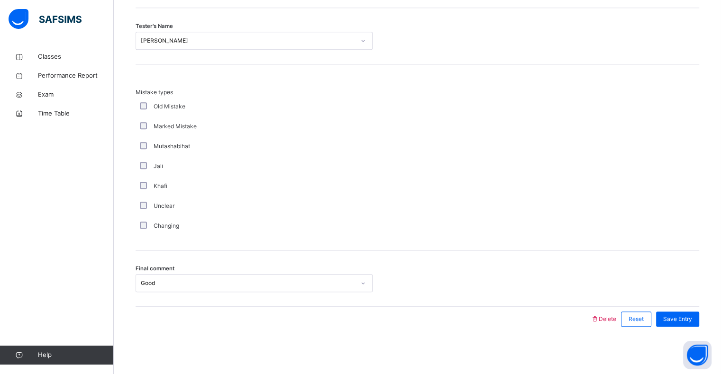
click at [159, 302] on div "Final comment Good" at bounding box center [416, 279] width 563 height 56
click at [680, 317] on span "Save Entry" at bounding box center [677, 319] width 29 height 9
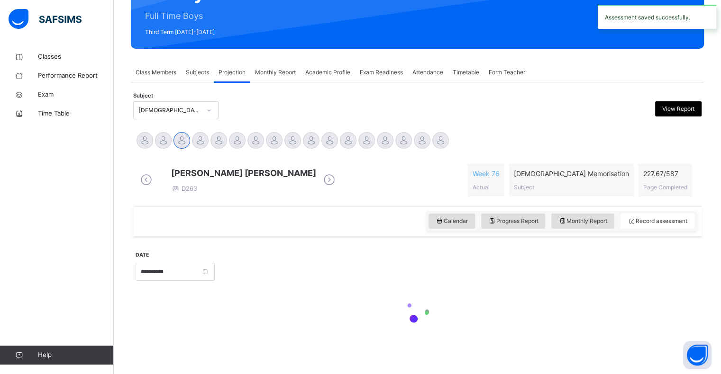
scroll to position [337, 0]
